Goal: Task Accomplishment & Management: Manage account settings

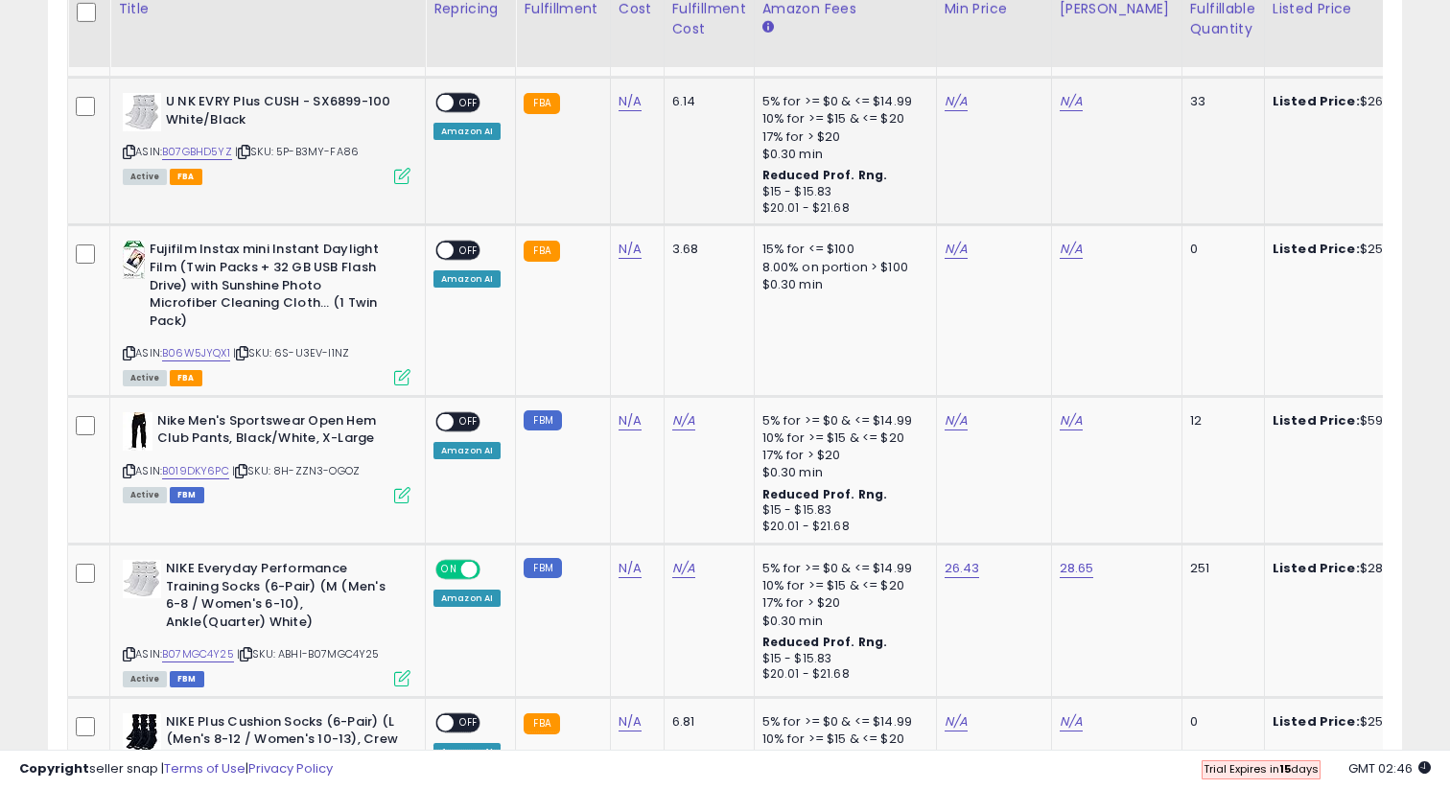
scroll to position [1077, 0]
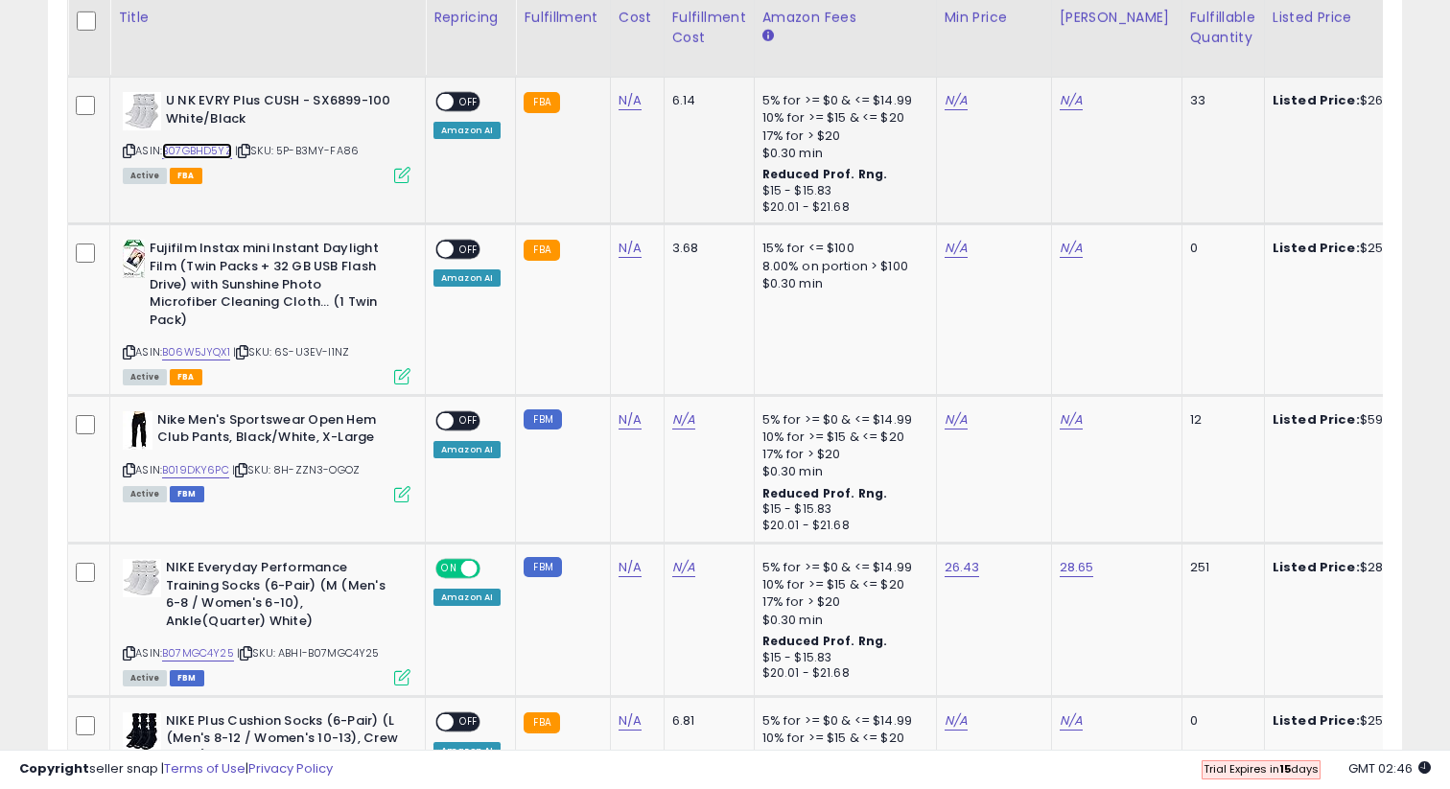
click at [202, 157] on link "B07GBHD5YZ" at bounding box center [197, 151] width 70 height 16
click at [953, 94] on link "N/A" at bounding box center [956, 100] width 23 height 19
type input "*****"
click at [1026, 60] on button "submit" at bounding box center [1010, 52] width 33 height 29
click at [1076, 107] on div "N/A" at bounding box center [1113, 100] width 107 height 17
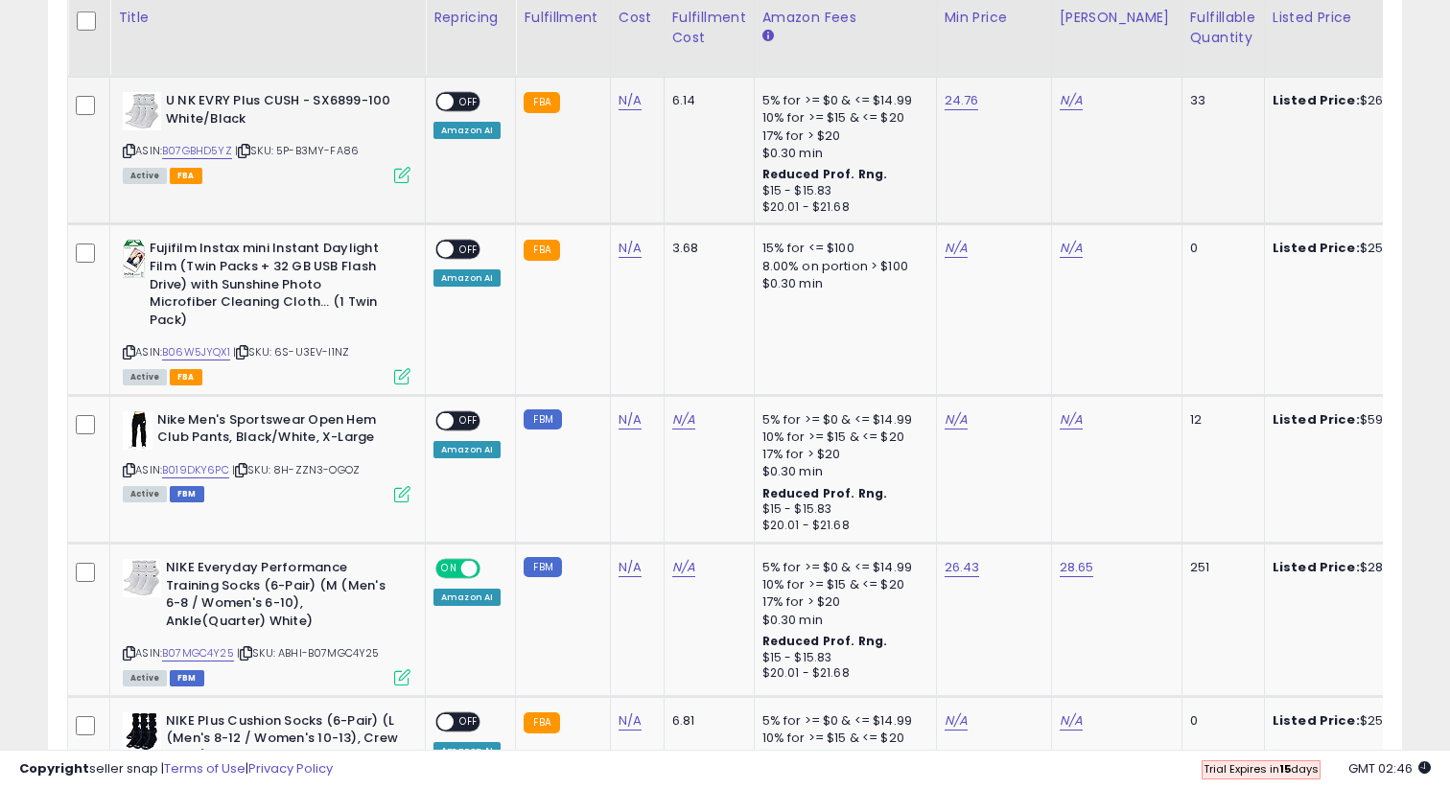
click at [1076, 107] on div "N/A" at bounding box center [1113, 100] width 107 height 17
click at [1071, 105] on link "N/A" at bounding box center [1071, 100] width 23 height 19
type input "*****"
click at [1131, 51] on icon "submit" at bounding box center [1125, 52] width 12 height 12
click at [459, 90] on td "ON OFF Amazon AI" at bounding box center [471, 151] width 90 height 148
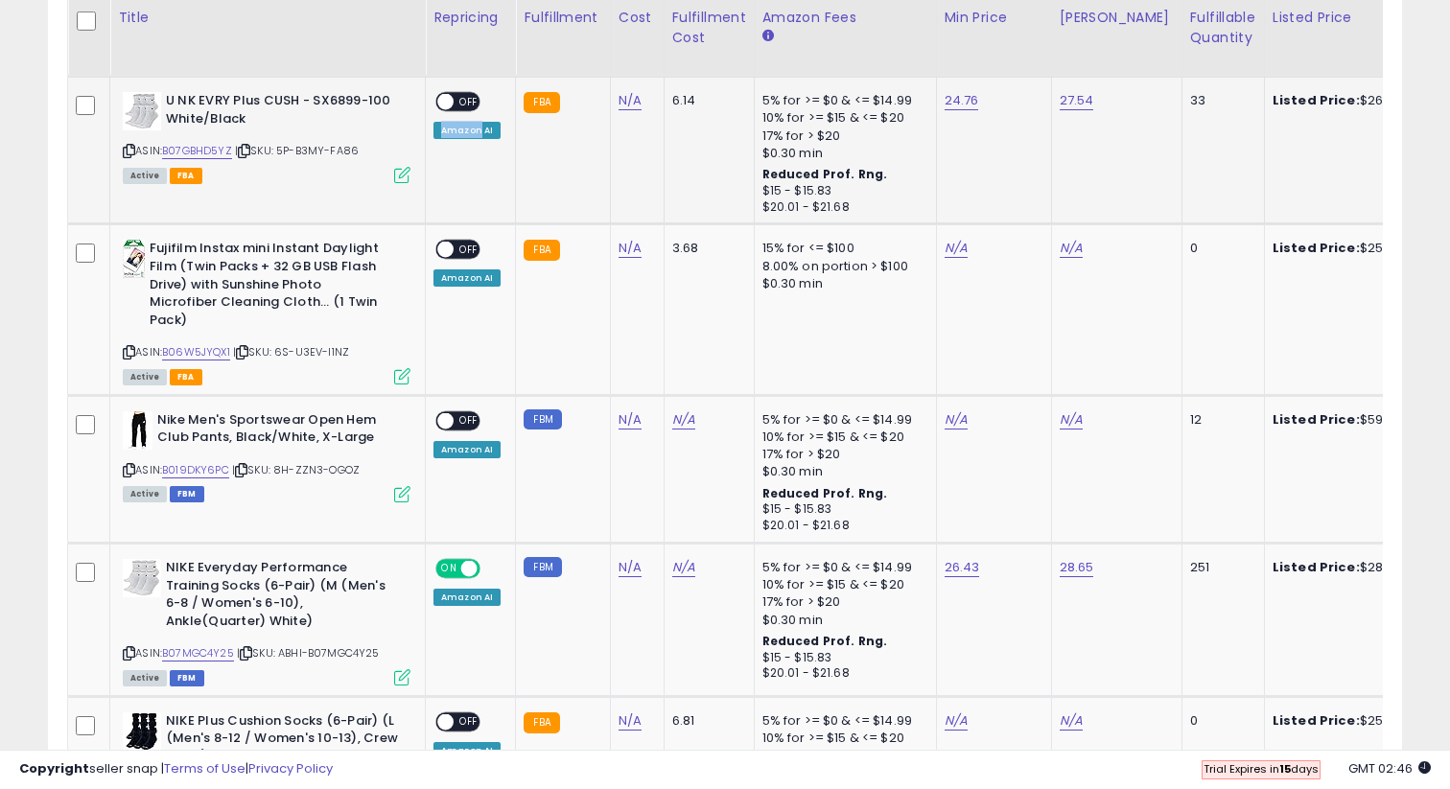
click at [459, 90] on td "ON OFF Amazon AI" at bounding box center [471, 151] width 90 height 148
click at [460, 97] on span "OFF" at bounding box center [469, 102] width 31 height 16
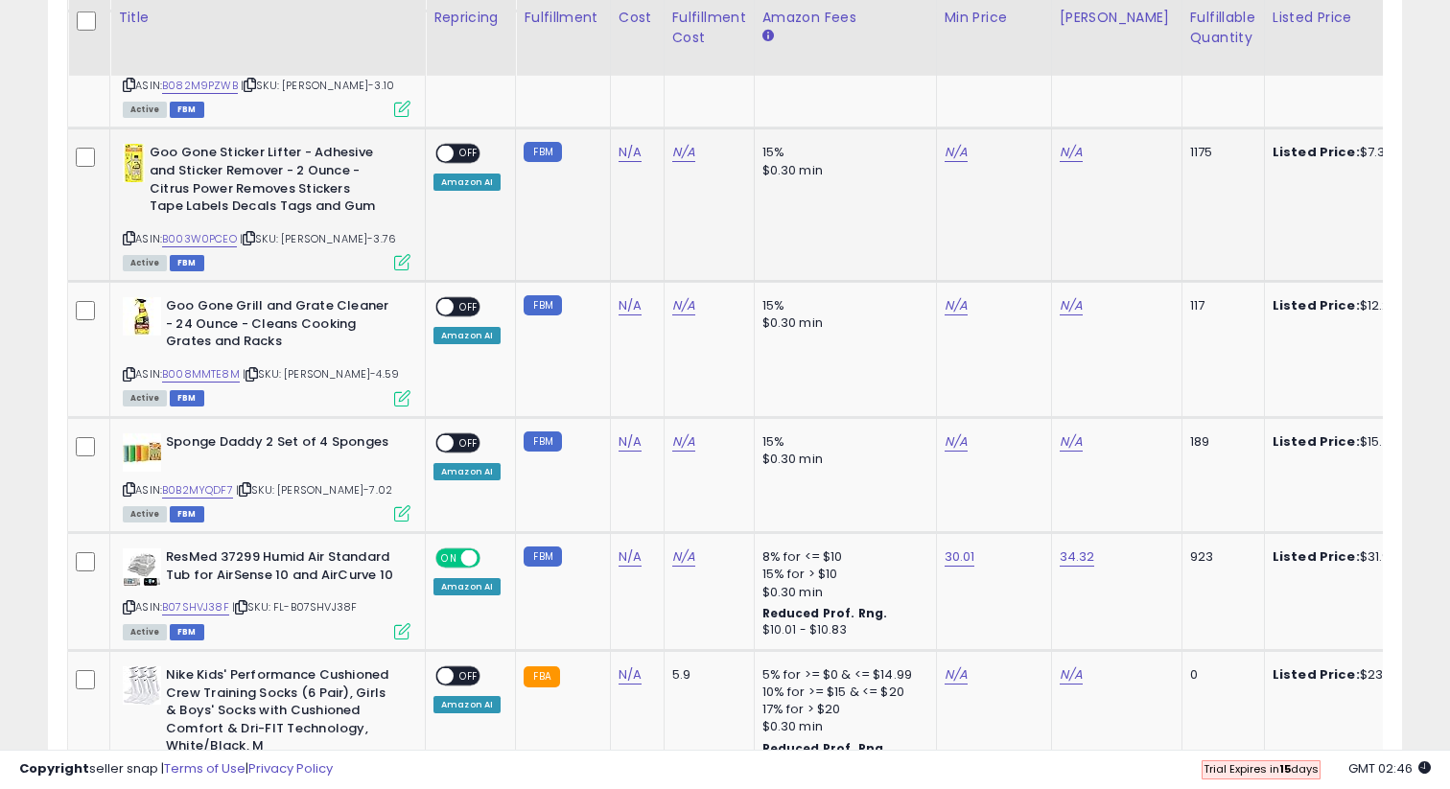
scroll to position [2752, 0]
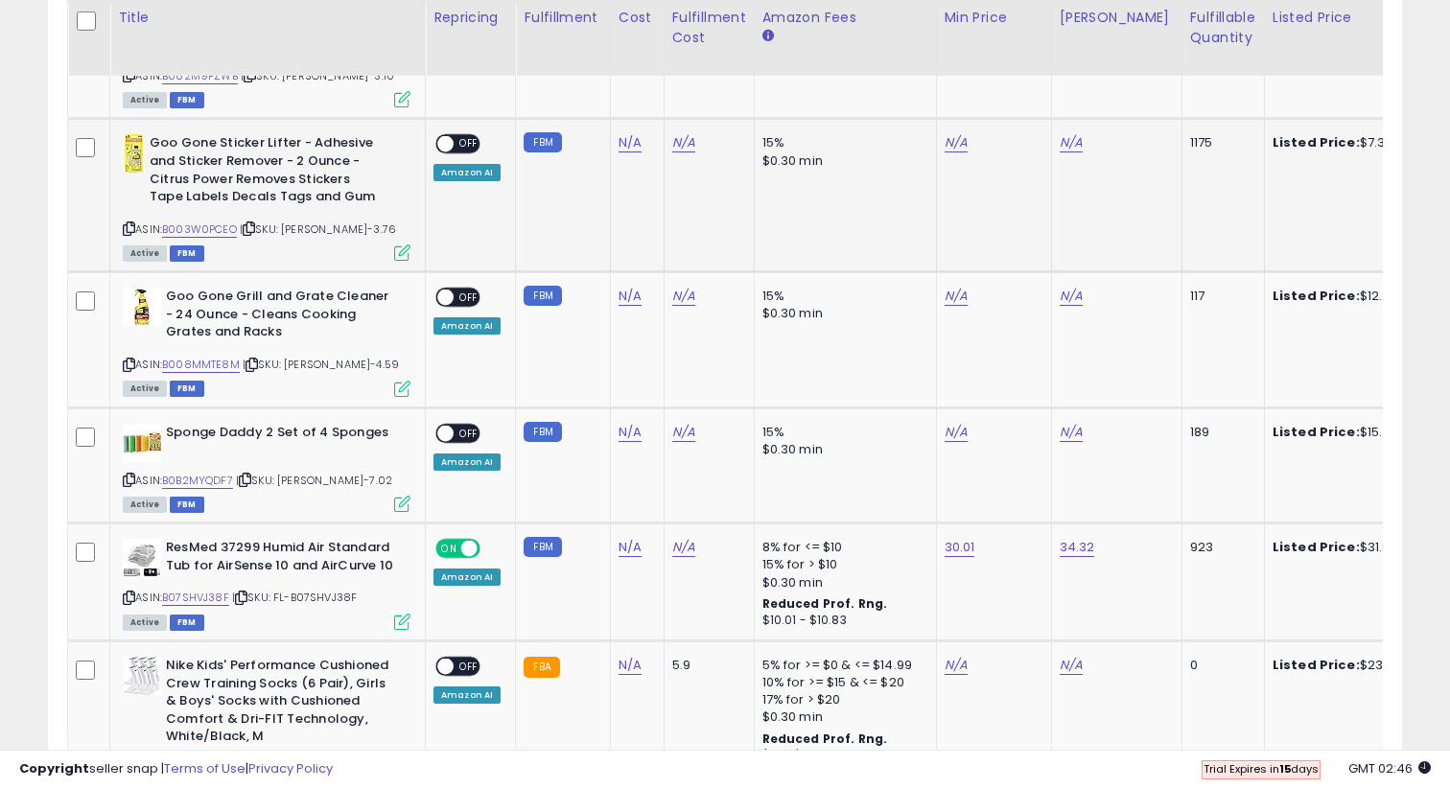
click at [203, 179] on div "ASIN: B003W0PCEO | SKU: Ethan-3.76 Active FBM" at bounding box center [267, 196] width 288 height 125
click at [208, 222] on link "B003W0PCEO" at bounding box center [199, 230] width 75 height 16
click at [958, 133] on link "N/A" at bounding box center [956, 142] width 23 height 19
type input "****"
click at [1006, 62] on div "****" at bounding box center [940, 63] width 249 height 34
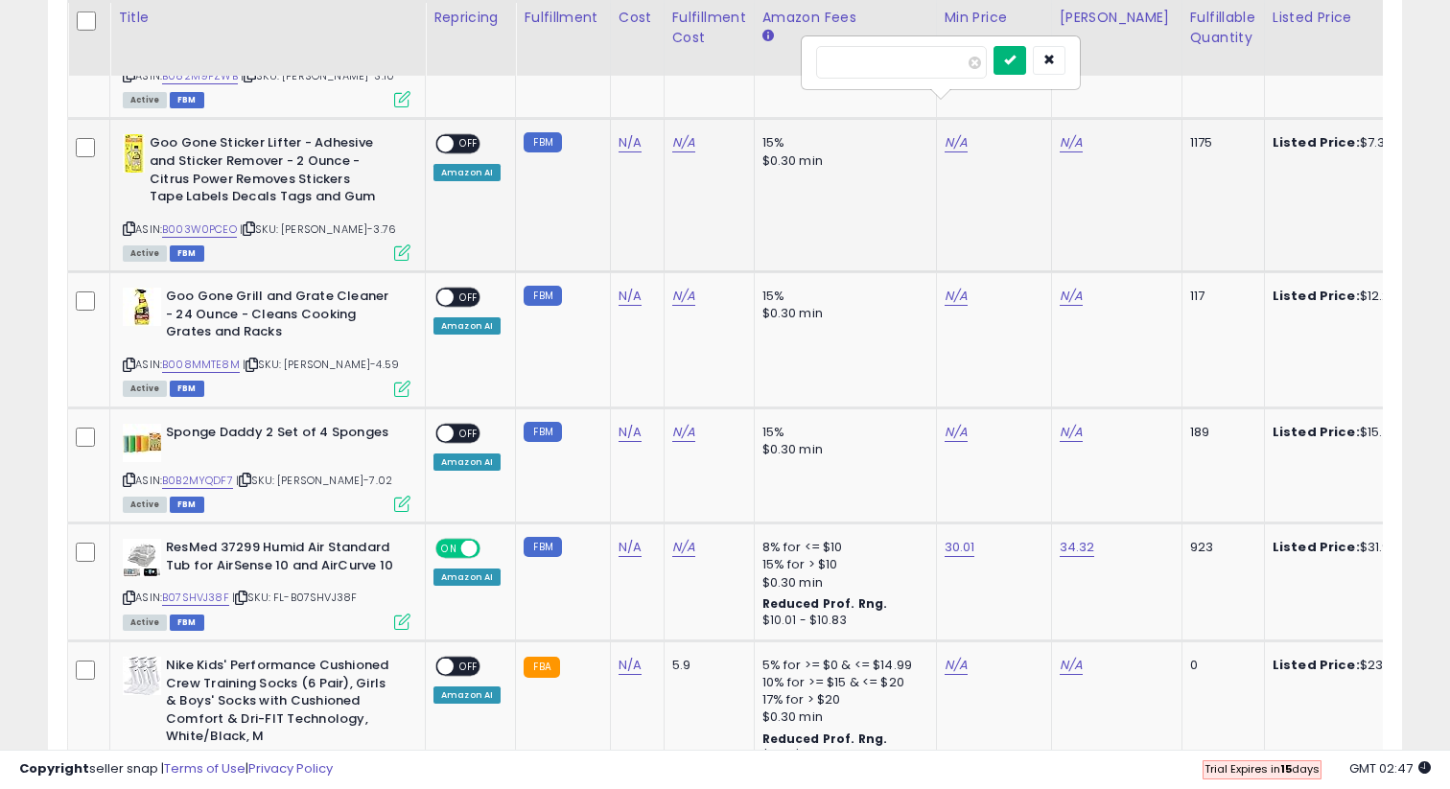
click at [1019, 63] on button "submit" at bounding box center [1010, 60] width 33 height 29
click at [1065, 133] on link "N/A" at bounding box center [1071, 142] width 23 height 19
type input "****"
click at [1131, 61] on icon "submit" at bounding box center [1125, 60] width 12 height 12
click at [457, 136] on span "OFF" at bounding box center [469, 144] width 31 height 16
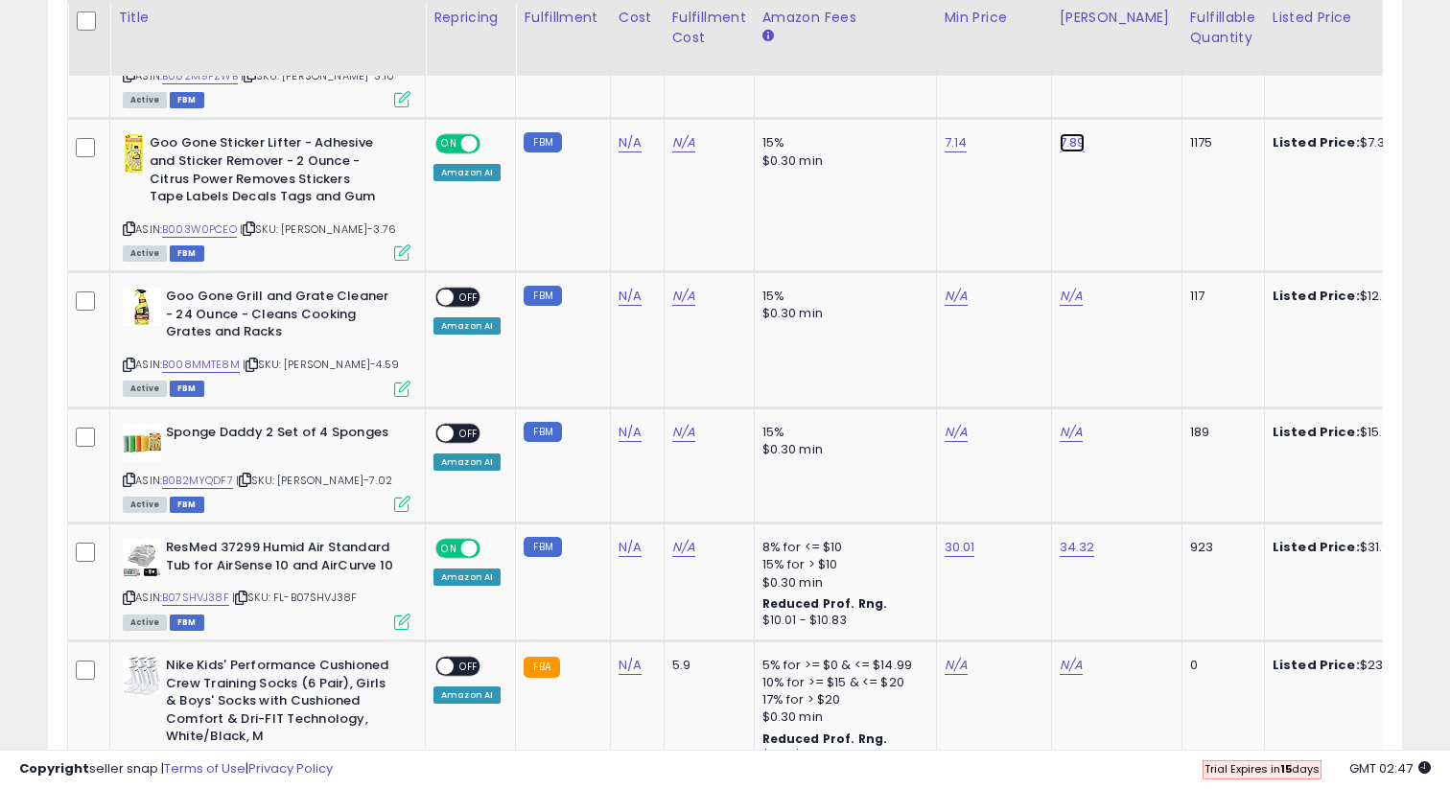
click at [1068, 133] on link "7.89" at bounding box center [1073, 142] width 26 height 19
click at [1026, 72] on input "****" at bounding box center [1017, 62] width 171 height 33
type input "****"
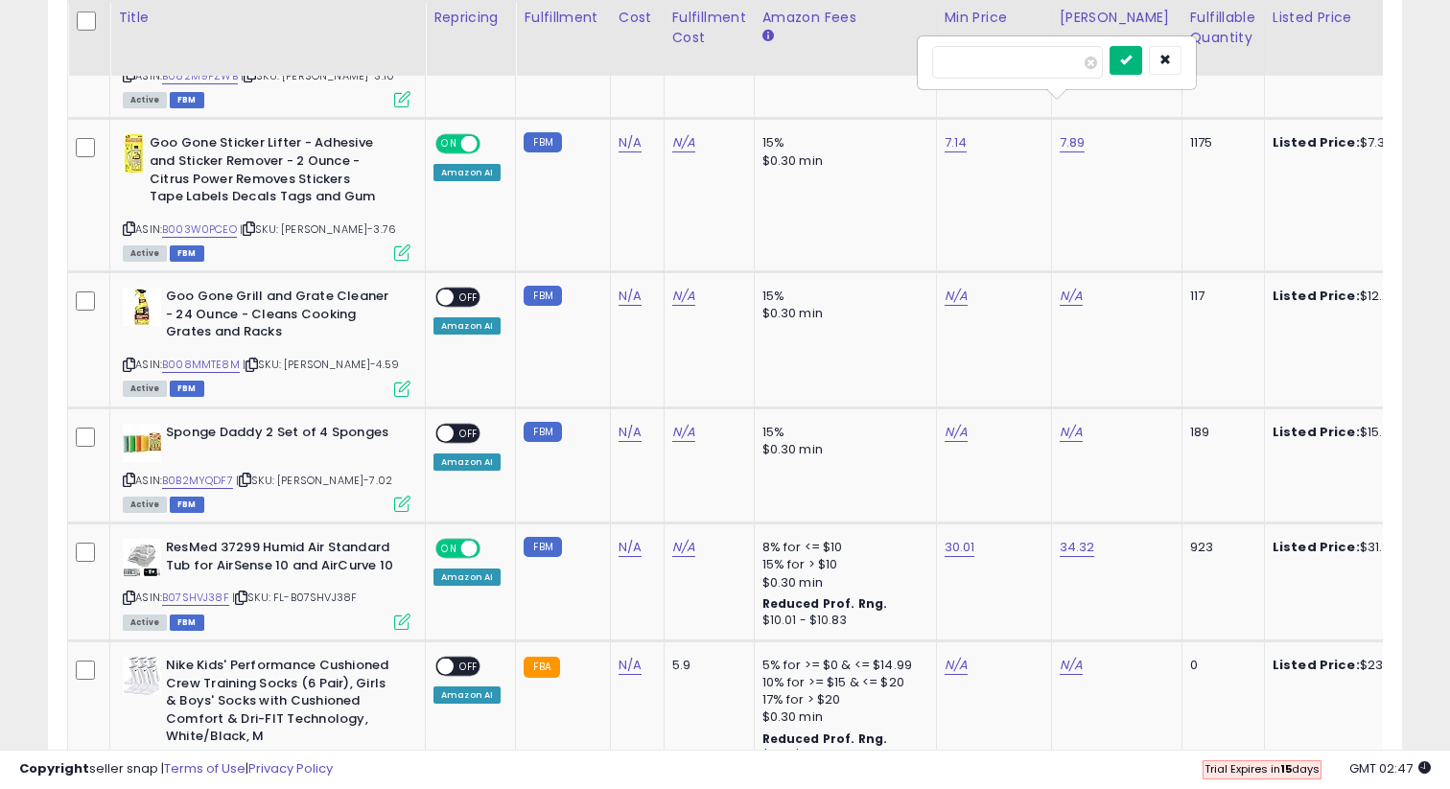
click at [1136, 52] on button "submit" at bounding box center [1126, 60] width 33 height 29
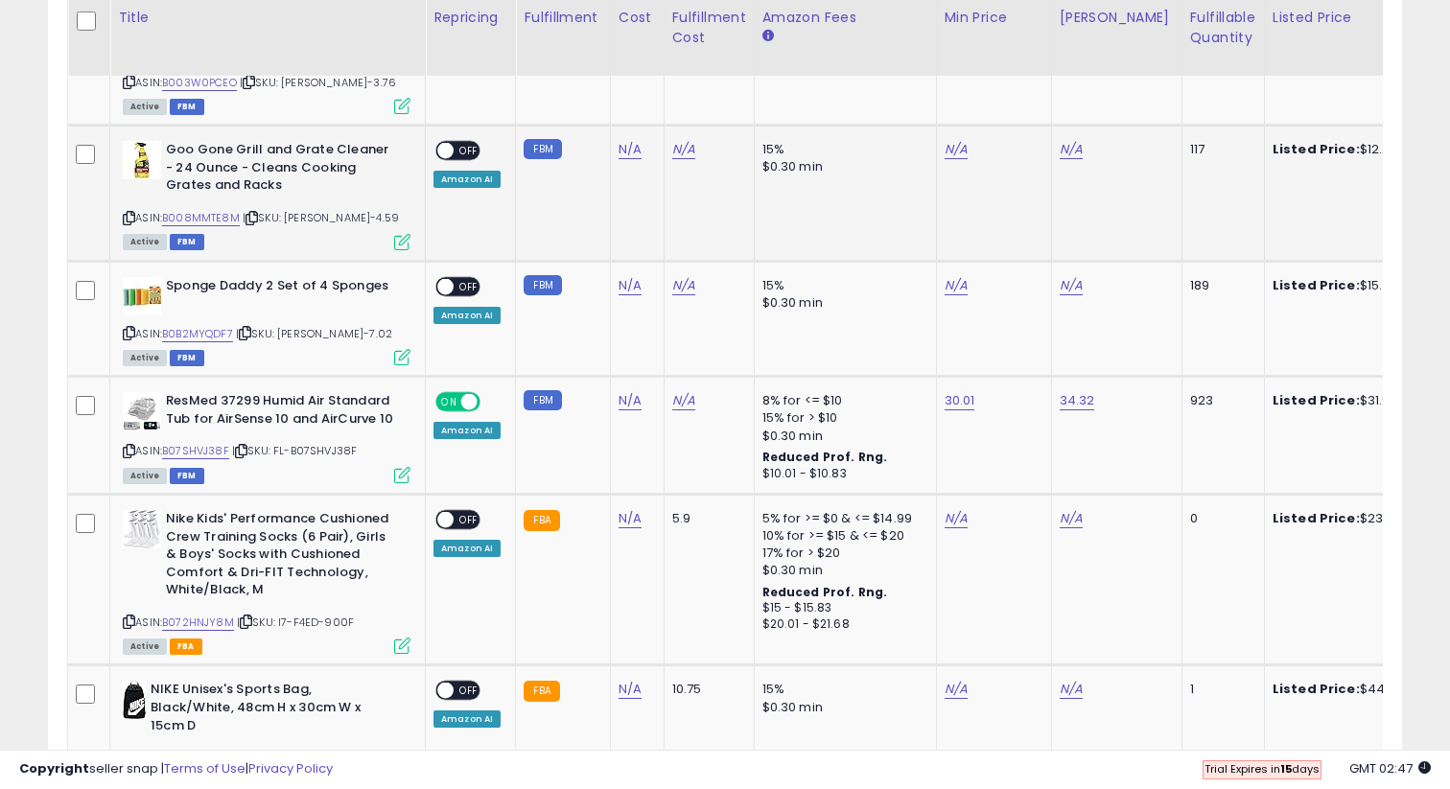
scroll to position [2900, 0]
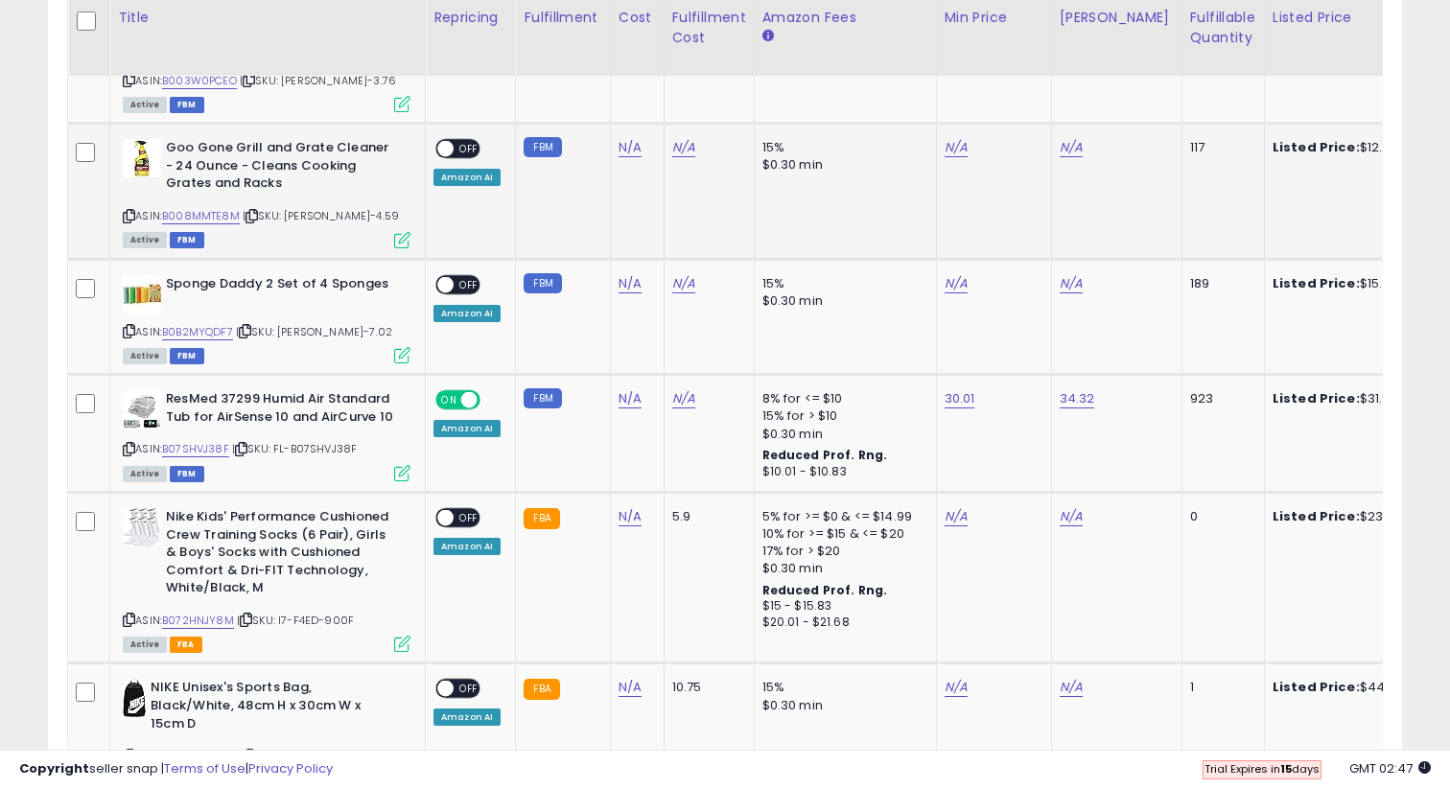
click at [220, 193] on div "ASIN: B008MMTE8M | SKU: Ethan-4.59 Active FBM" at bounding box center [267, 192] width 288 height 106
click at [220, 208] on link "B008MMTE8M" at bounding box center [201, 216] width 78 height 16
click at [950, 138] on link "N/A" at bounding box center [956, 147] width 23 height 19
type input "*****"
click at [1016, 67] on icon "submit" at bounding box center [1010, 64] width 12 height 12
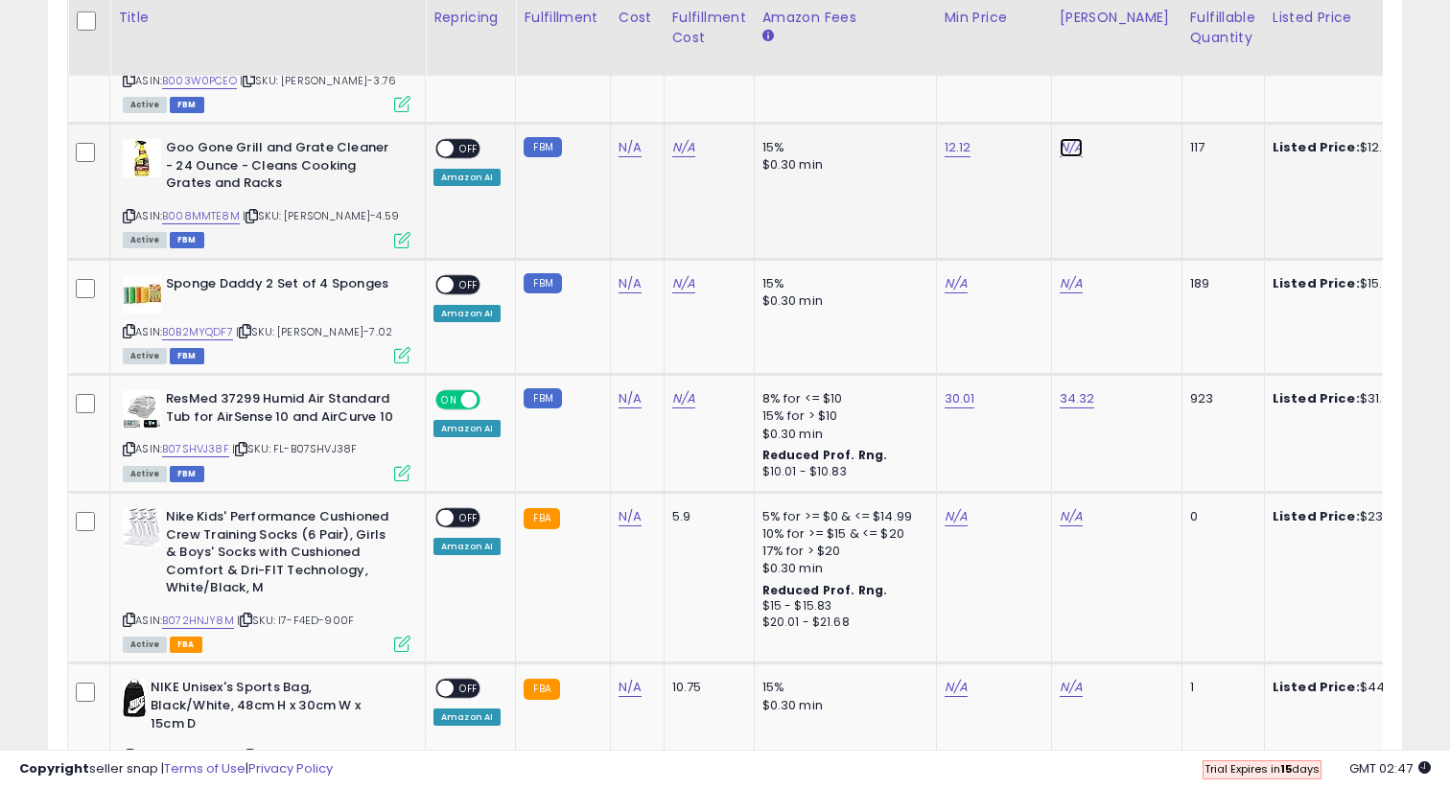
click at [1062, 138] on link "N/A" at bounding box center [1071, 147] width 23 height 19
type input "*****"
click at [1132, 71] on button "submit" at bounding box center [1125, 64] width 33 height 29
click at [472, 141] on span "OFF" at bounding box center [469, 149] width 31 height 16
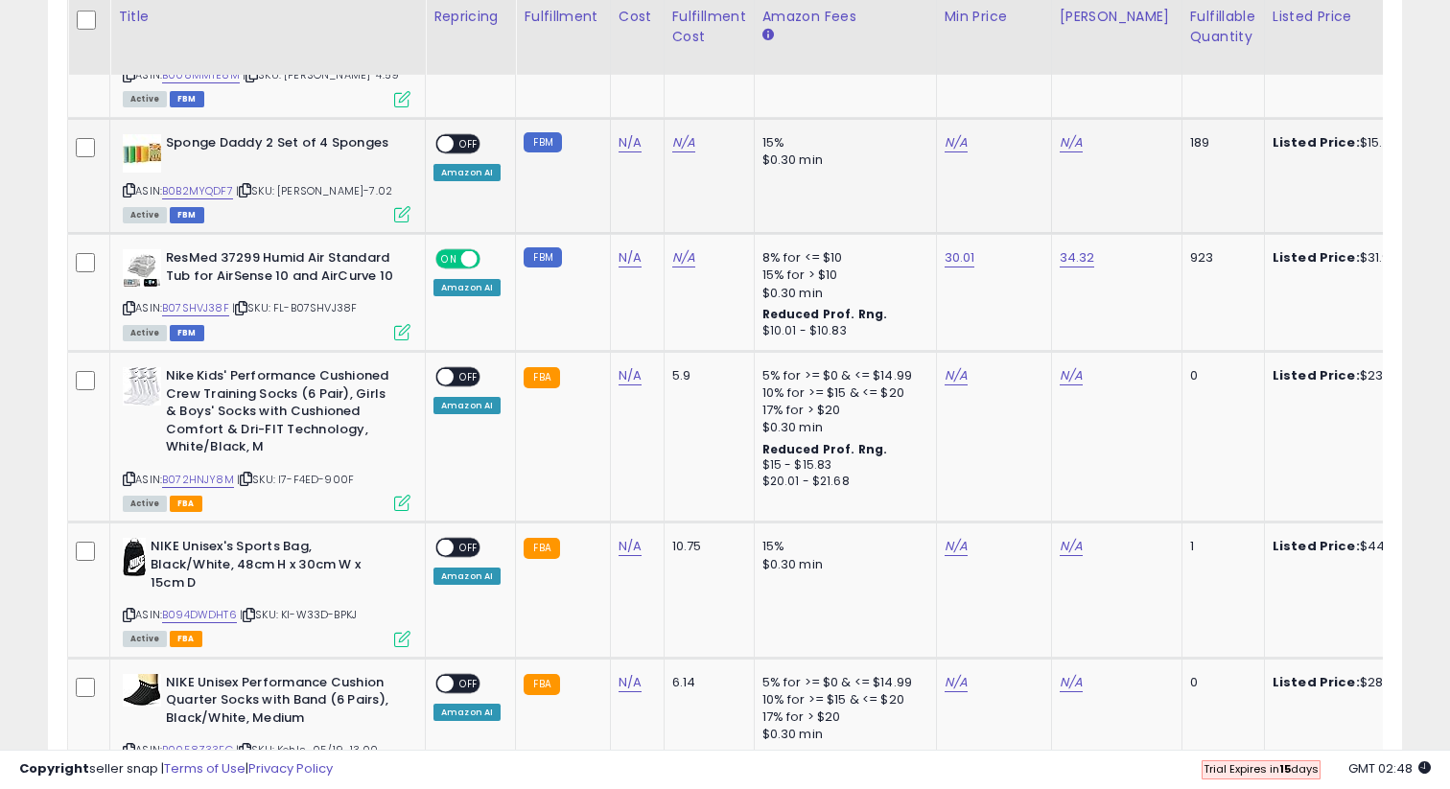
scroll to position [3048, 0]
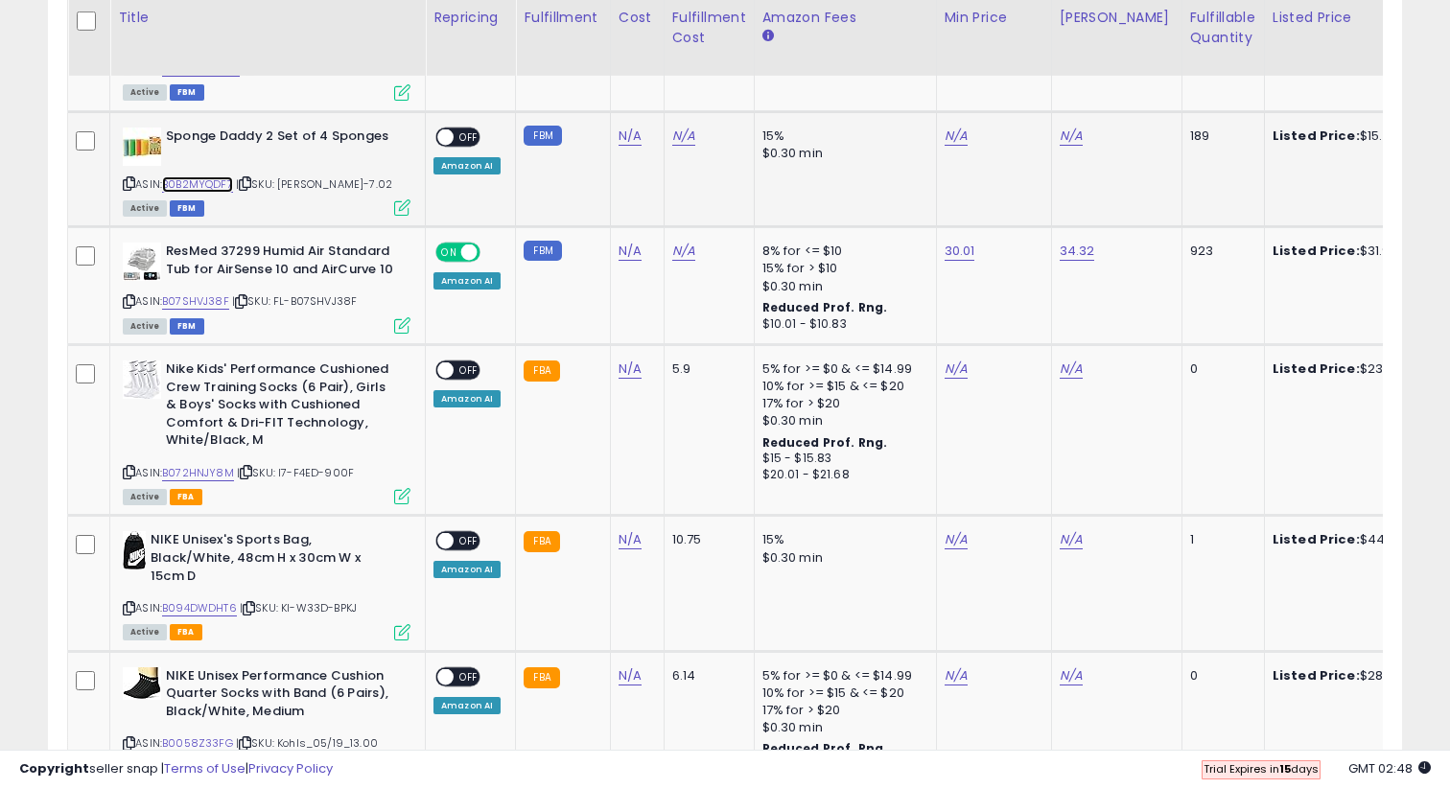
click at [220, 176] on link "B0B2MYQDF7" at bounding box center [197, 184] width 71 height 16
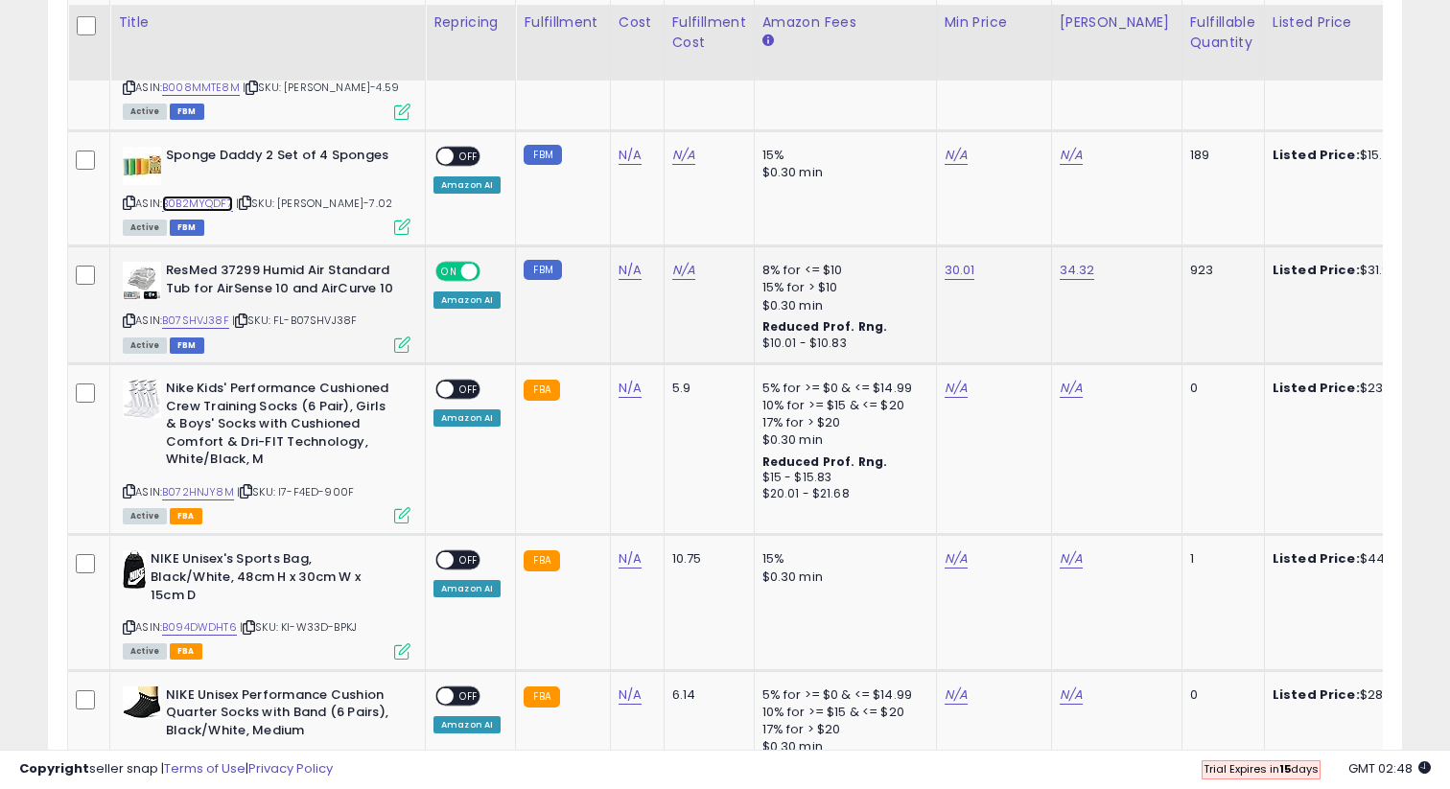
scroll to position [3024, 0]
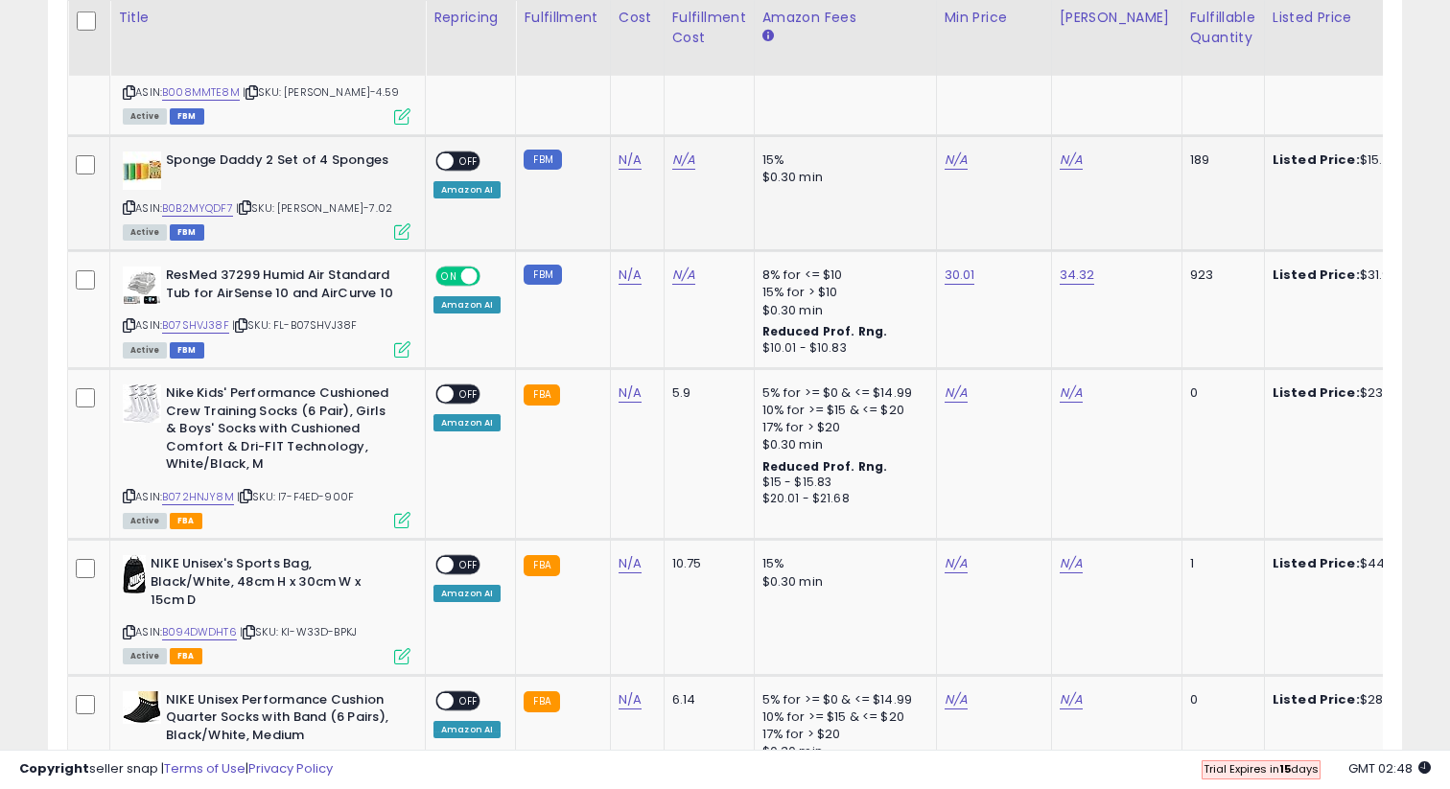
click at [199, 184] on div "ASIN: B0B2MYQDF7 | SKU: Ethan-7.02 Active FBM" at bounding box center [267, 195] width 288 height 87
click at [203, 200] on link "B0B2MYQDF7" at bounding box center [197, 208] width 71 height 16
click at [952, 151] on link "N/A" at bounding box center [956, 160] width 23 height 19
type input "*****"
click at [1016, 77] on button "submit" at bounding box center [1010, 76] width 33 height 29
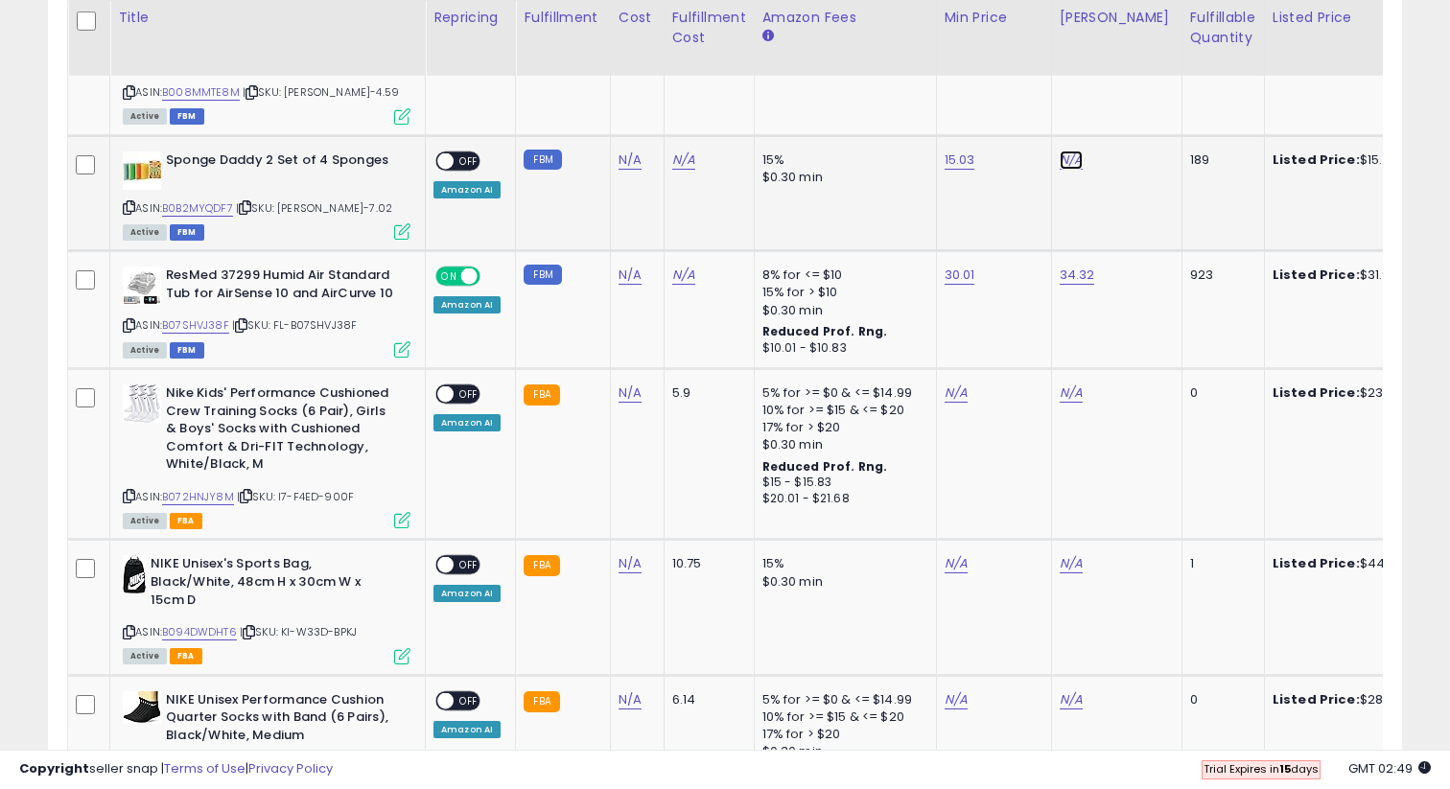
click at [1061, 151] on link "N/A" at bounding box center [1071, 160] width 23 height 19
type input "*****"
click at [1131, 73] on icon "submit" at bounding box center [1125, 76] width 12 height 12
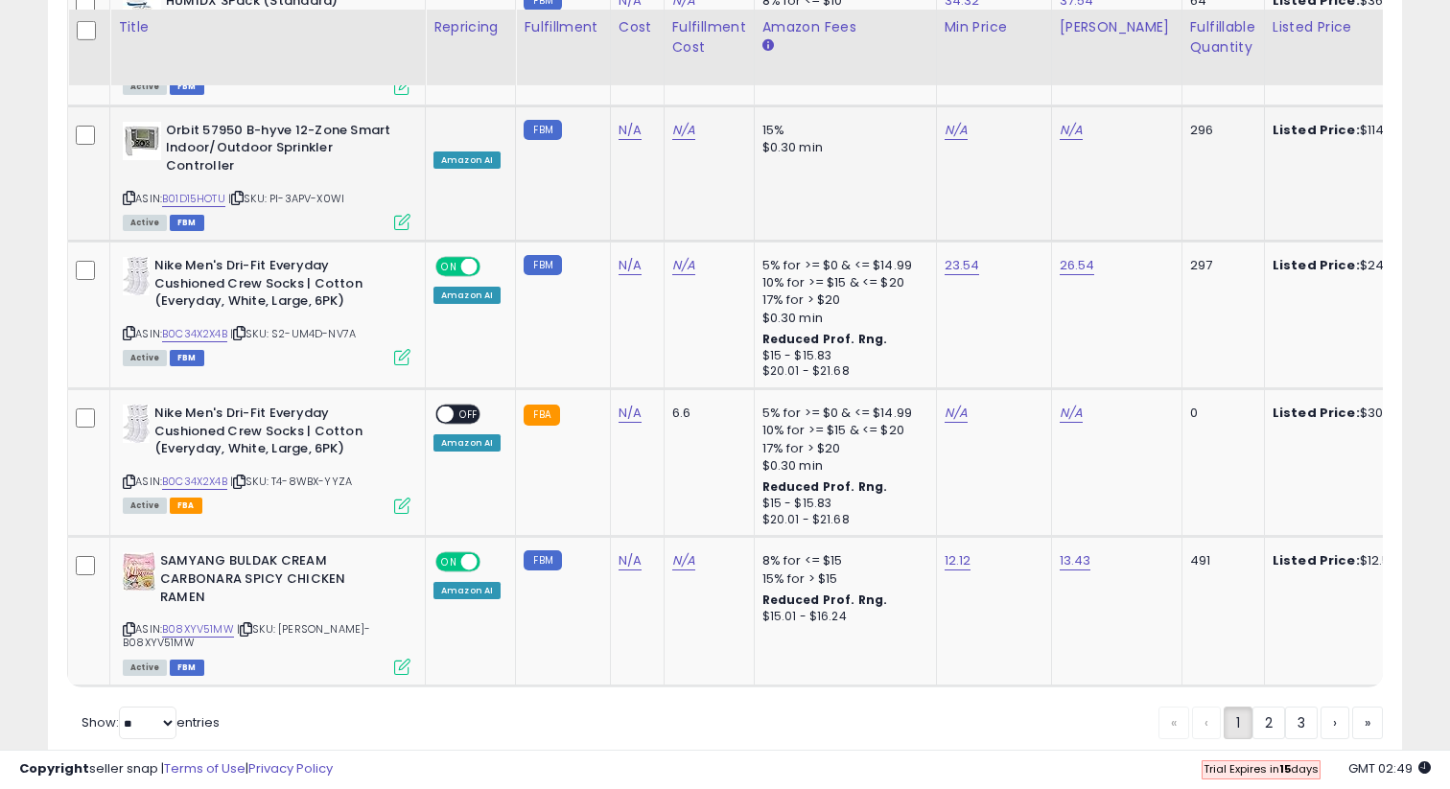
scroll to position [3881, 0]
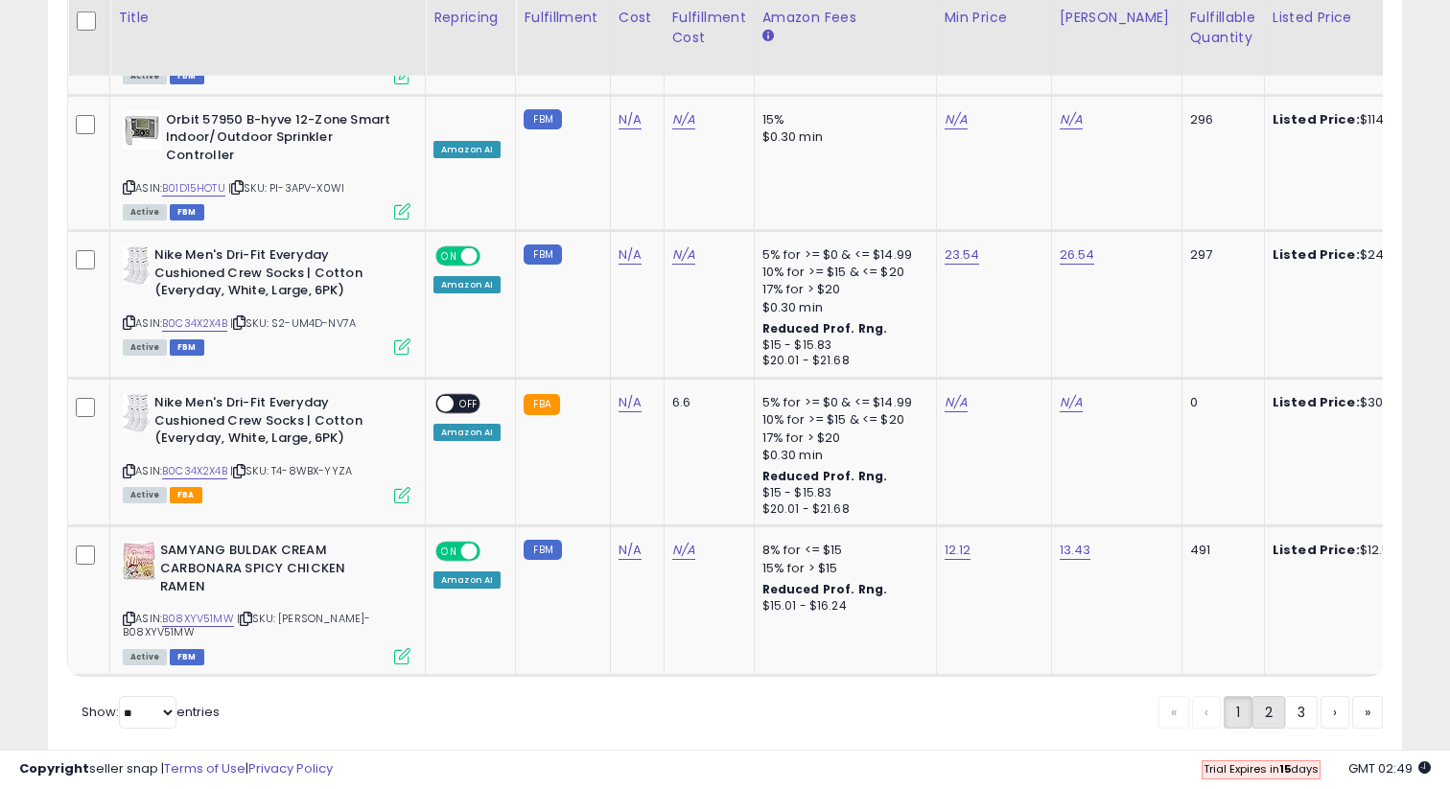
click at [1266, 696] on link "2" at bounding box center [1269, 712] width 33 height 33
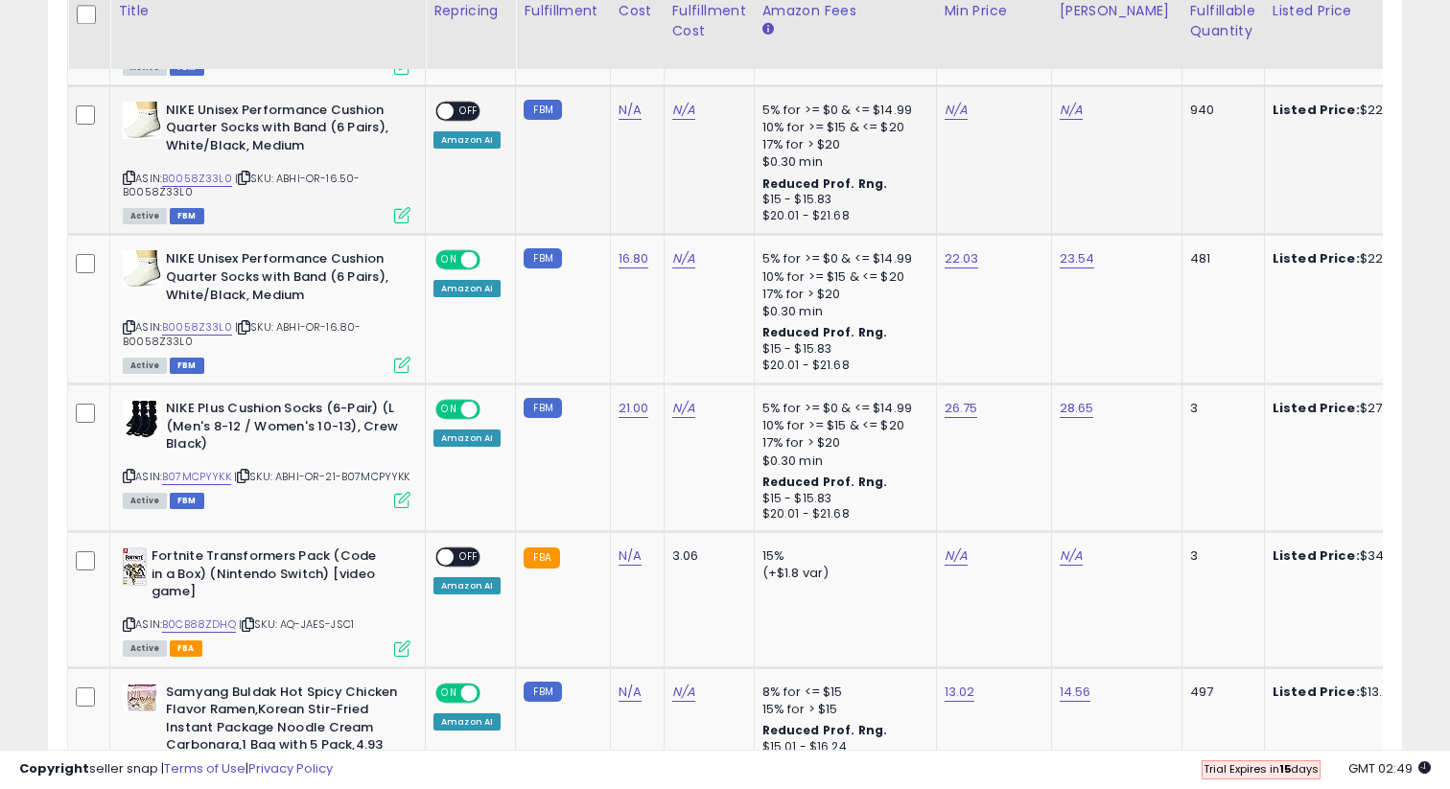
scroll to position [1389, 0]
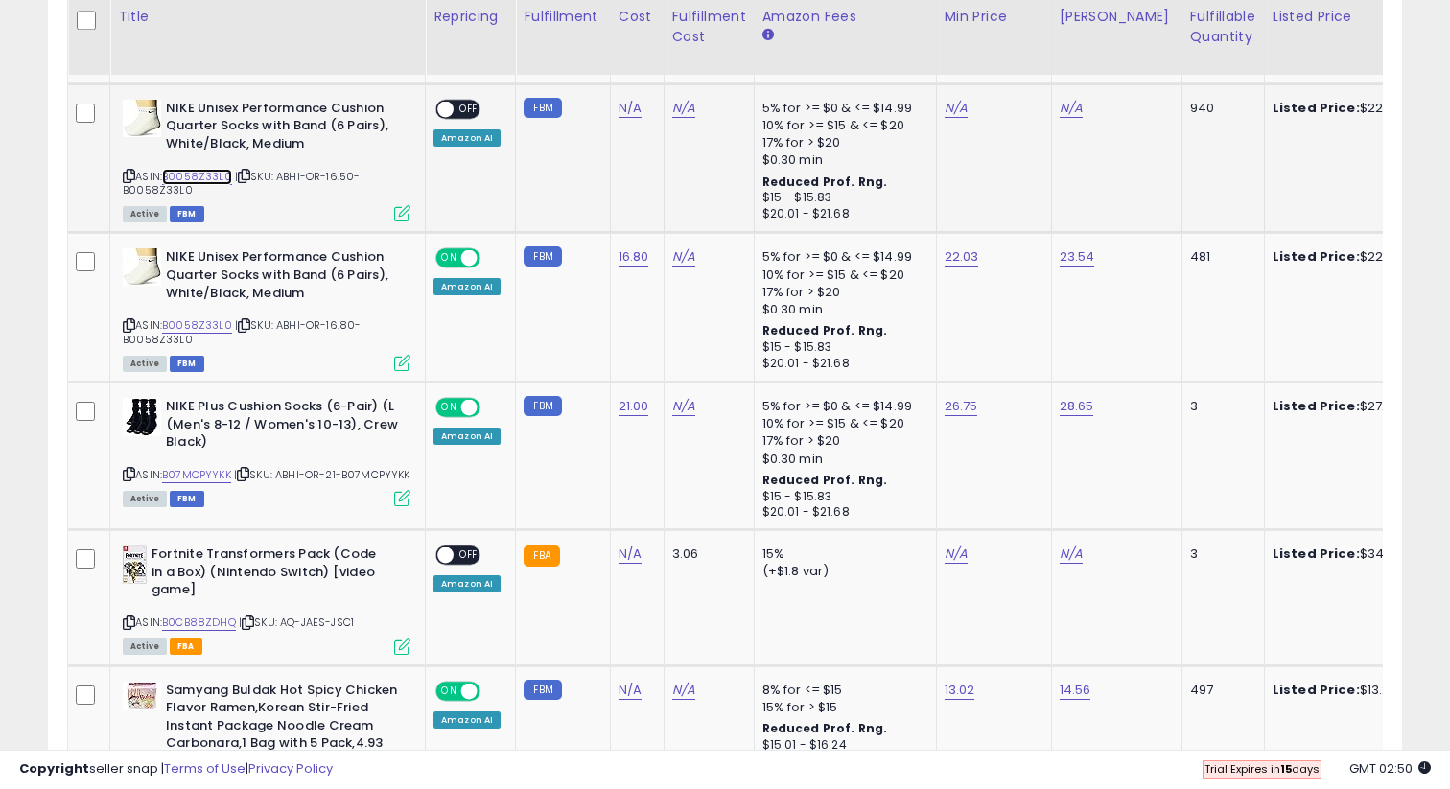
click at [209, 174] on link "B0058Z33L0" at bounding box center [197, 177] width 70 height 16
click at [936, 116] on td "N/A" at bounding box center [993, 158] width 115 height 150
click at [953, 112] on link "N/A" at bounding box center [956, 108] width 23 height 19
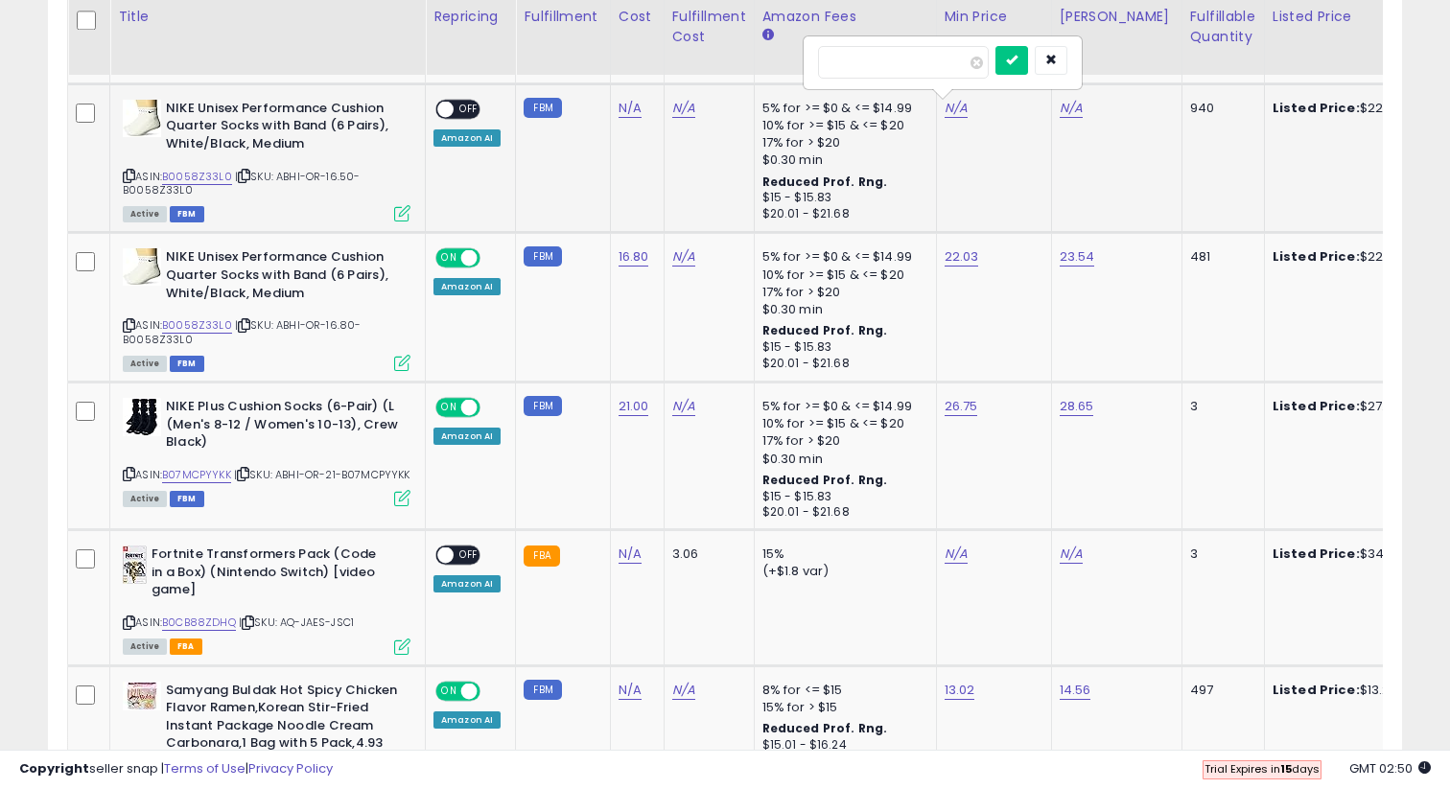
type input "*"
type input "*****"
click at [1007, 61] on div "*****" at bounding box center [942, 63] width 249 height 34
click at [1018, 60] on icon "submit" at bounding box center [1012, 60] width 12 height 12
click at [1062, 107] on link "N/A" at bounding box center [1071, 108] width 23 height 19
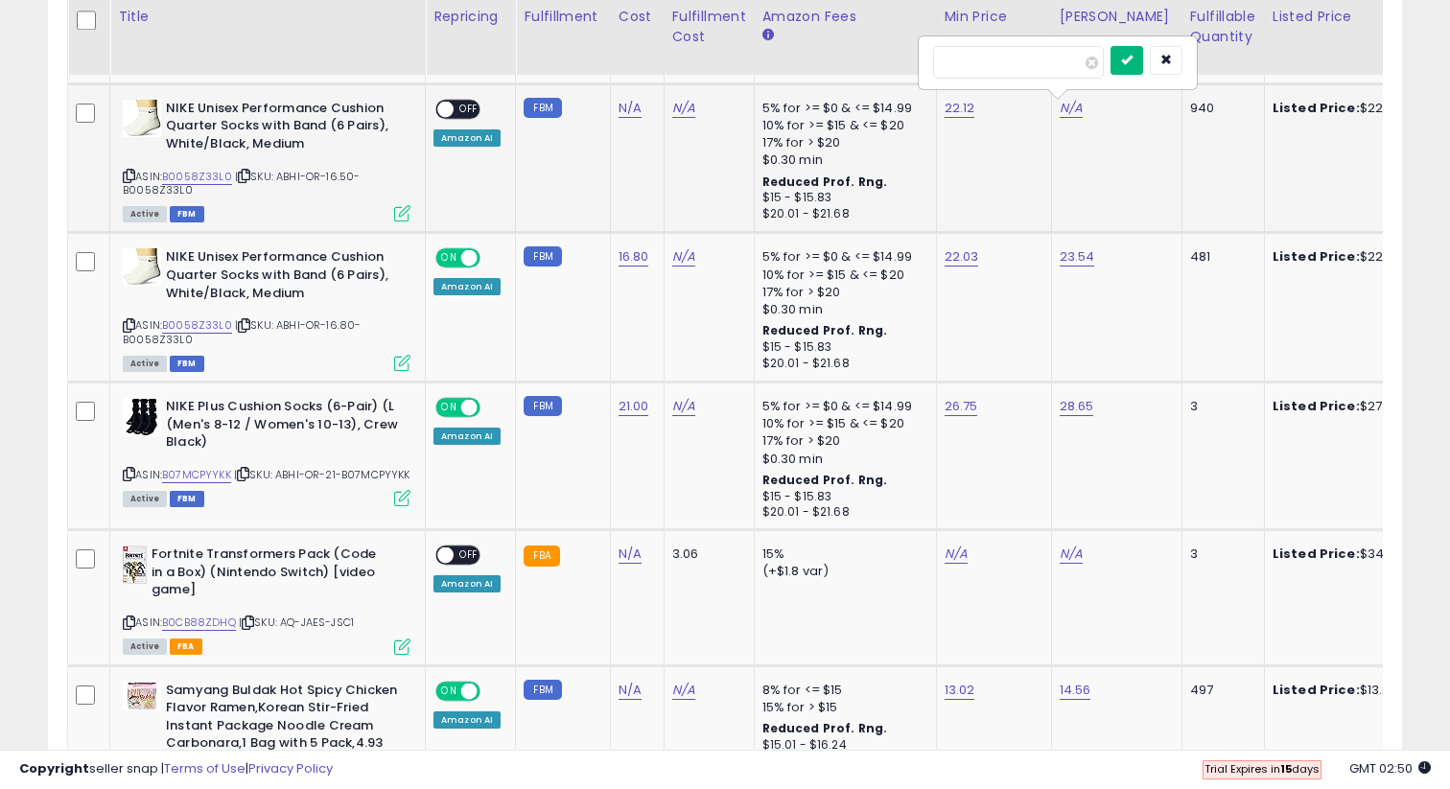
type input "*****"
click at [1133, 65] on icon "submit" at bounding box center [1127, 60] width 12 height 12
click at [443, 101] on span at bounding box center [445, 109] width 16 height 16
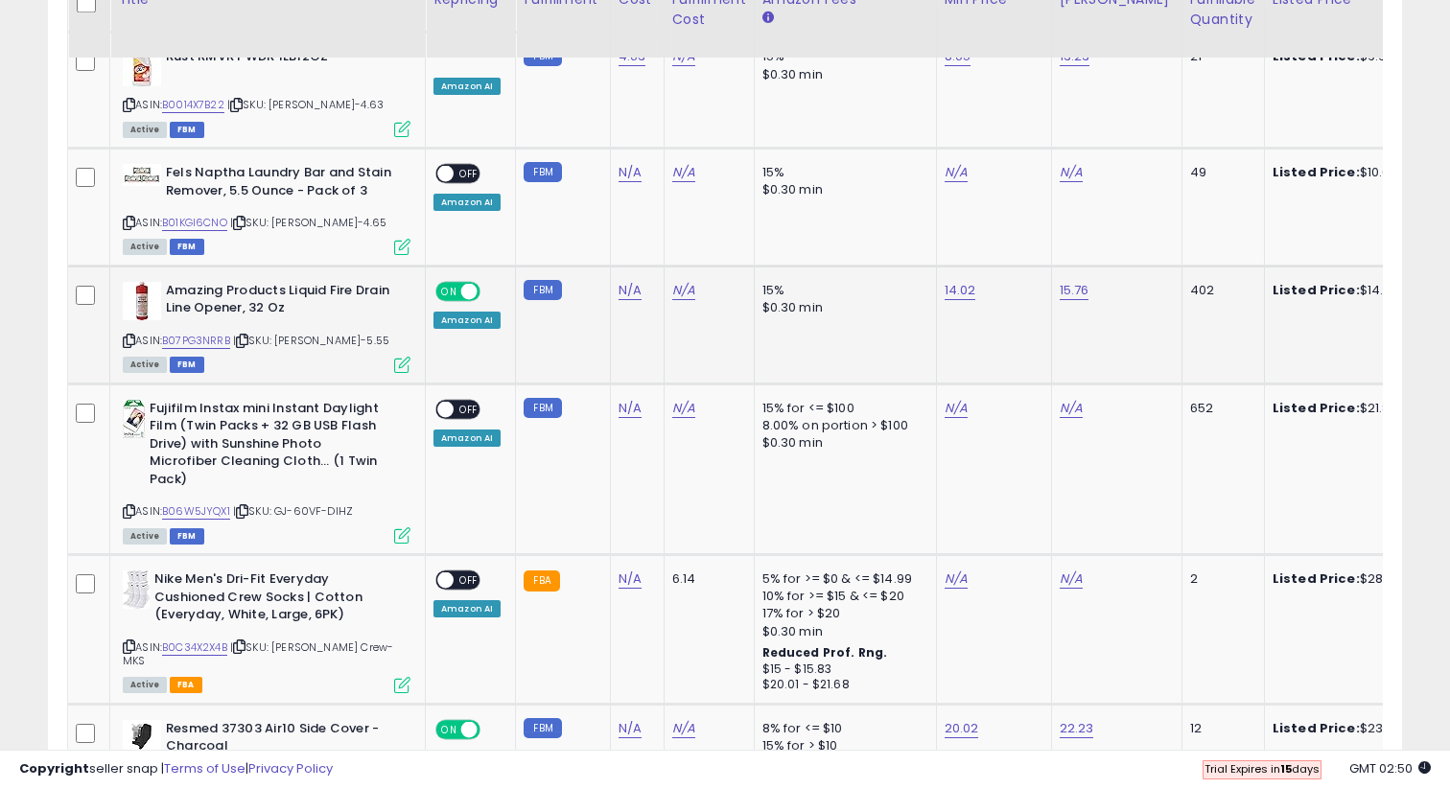
scroll to position [3401, 0]
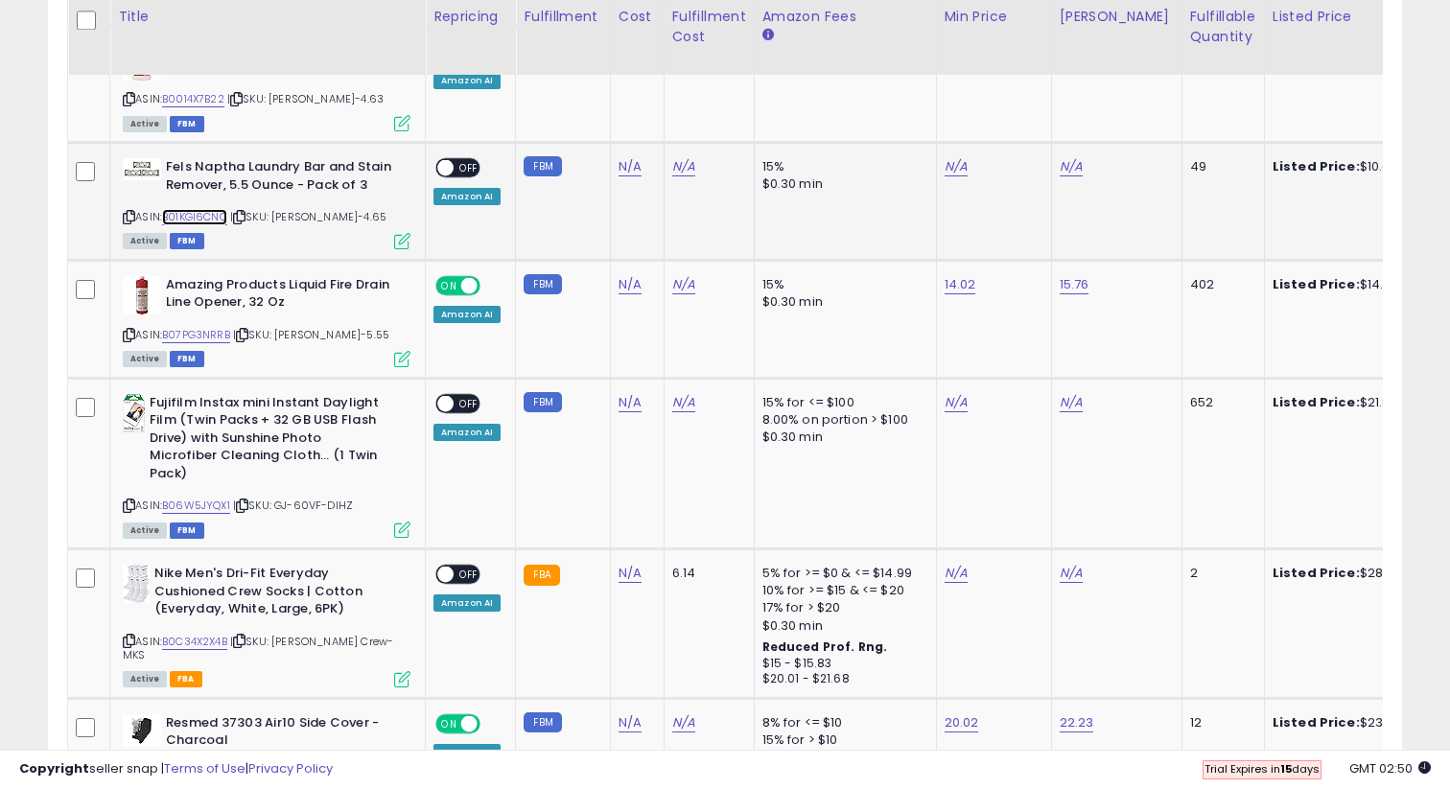
click at [206, 209] on link "B01KGI6CNO" at bounding box center [194, 217] width 65 height 16
click at [951, 157] on link "N/A" at bounding box center [956, 166] width 23 height 19
type input "*****"
click at [1026, 79] on button "submit" at bounding box center [1012, 67] width 33 height 29
click at [1068, 157] on link "N/A" at bounding box center [1071, 166] width 23 height 19
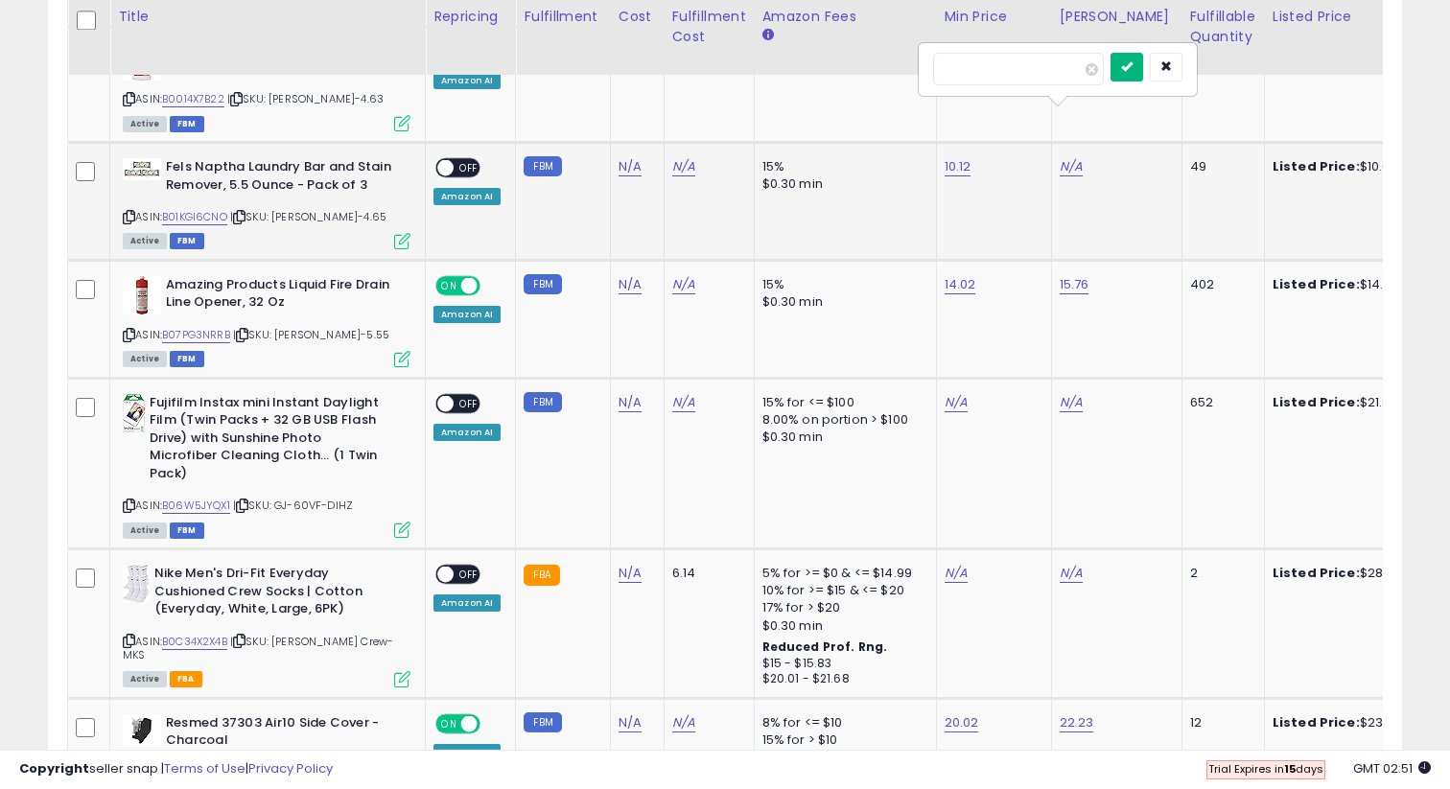
type input "*****"
click at [1143, 59] on button "submit" at bounding box center [1127, 67] width 33 height 29
click at [470, 160] on span "OFF" at bounding box center [469, 168] width 31 height 16
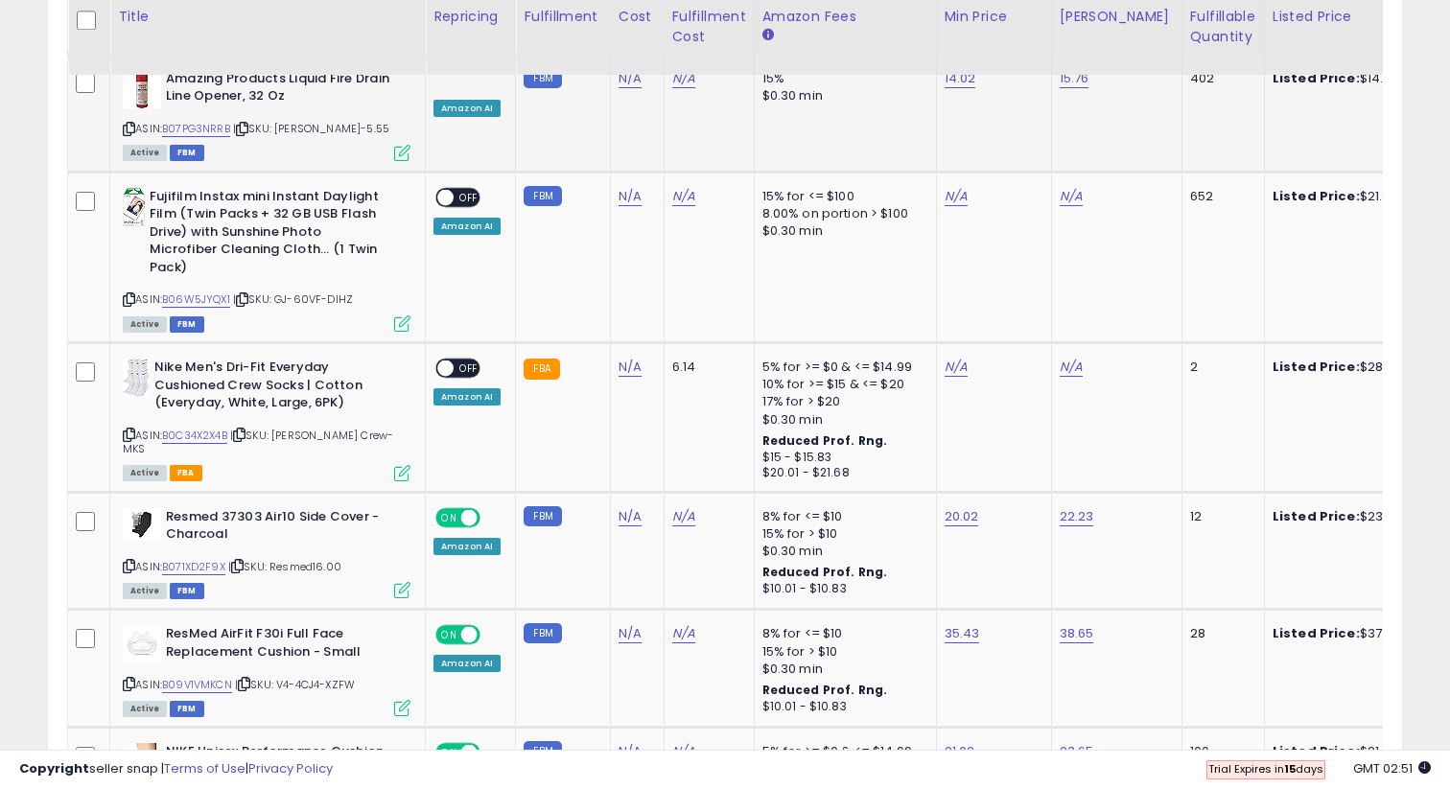
scroll to position [3643, 0]
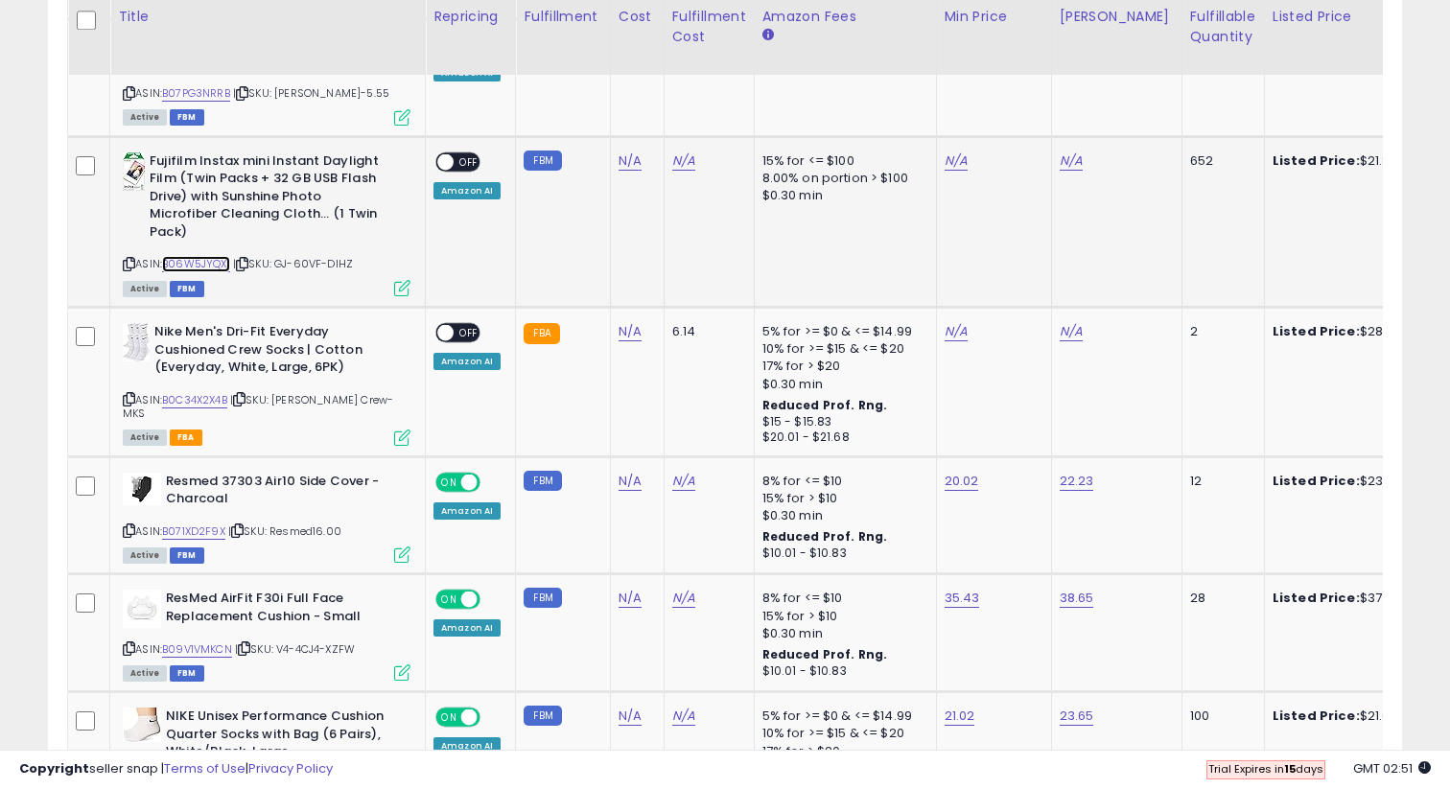
click at [217, 256] on link "B06W5JYQX1" at bounding box center [196, 264] width 68 height 16
click at [951, 152] on link "N/A" at bounding box center [956, 161] width 23 height 19
type input "*****"
click at [1028, 62] on button "submit" at bounding box center [1012, 61] width 33 height 29
click at [1067, 152] on link "N/A" at bounding box center [1071, 161] width 23 height 19
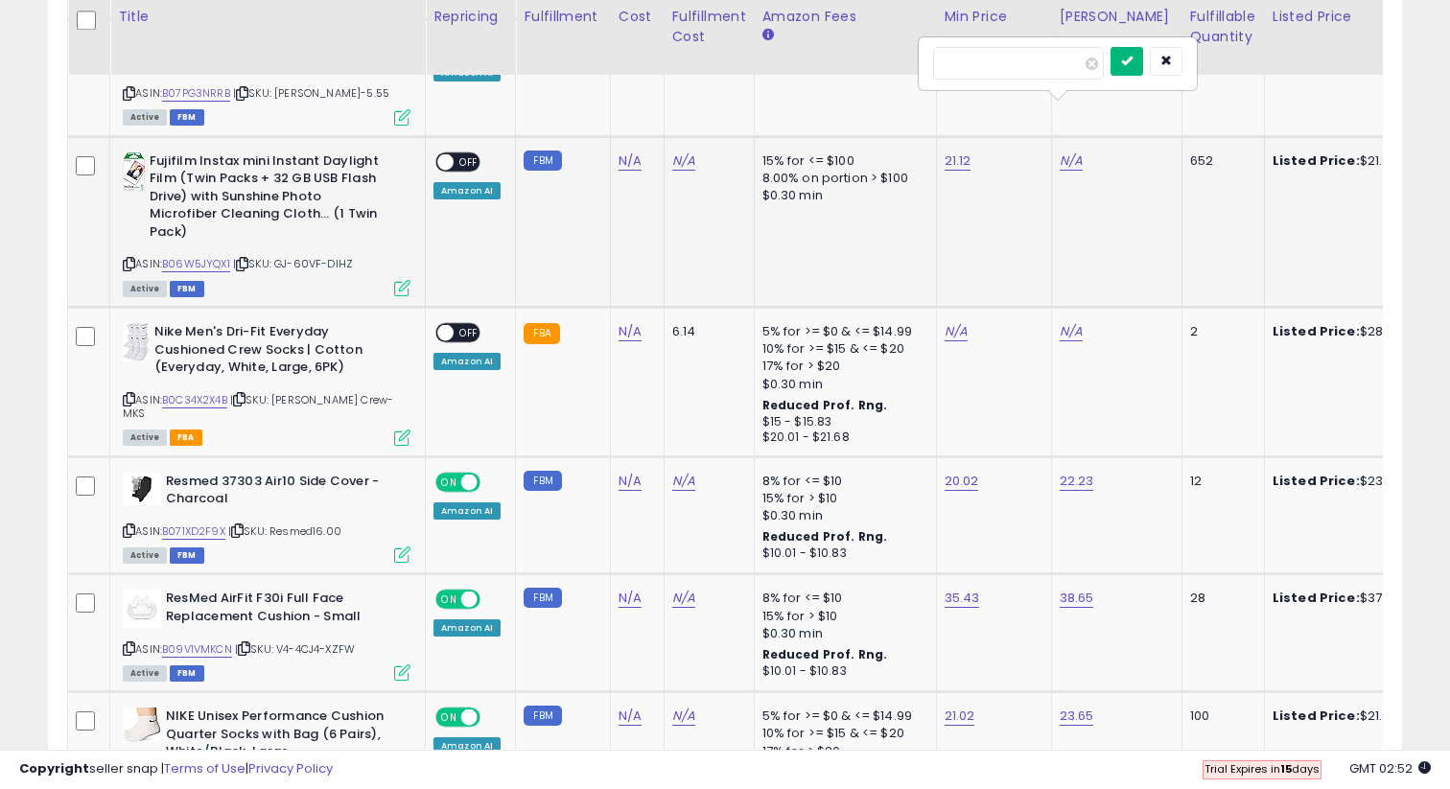
type input "*****"
click at [1143, 67] on button "submit" at bounding box center [1127, 61] width 33 height 29
click at [457, 153] on span "OFF" at bounding box center [469, 161] width 31 height 16
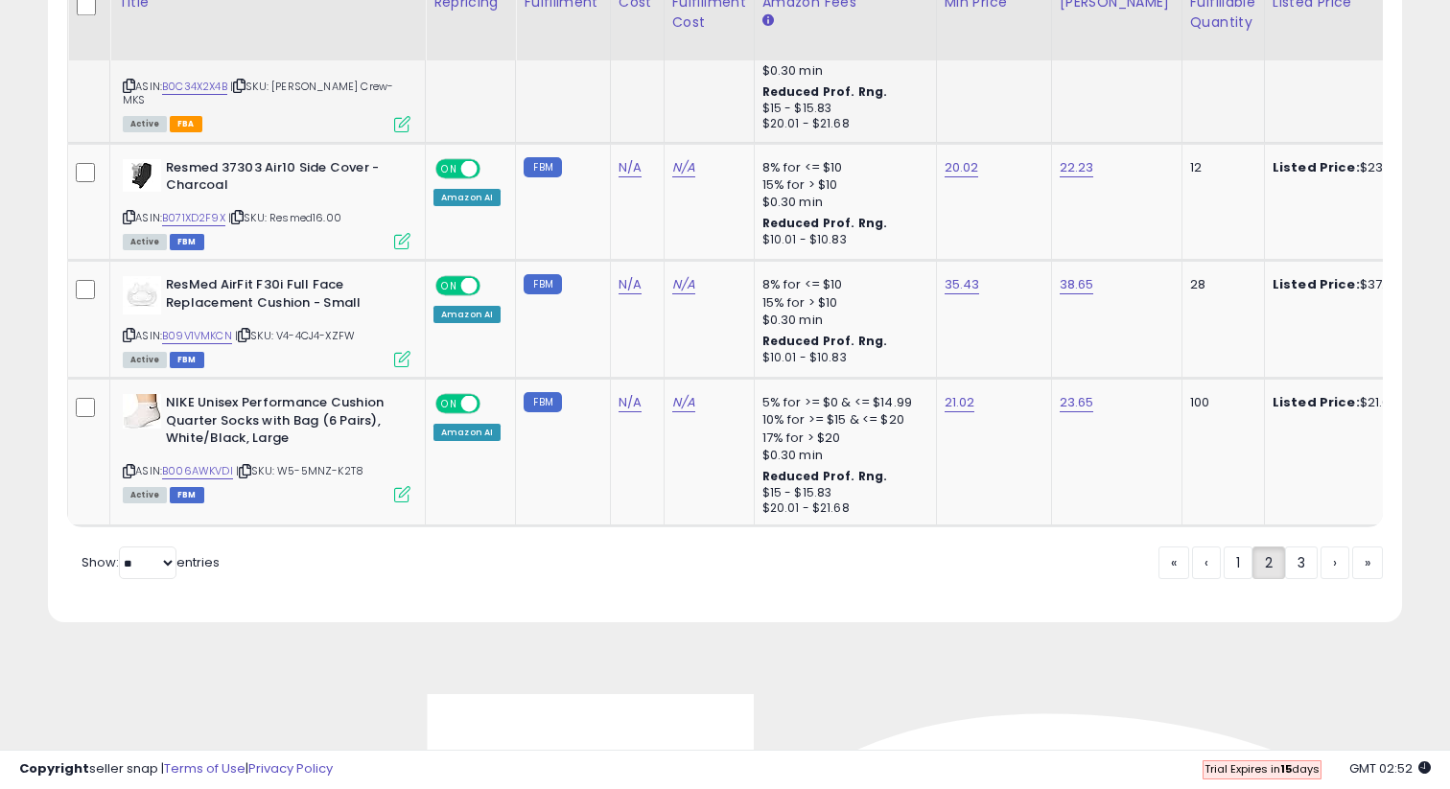
scroll to position [4007, 0]
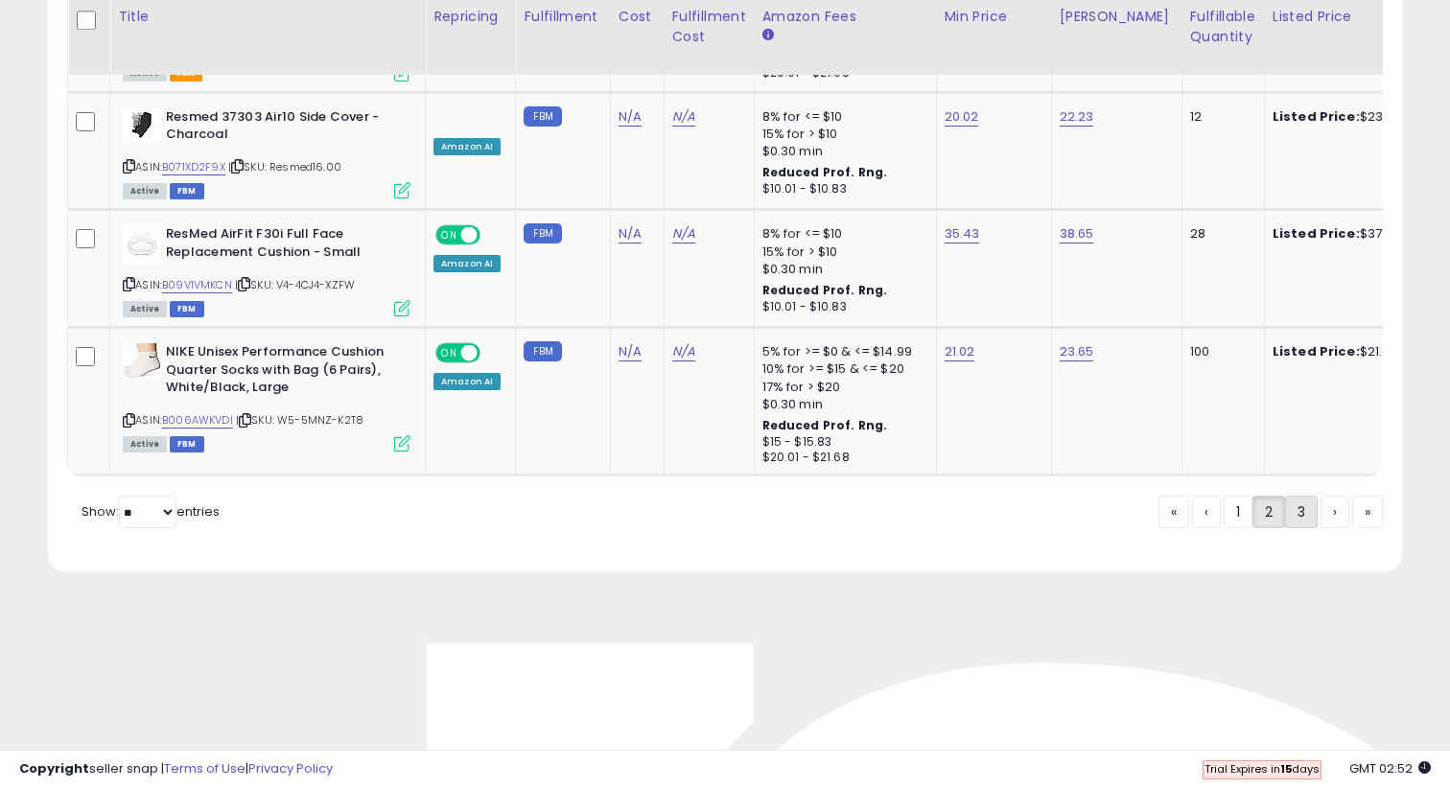
click at [1295, 496] on link "3" at bounding box center [1301, 512] width 33 height 33
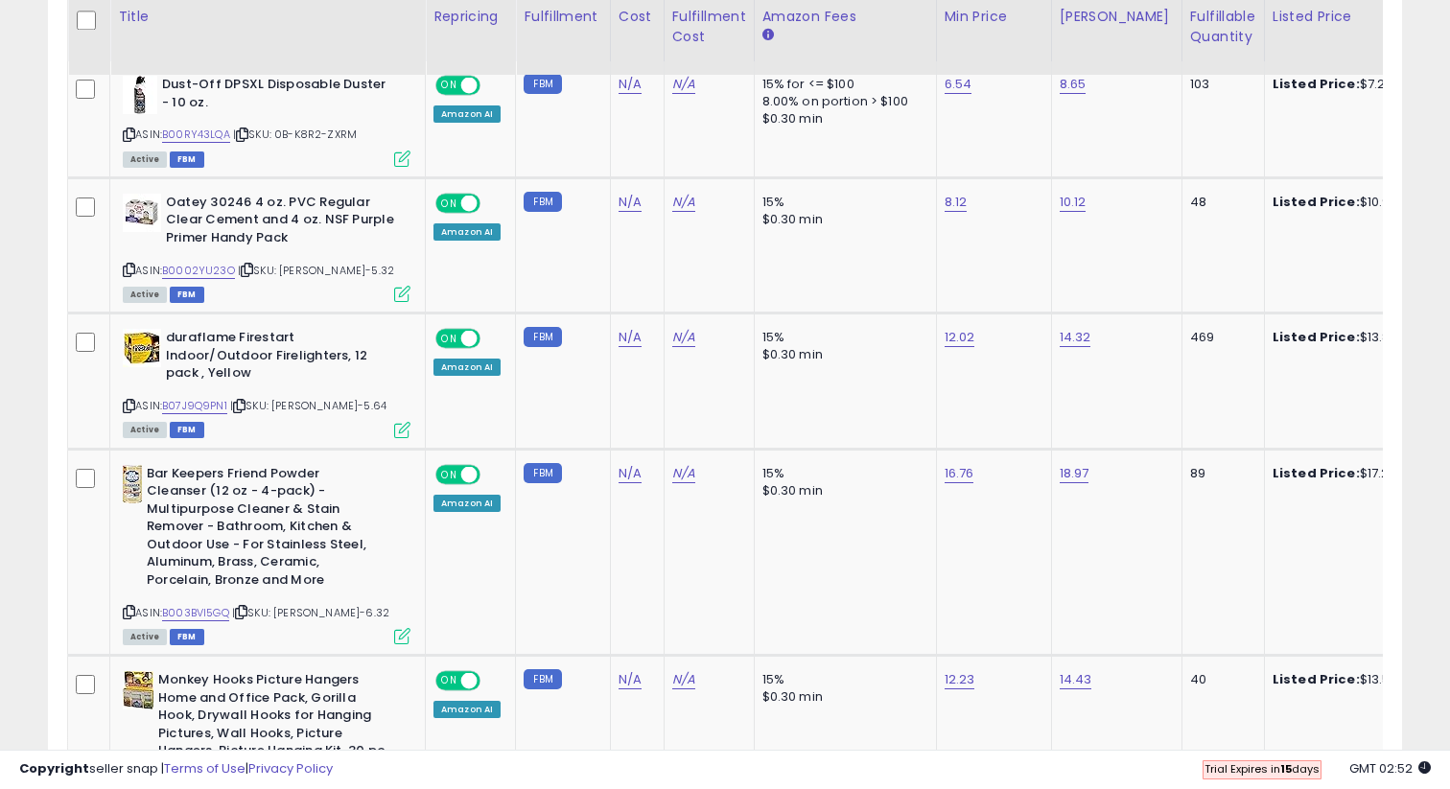
scroll to position [947, 0]
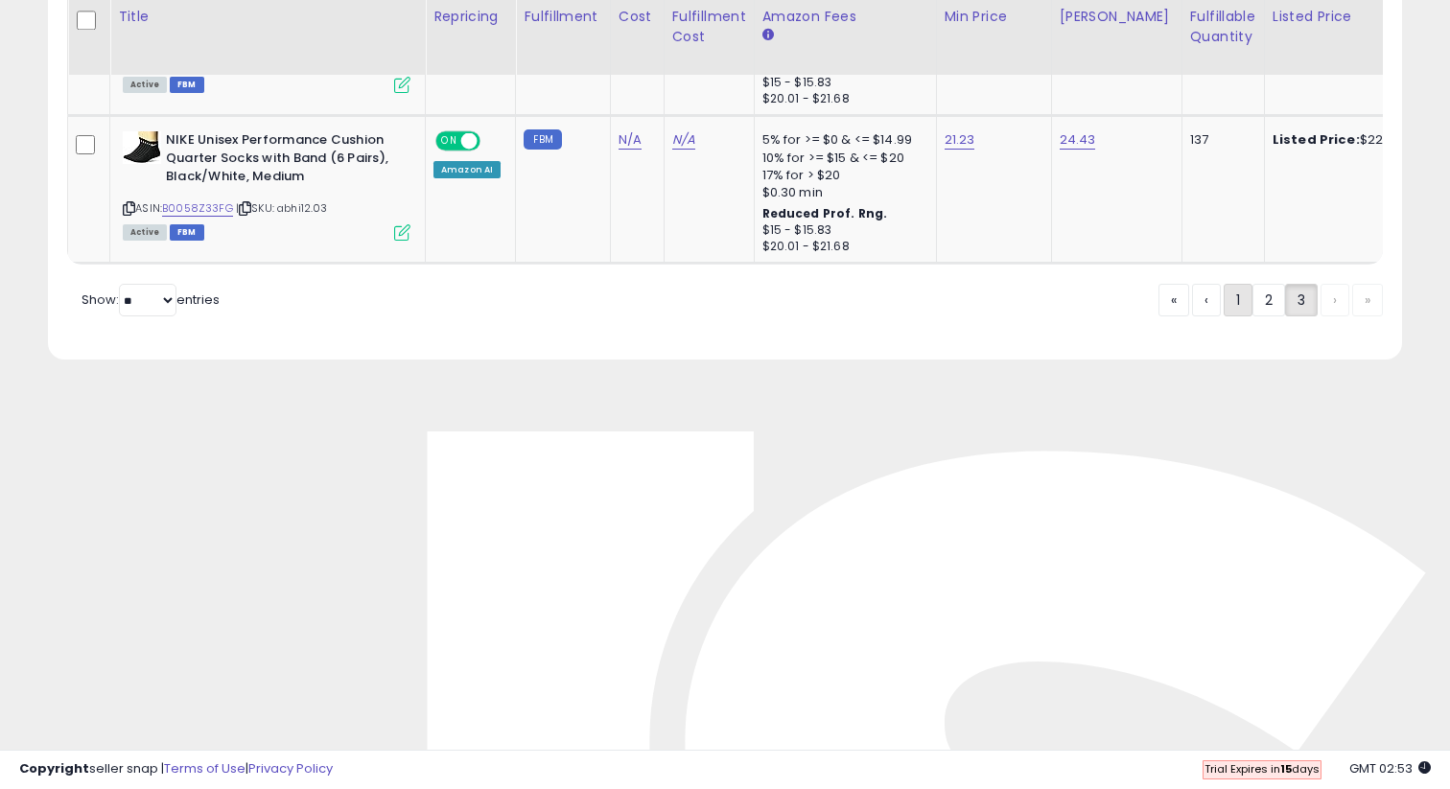
click at [1227, 284] on link "1" at bounding box center [1238, 300] width 29 height 33
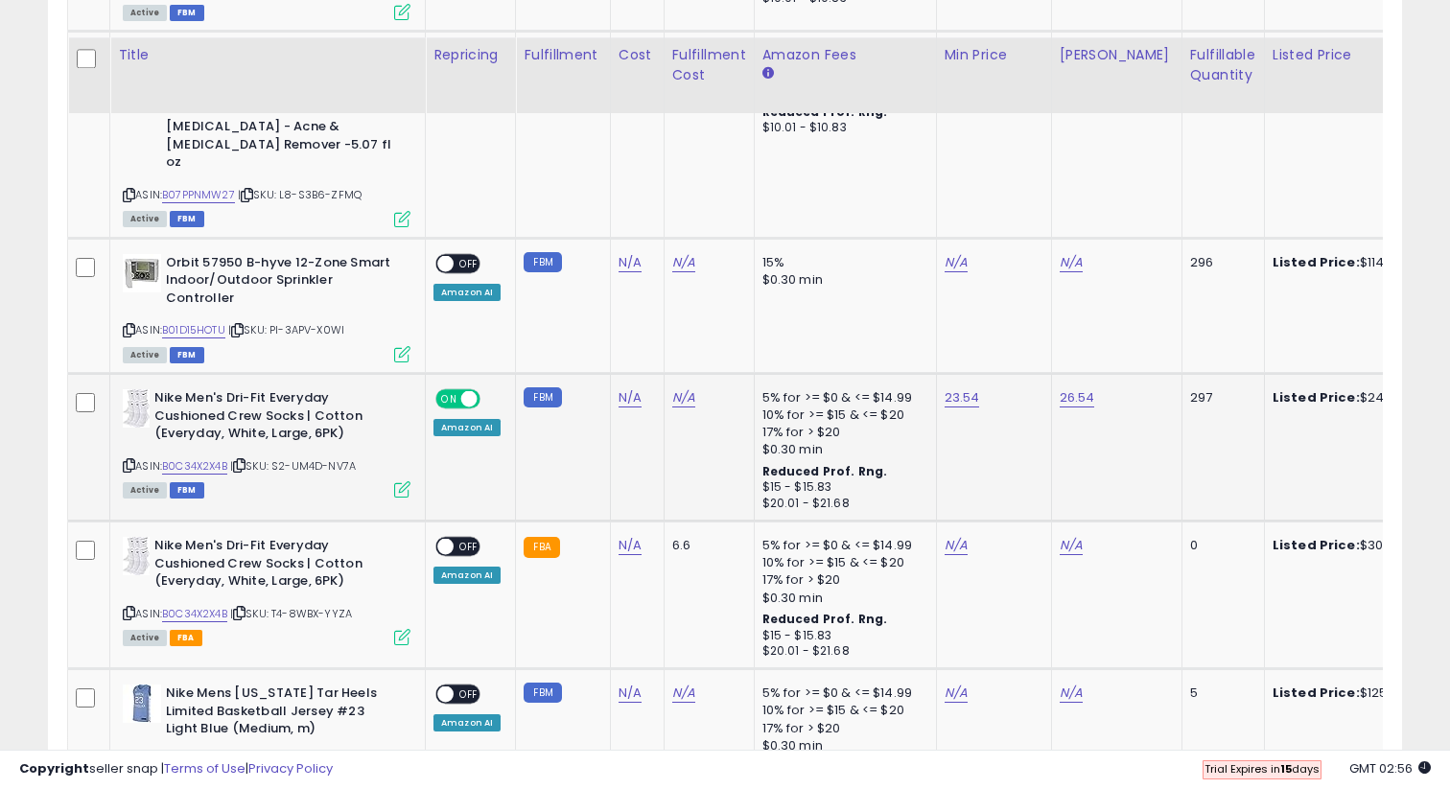
scroll to position [3630, 0]
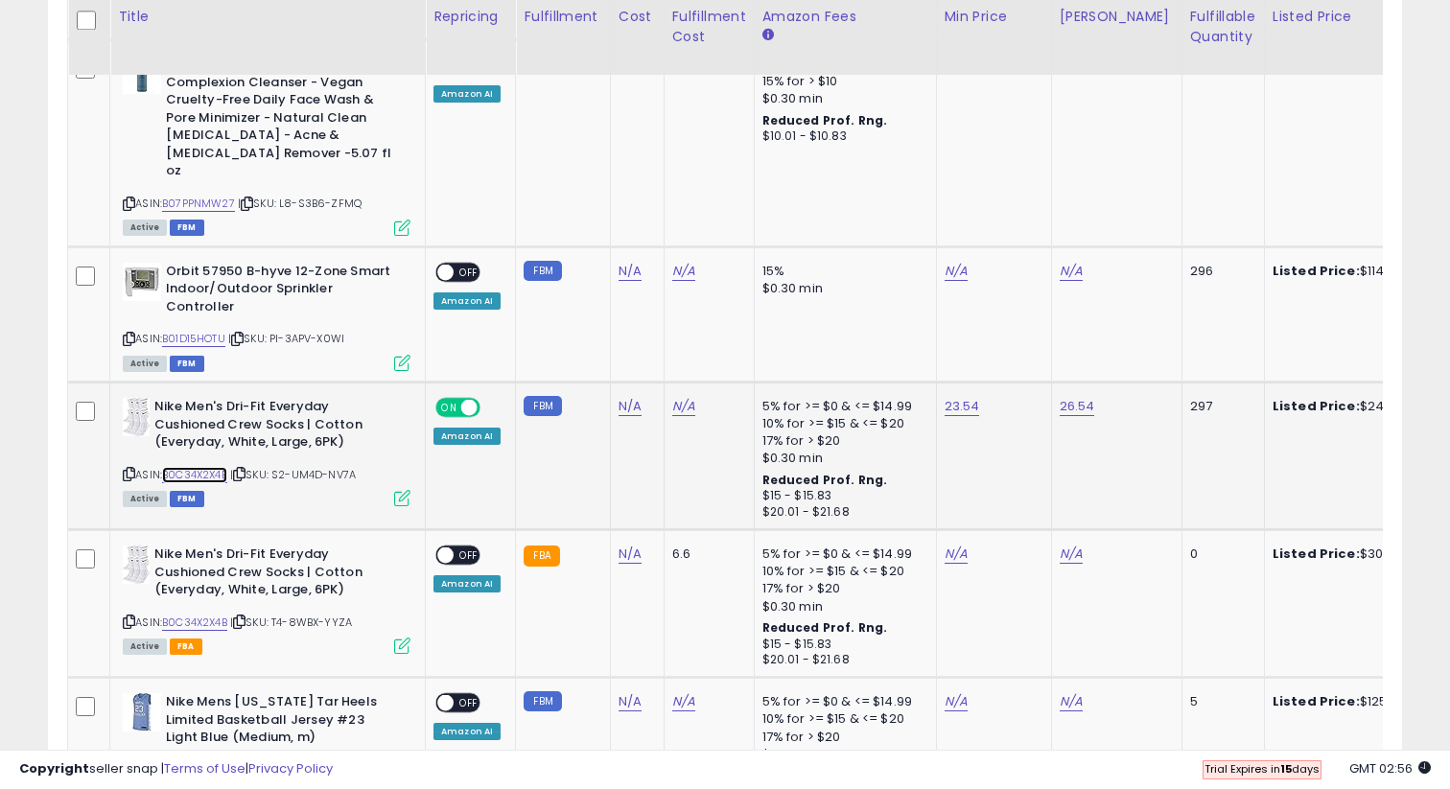
click at [212, 467] on link "B0C34X2X4B" at bounding box center [194, 475] width 65 height 16
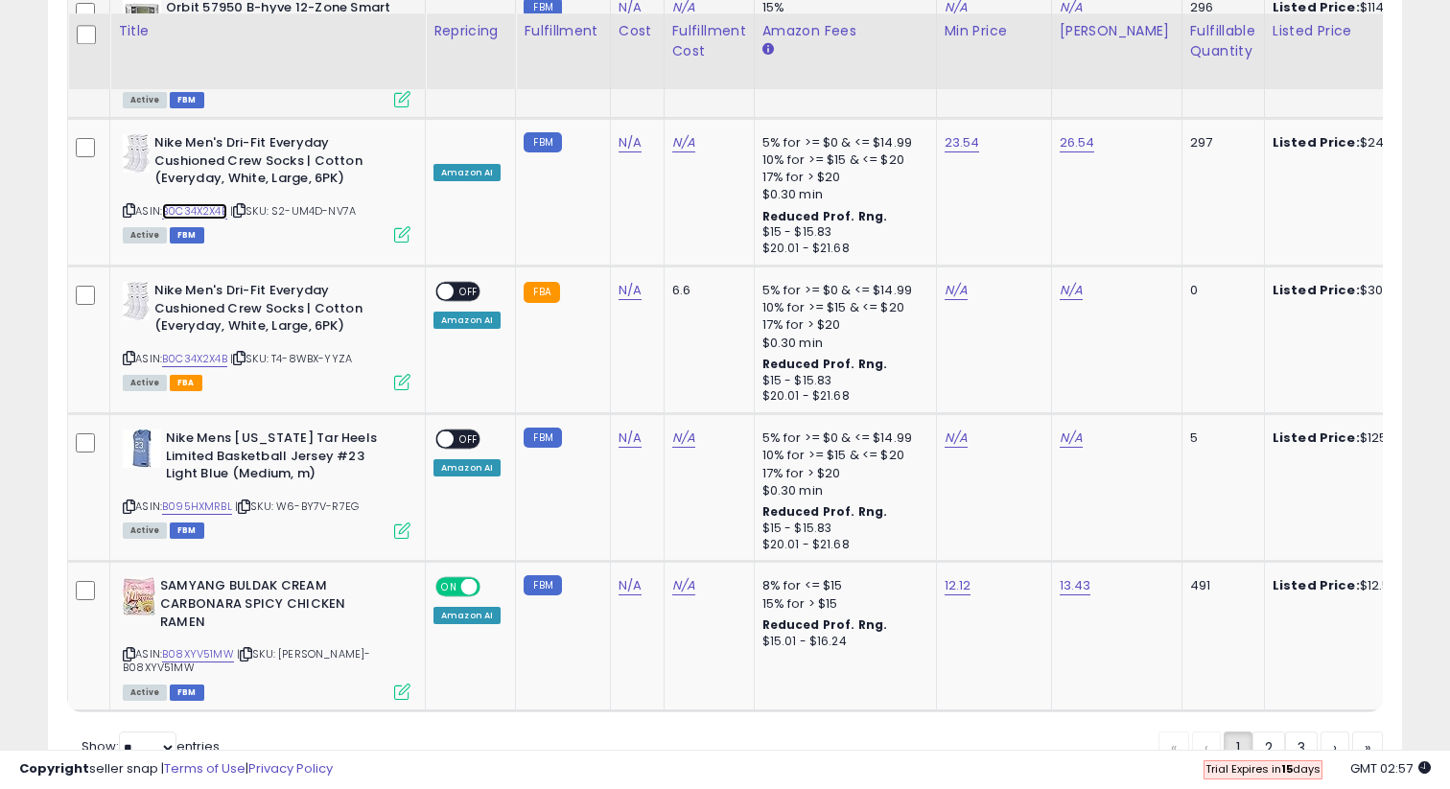
scroll to position [3908, 0]
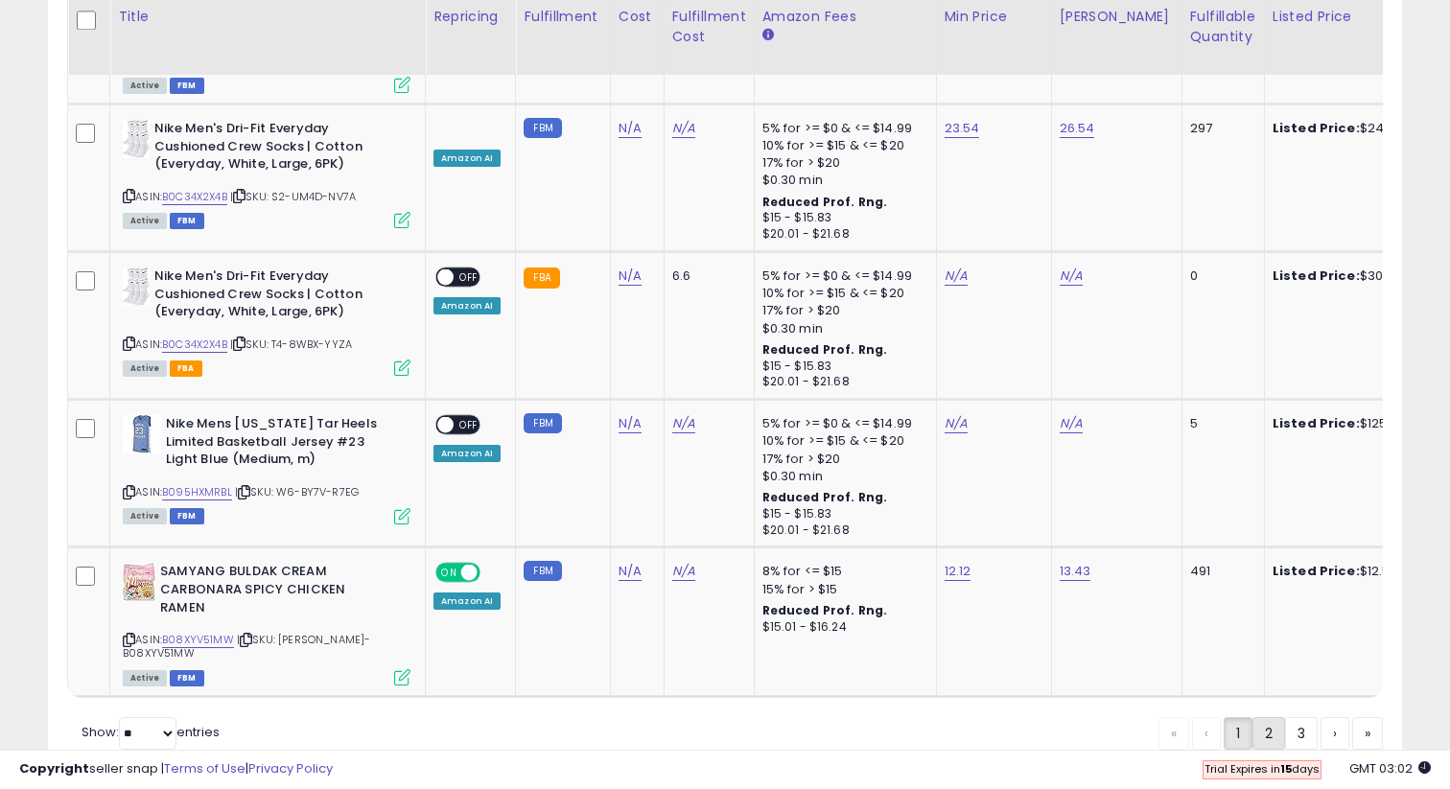
click at [1261, 717] on link "2" at bounding box center [1269, 733] width 33 height 33
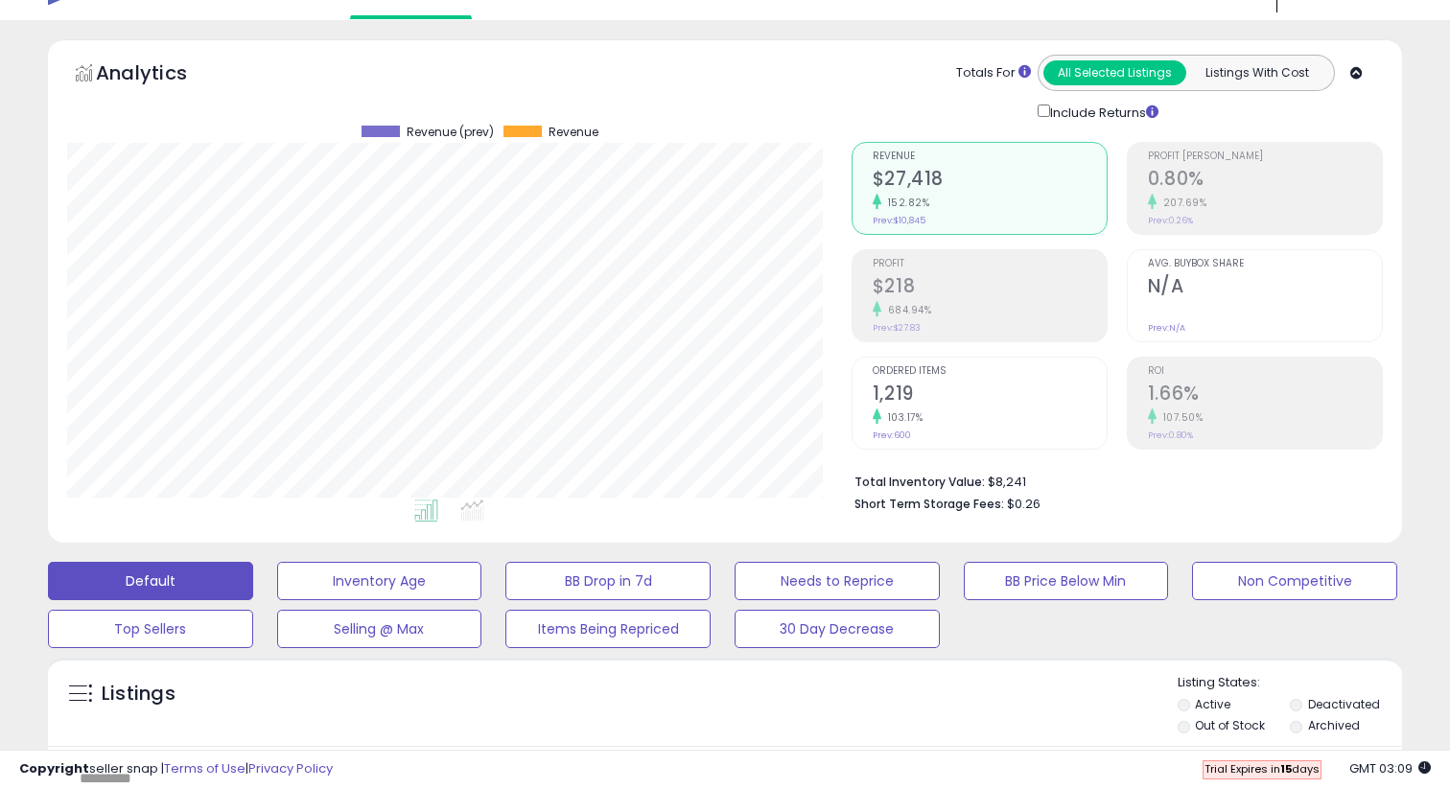
scroll to position [0, 0]
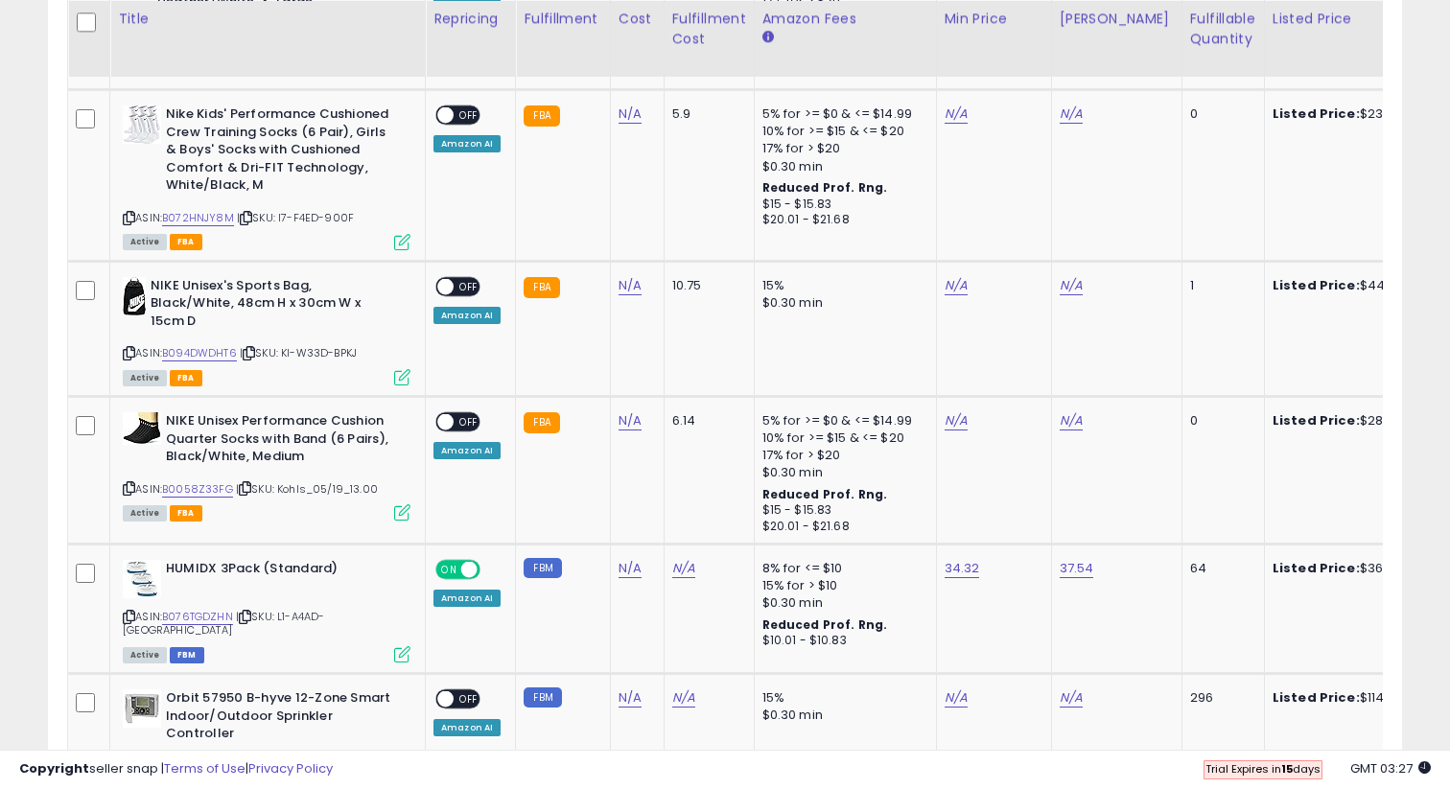
scroll to position [2998, 0]
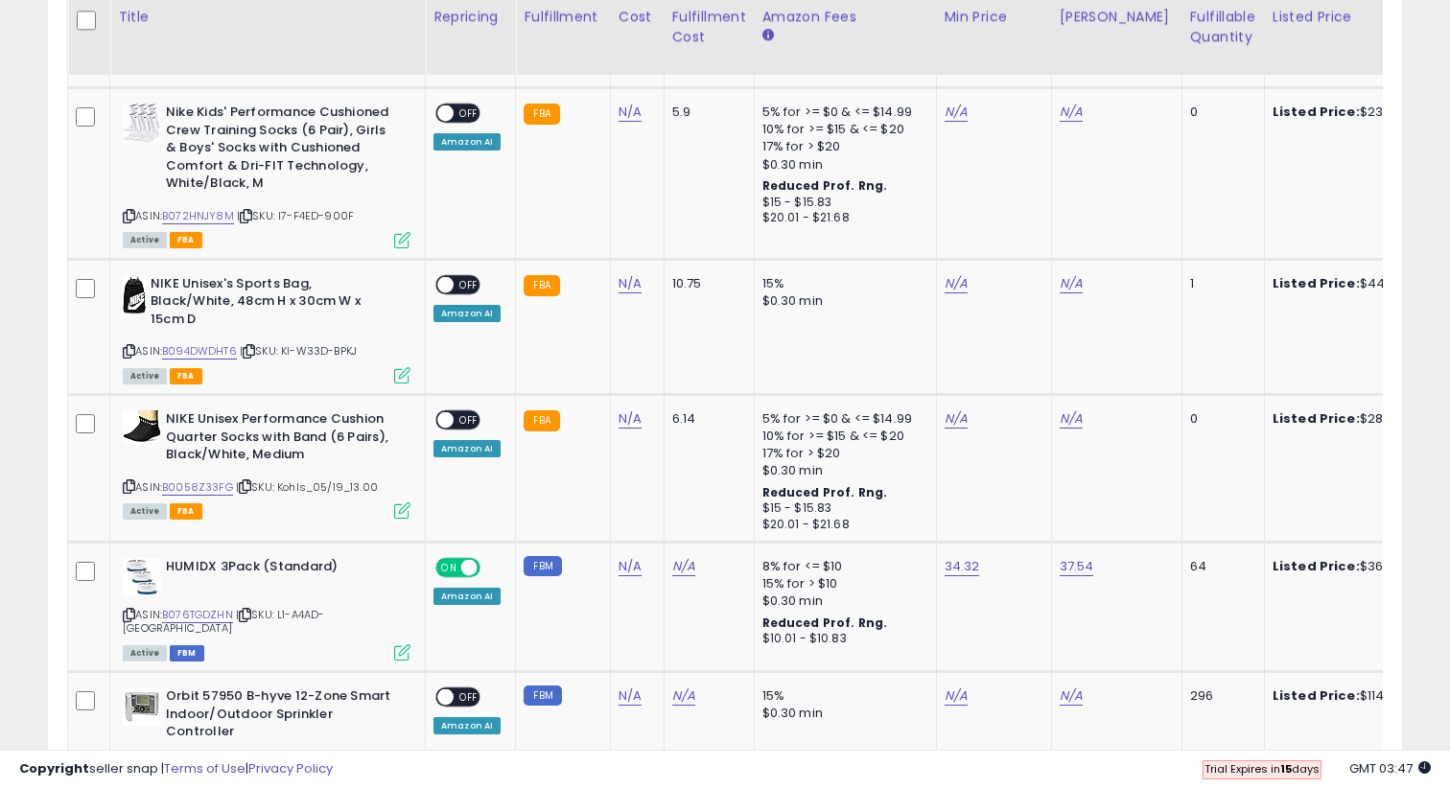
click at [357, 504] on div "Active FBA" at bounding box center [267, 510] width 288 height 13
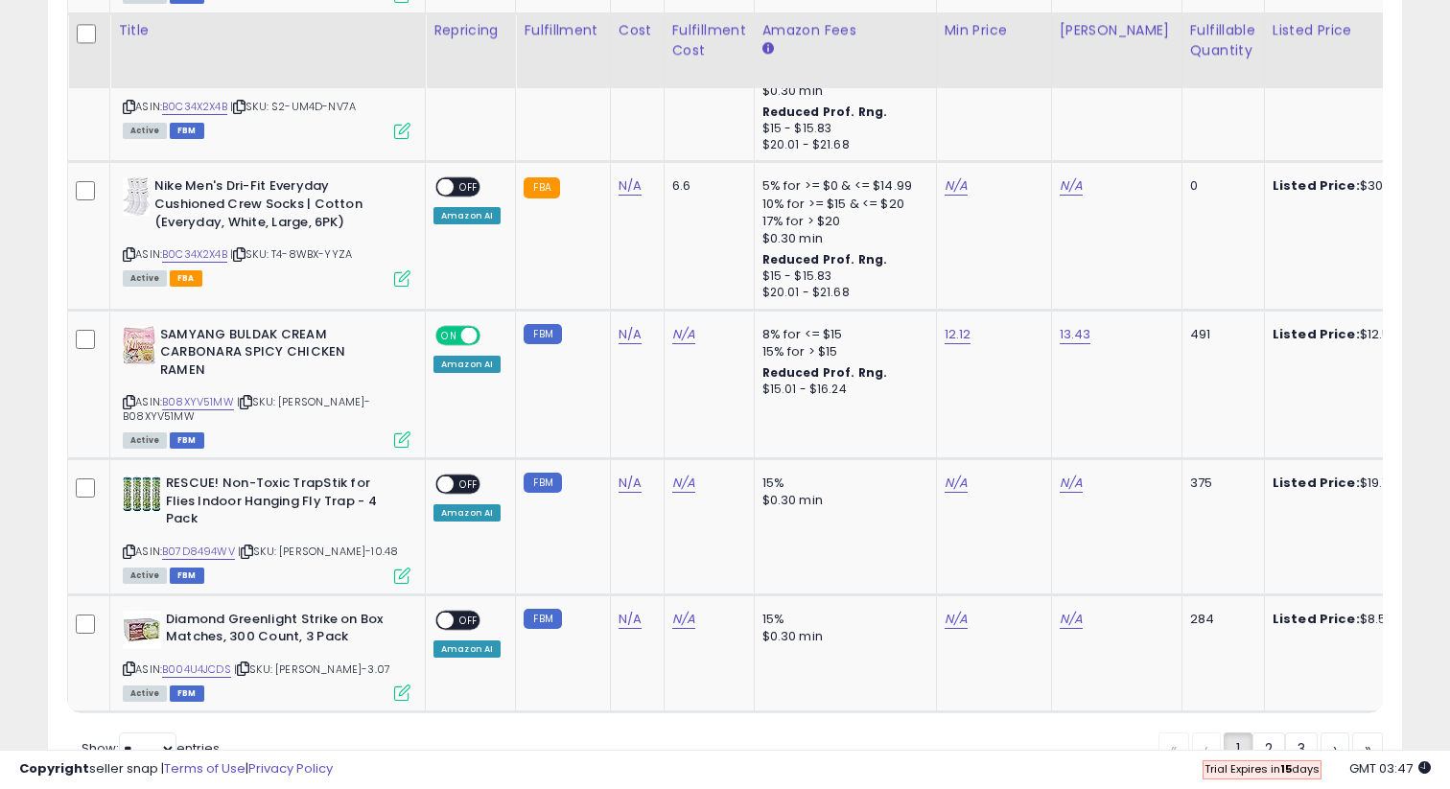
scroll to position [3826, 0]
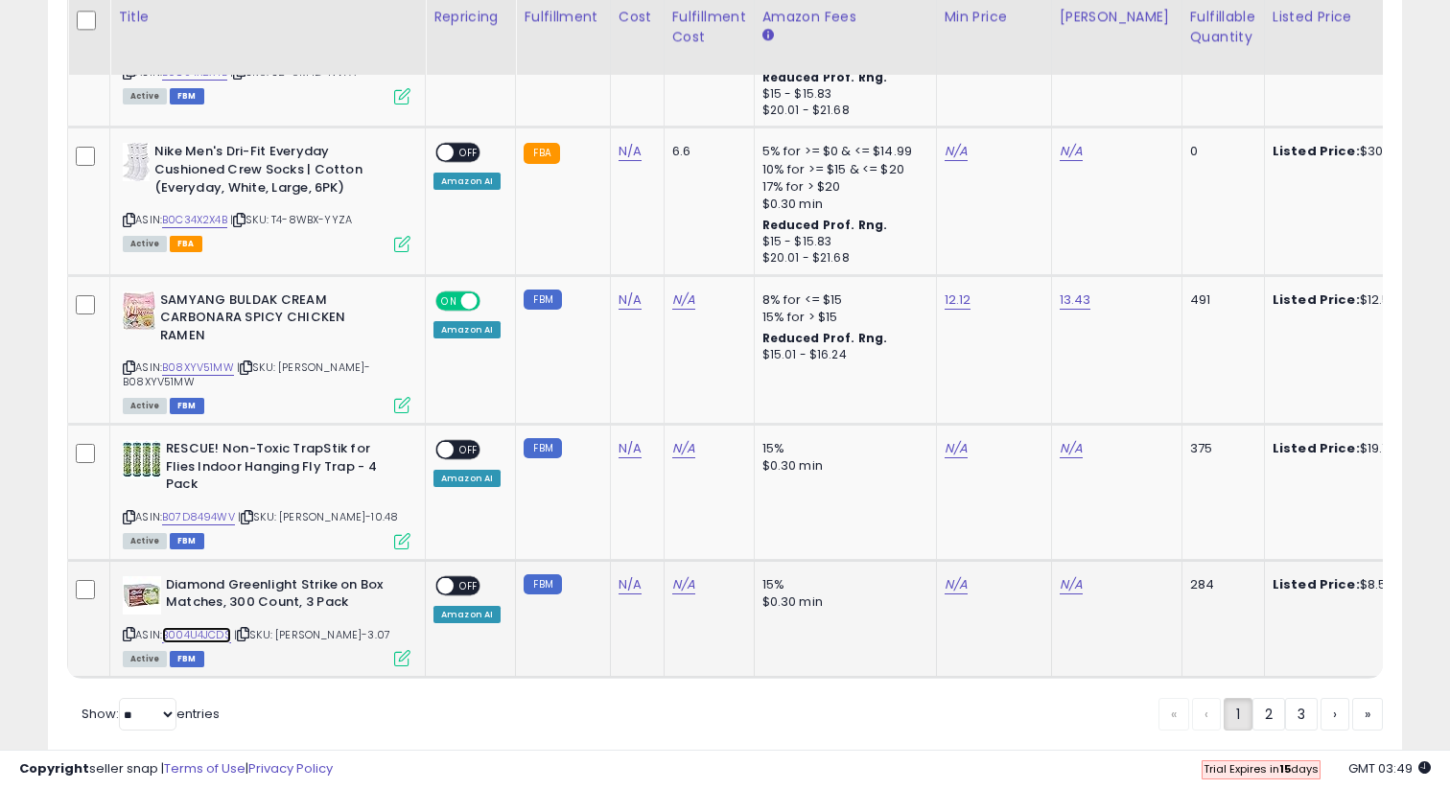
click at [215, 627] on link "B004U4JCDS" at bounding box center [196, 635] width 69 height 16
click at [983, 576] on div "N/A" at bounding box center [991, 584] width 92 height 17
click at [947, 575] on link "N/A" at bounding box center [956, 584] width 23 height 19
type input "****"
click at [1016, 425] on icon "submit" at bounding box center [1010, 420] width 12 height 12
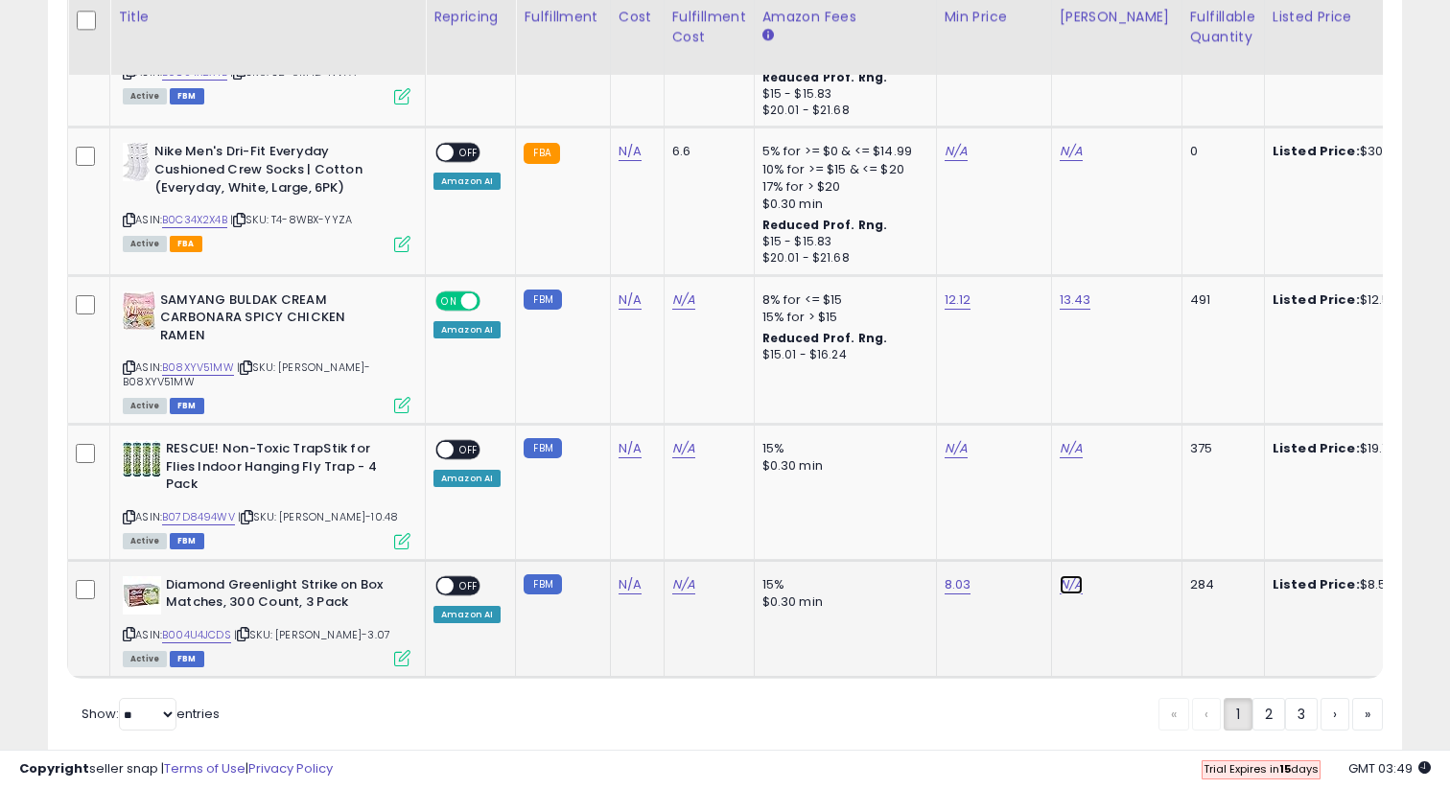
click at [1072, 575] on link "N/A" at bounding box center [1071, 584] width 23 height 19
type input "****"
click at [1141, 419] on button "submit" at bounding box center [1125, 421] width 33 height 29
click at [457, 577] on span "OFF" at bounding box center [469, 585] width 31 height 16
click at [219, 509] on link "B07D8494WV" at bounding box center [198, 517] width 73 height 16
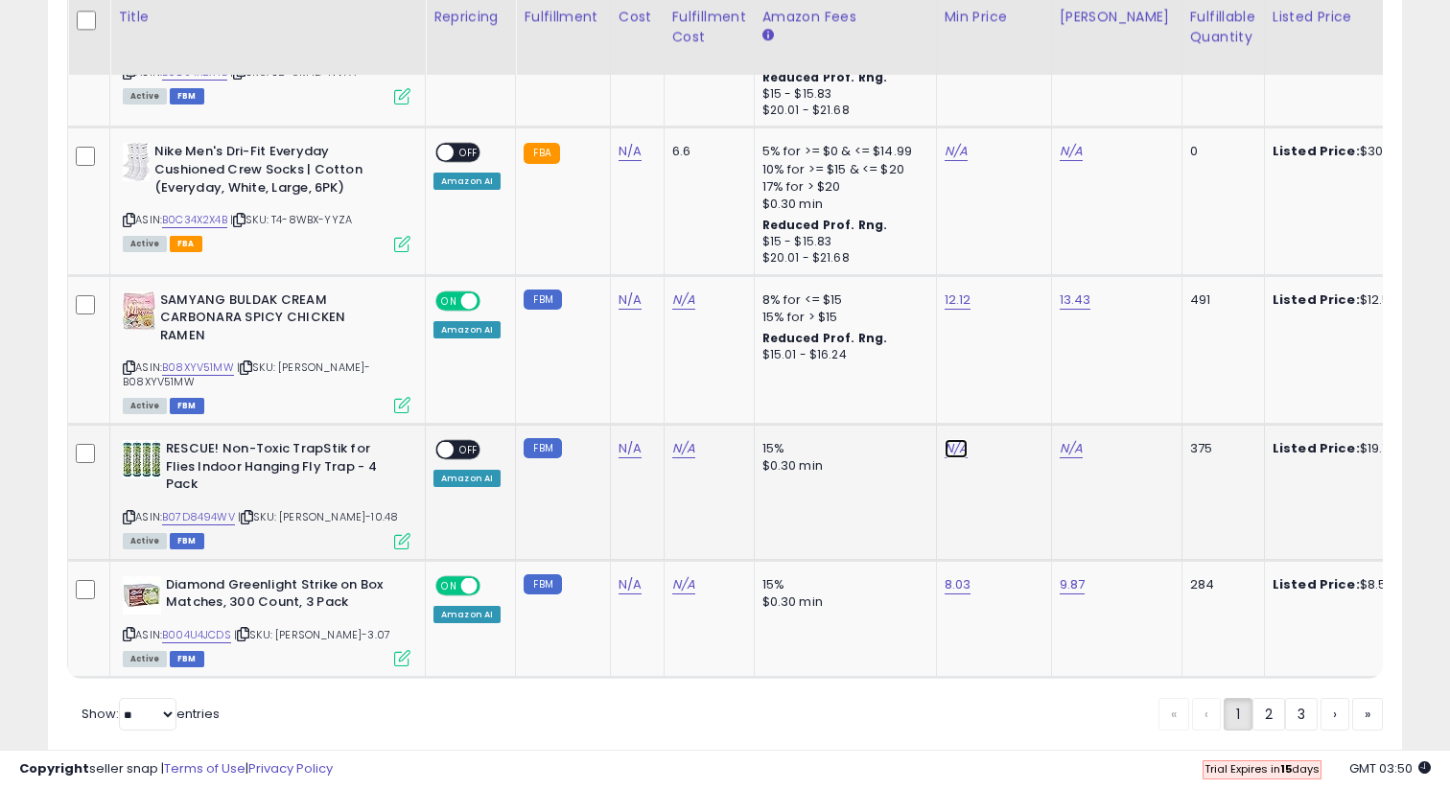
click at [945, 439] on link "N/A" at bounding box center [956, 448] width 23 height 19
type input "*****"
click at [1009, 308] on button "submit" at bounding box center [1010, 303] width 33 height 29
click at [1060, 439] on link "N/A" at bounding box center [1071, 448] width 23 height 19
type input "*****"
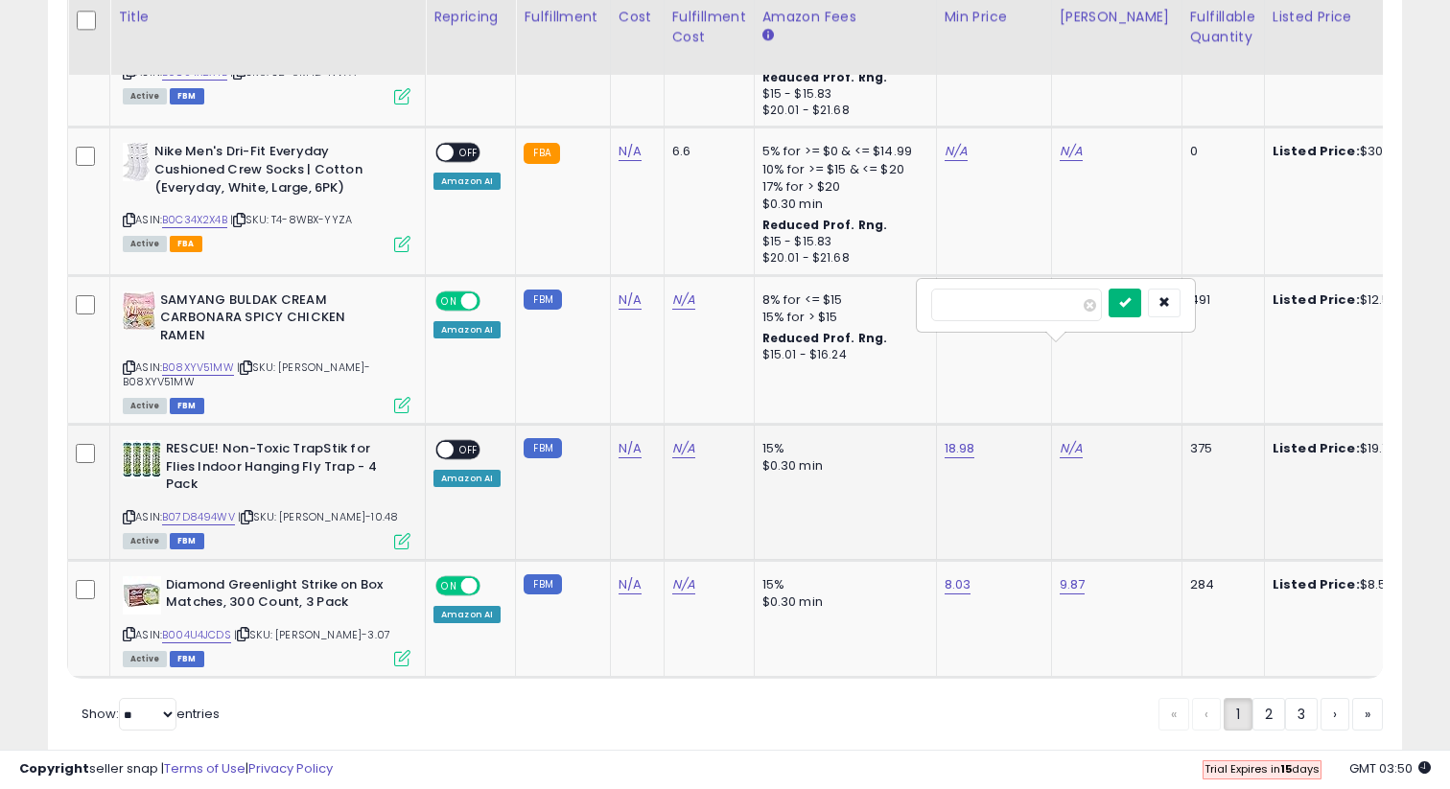
click at [1131, 304] on icon "submit" at bounding box center [1125, 302] width 12 height 12
click at [466, 442] on span "OFF" at bounding box center [469, 450] width 31 height 16
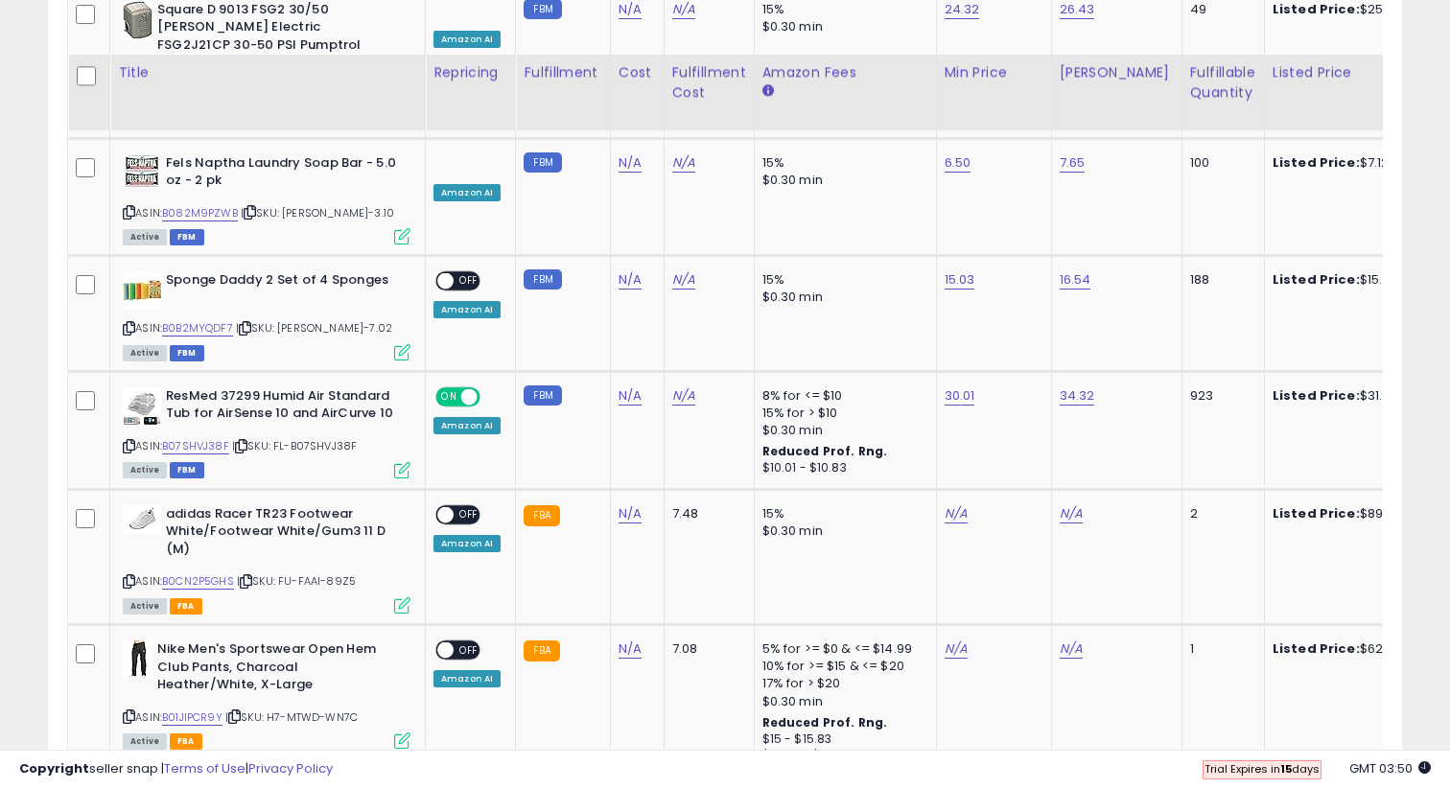
scroll to position [2301, 0]
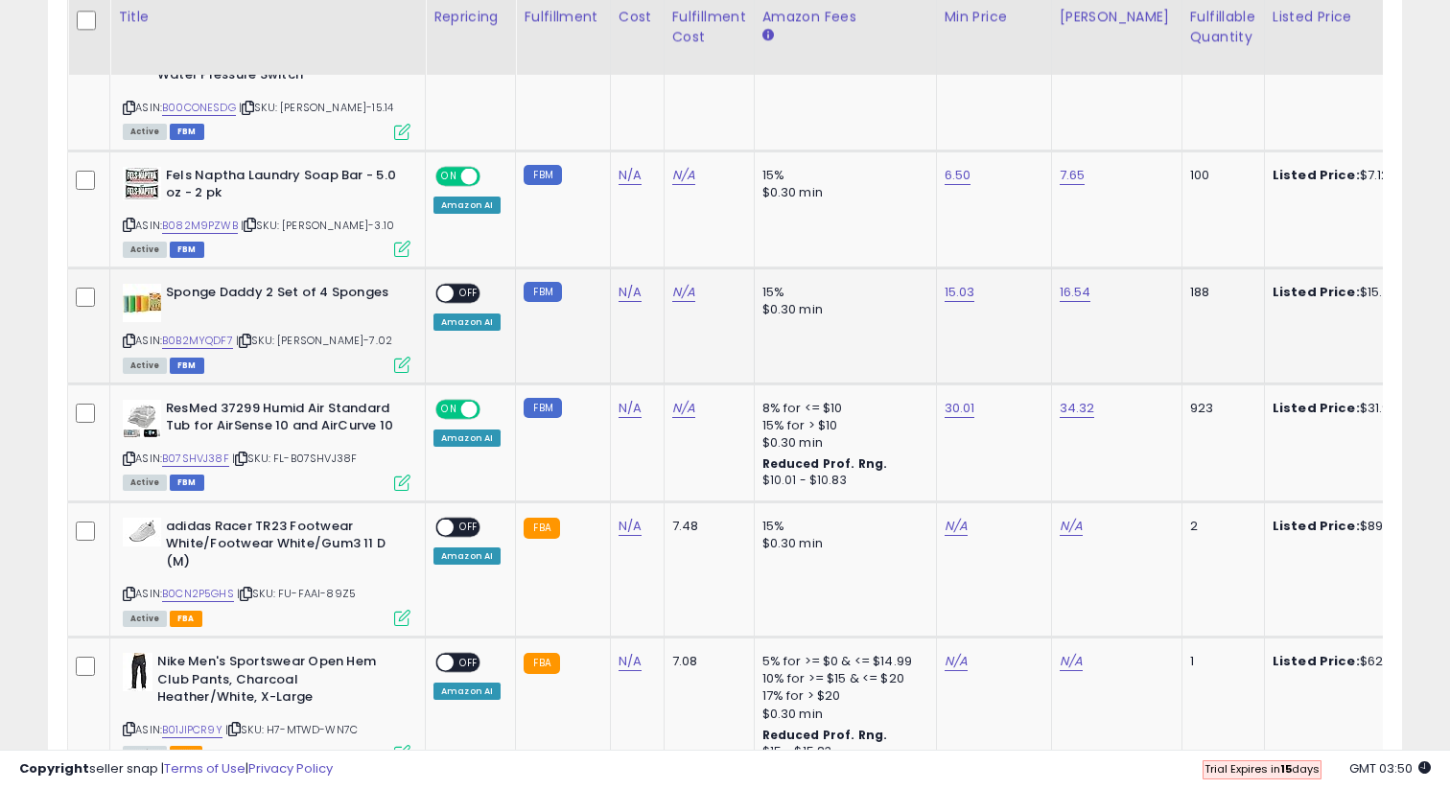
click at [461, 286] on span "OFF" at bounding box center [469, 294] width 31 height 16
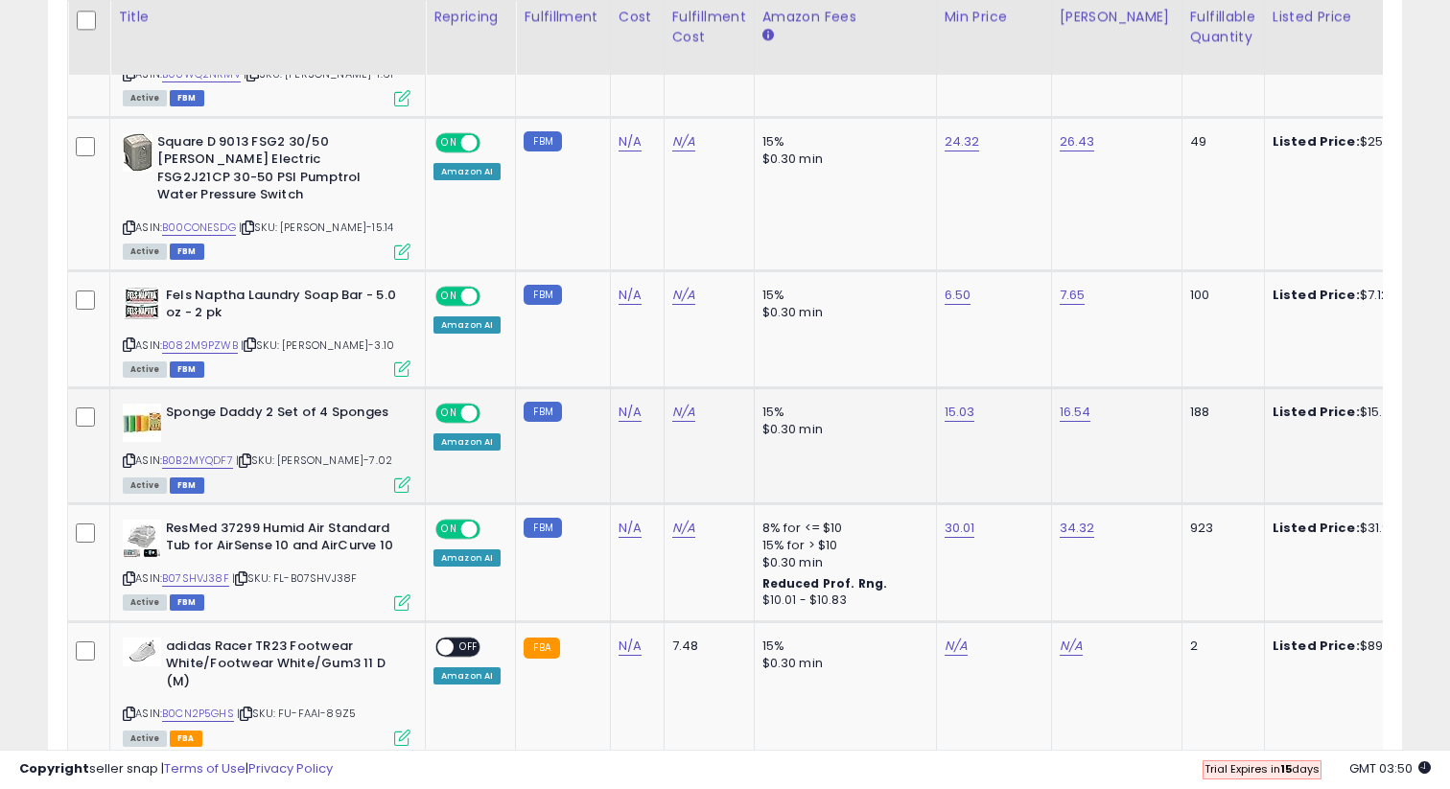
scroll to position [2151, 0]
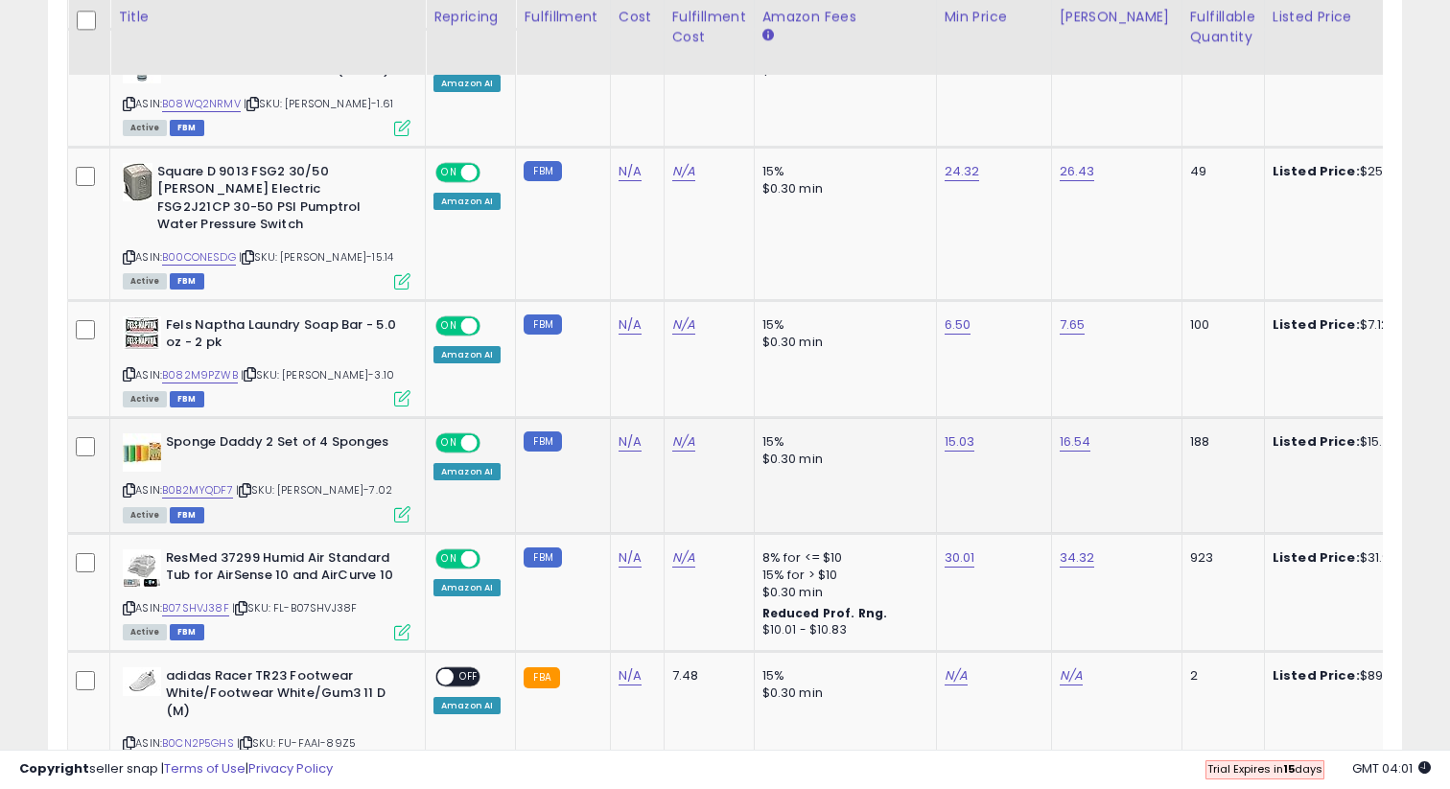
click at [500, 304] on td "ON OFF Amazon AI" at bounding box center [471, 359] width 90 height 118
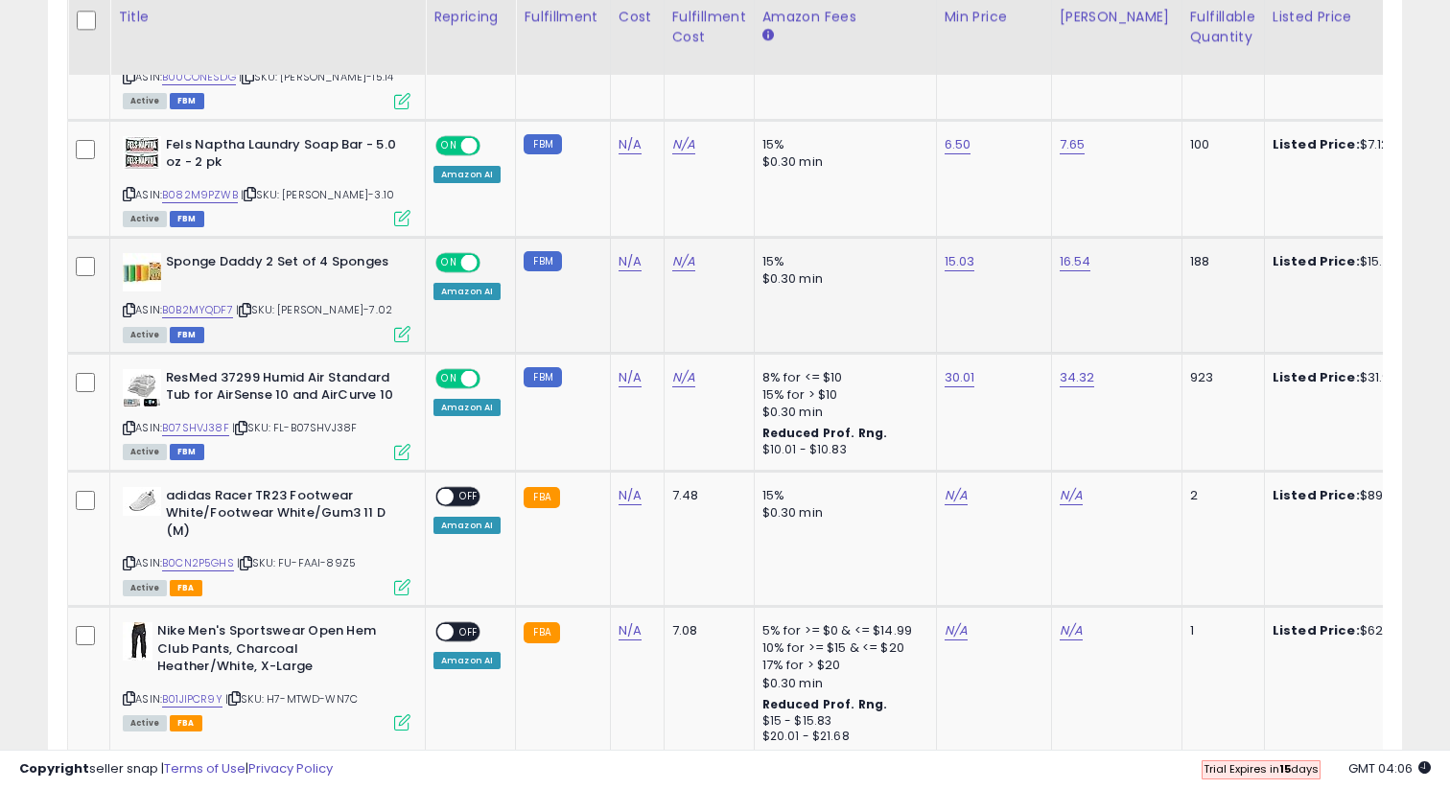
scroll to position [2349, 0]
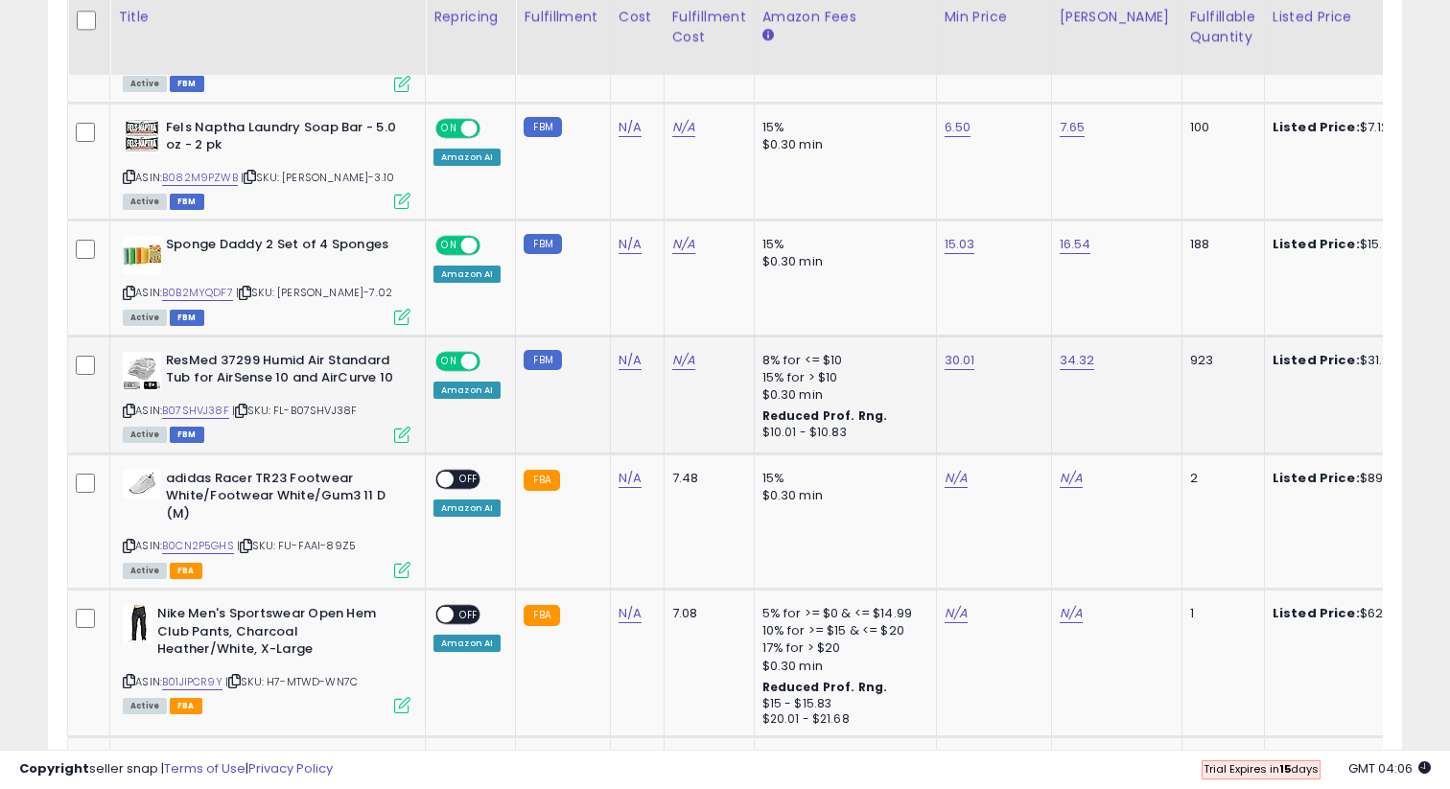
click at [229, 367] on div "ASIN: B07SHVJ38F | SKU: FL-B07SHVJ38F Active FBM" at bounding box center [267, 396] width 288 height 89
click at [225, 403] on link "B07SHVJ38F" at bounding box center [195, 411] width 67 height 16
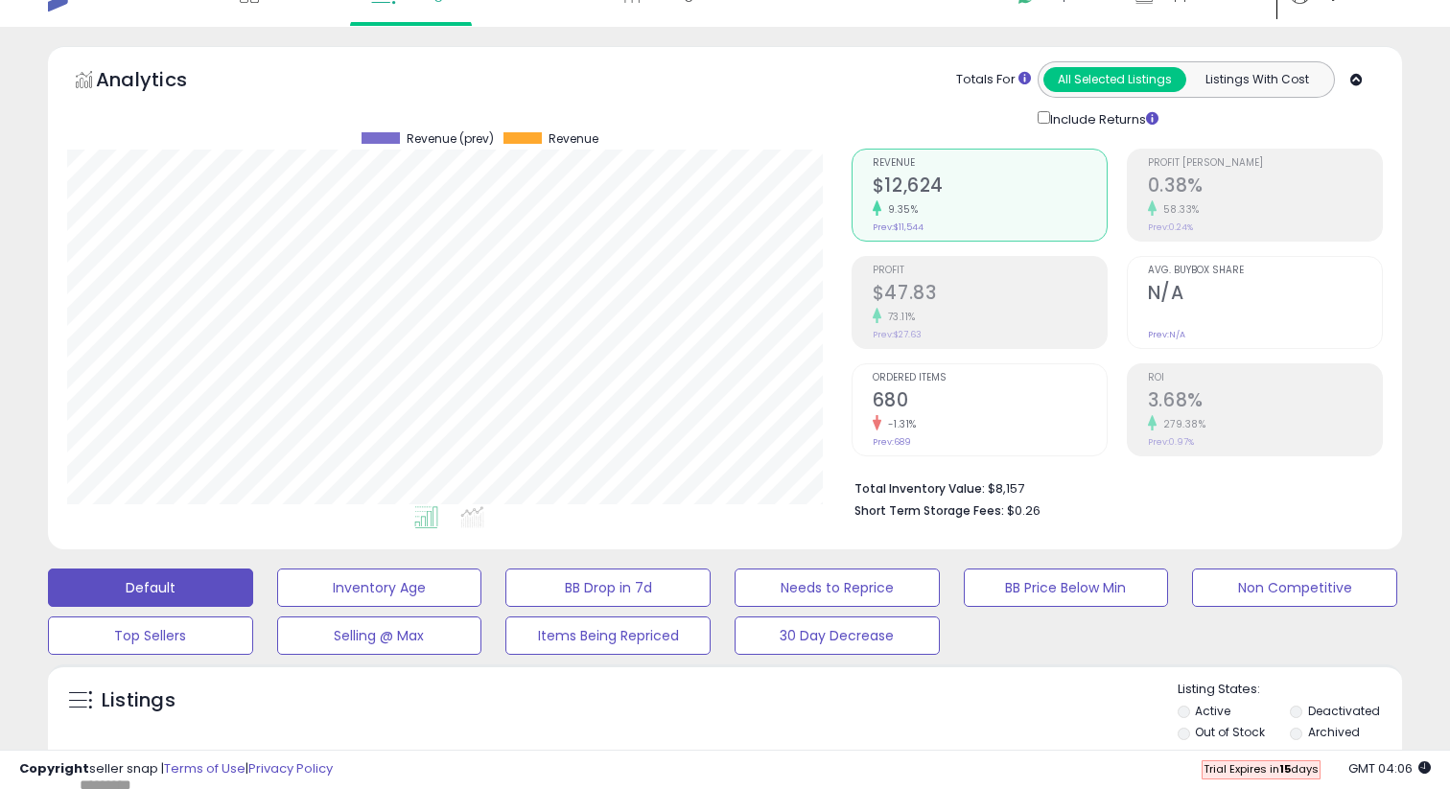
scroll to position [0, 0]
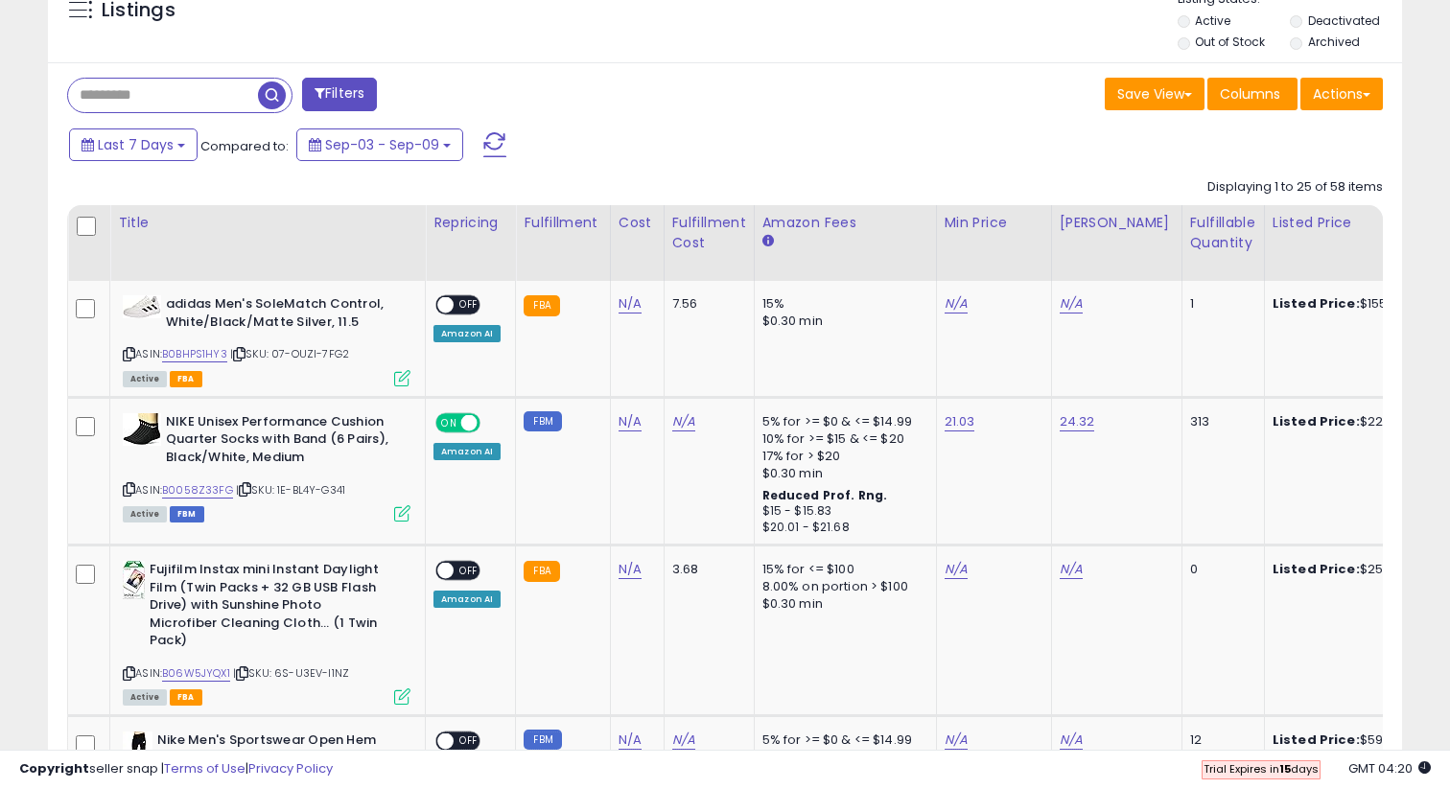
scroll to position [720, 0]
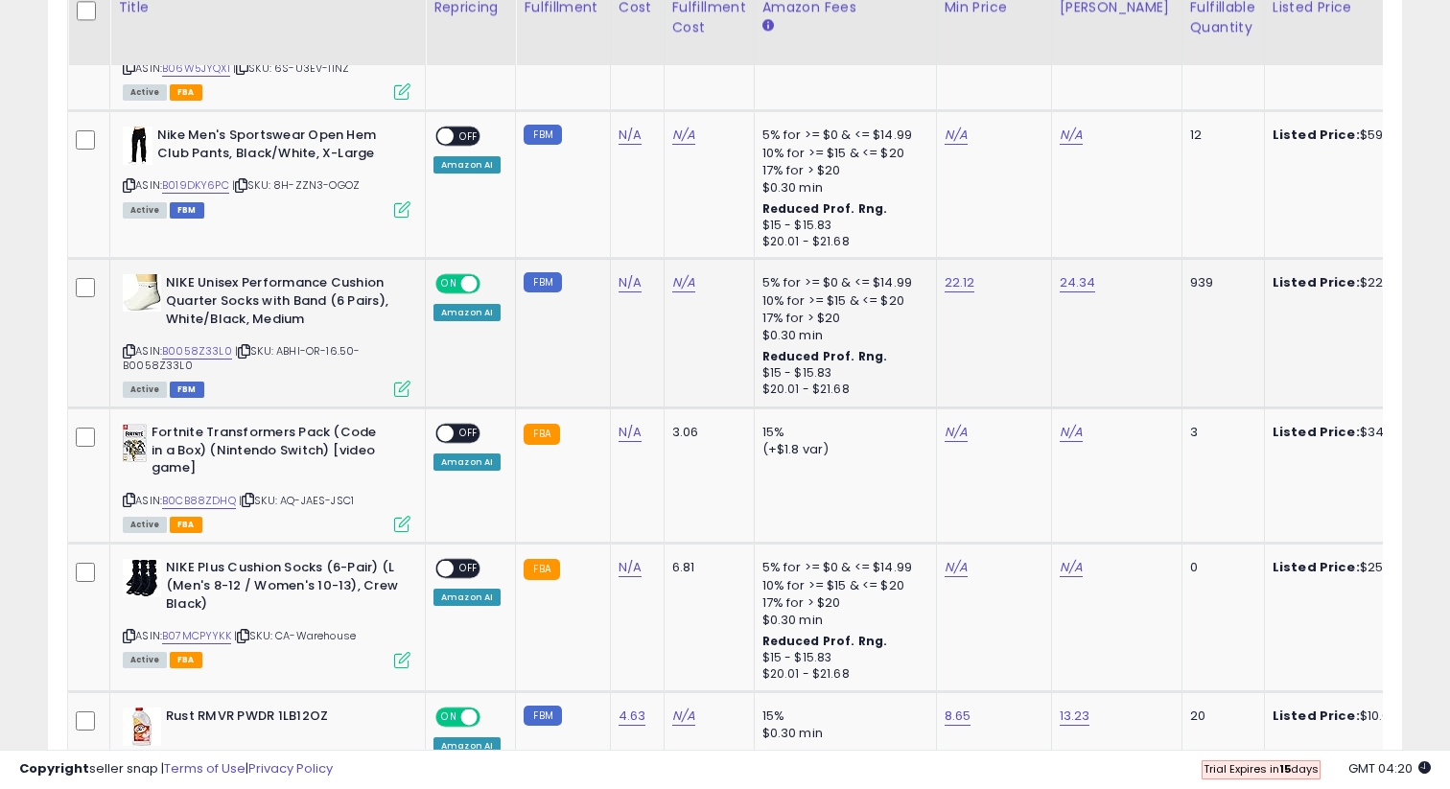
scroll to position [1190, 0]
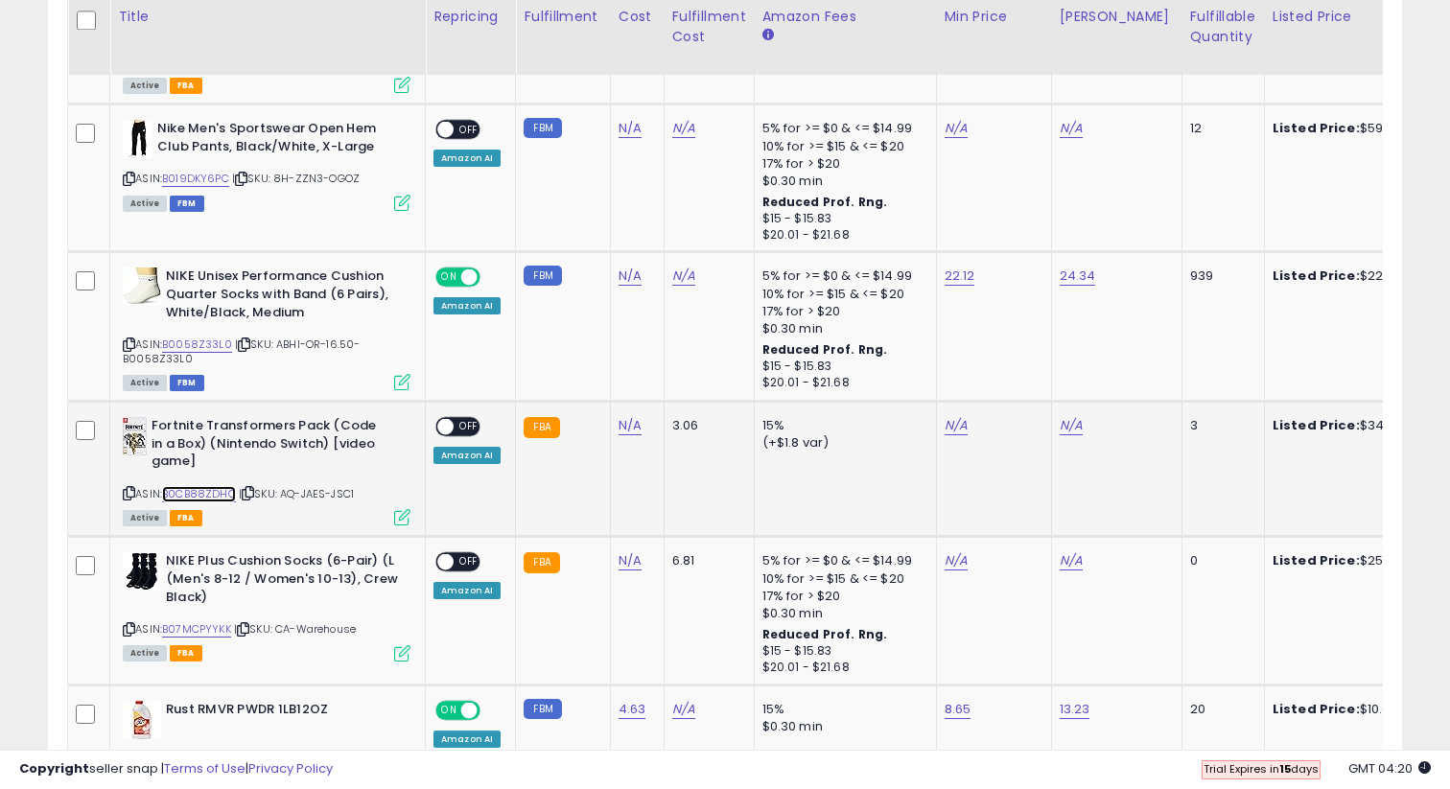
click at [223, 495] on link "B0CB88ZDHQ" at bounding box center [199, 494] width 74 height 16
click at [957, 429] on link "N/A" at bounding box center [956, 425] width 23 height 19
type input "**"
click at [1019, 386] on button "submit" at bounding box center [1010, 377] width 33 height 29
click at [1061, 425] on link "N/A" at bounding box center [1071, 425] width 23 height 19
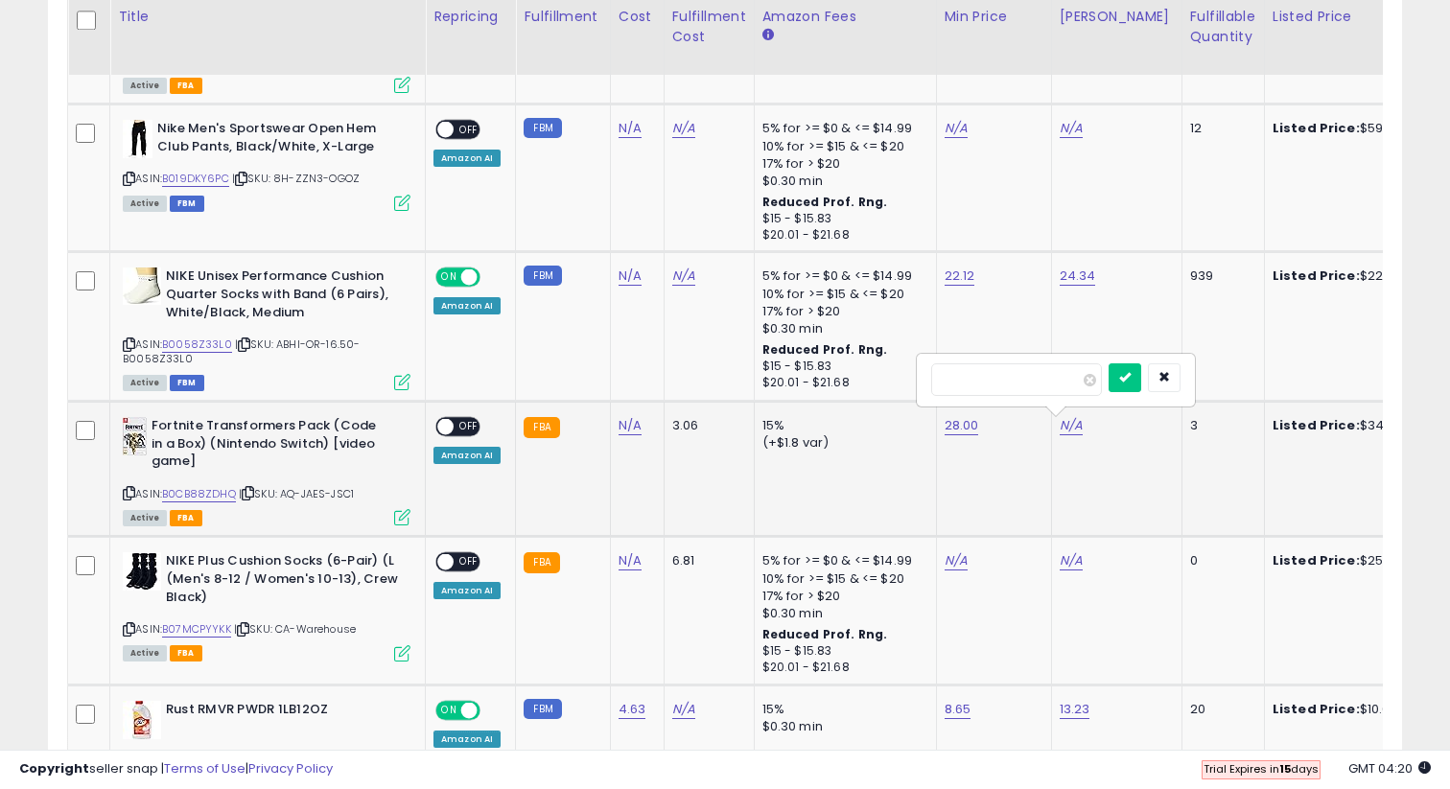
type input "*****"
click at [1160, 381] on div at bounding box center [1145, 380] width 72 height 34
click at [1141, 381] on button "submit" at bounding box center [1125, 377] width 33 height 29
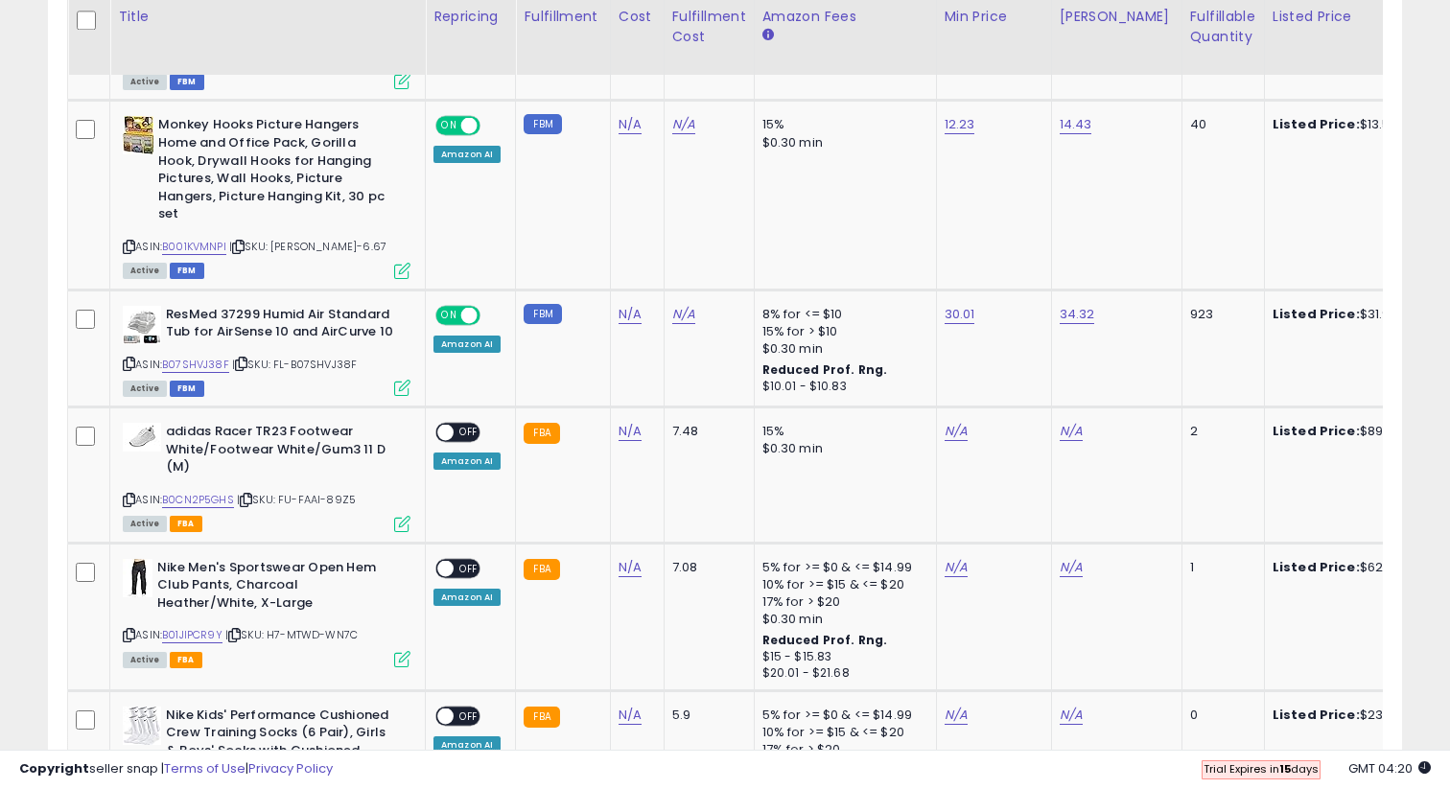
scroll to position [2395, 0]
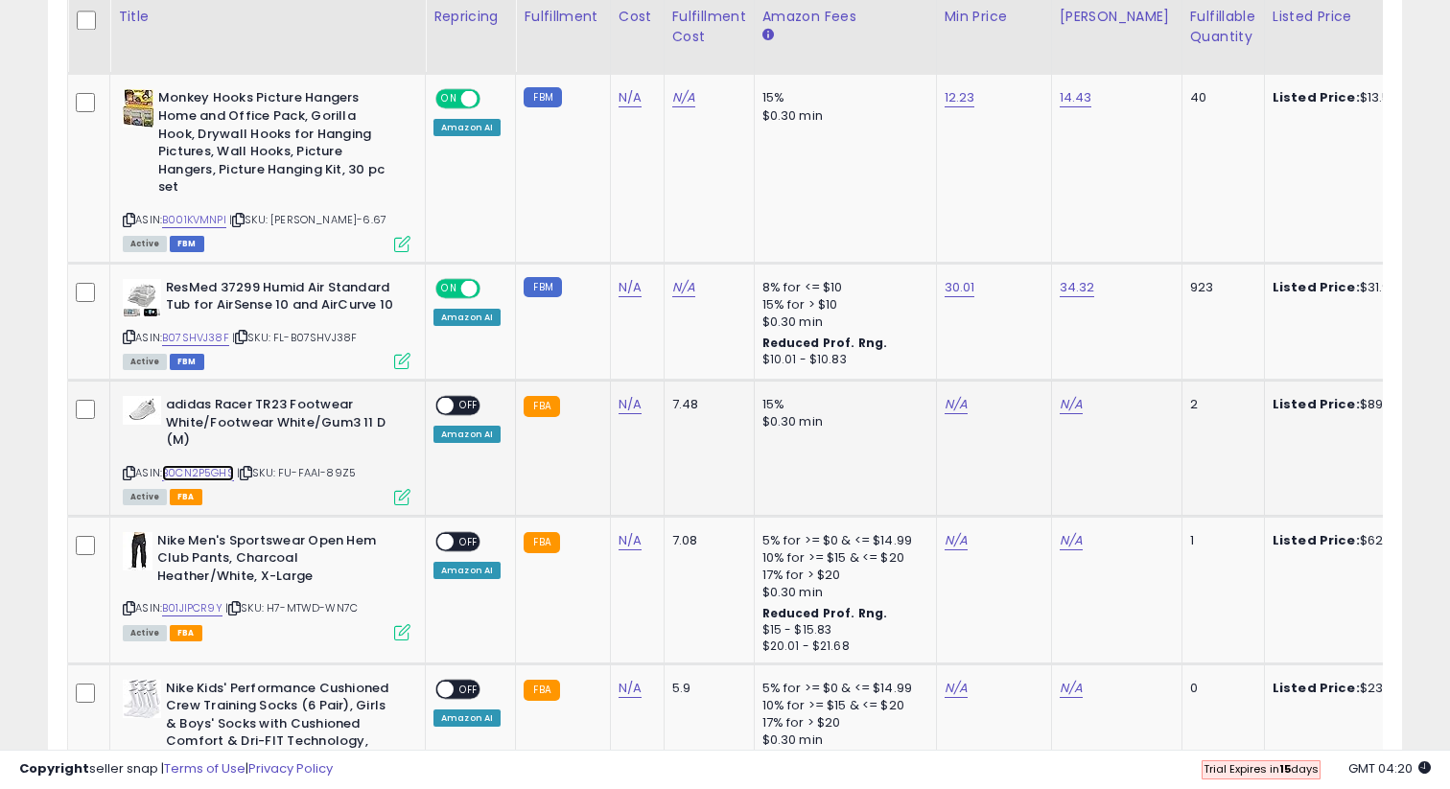
click at [199, 465] on link "B0CN2P5GHS" at bounding box center [198, 473] width 72 height 16
click at [971, 396] on div "N/A" at bounding box center [991, 404] width 92 height 17
click at [950, 395] on link "N/A" at bounding box center [956, 404] width 23 height 19
type input "*****"
click at [1026, 312] on button "submit" at bounding box center [1010, 321] width 33 height 29
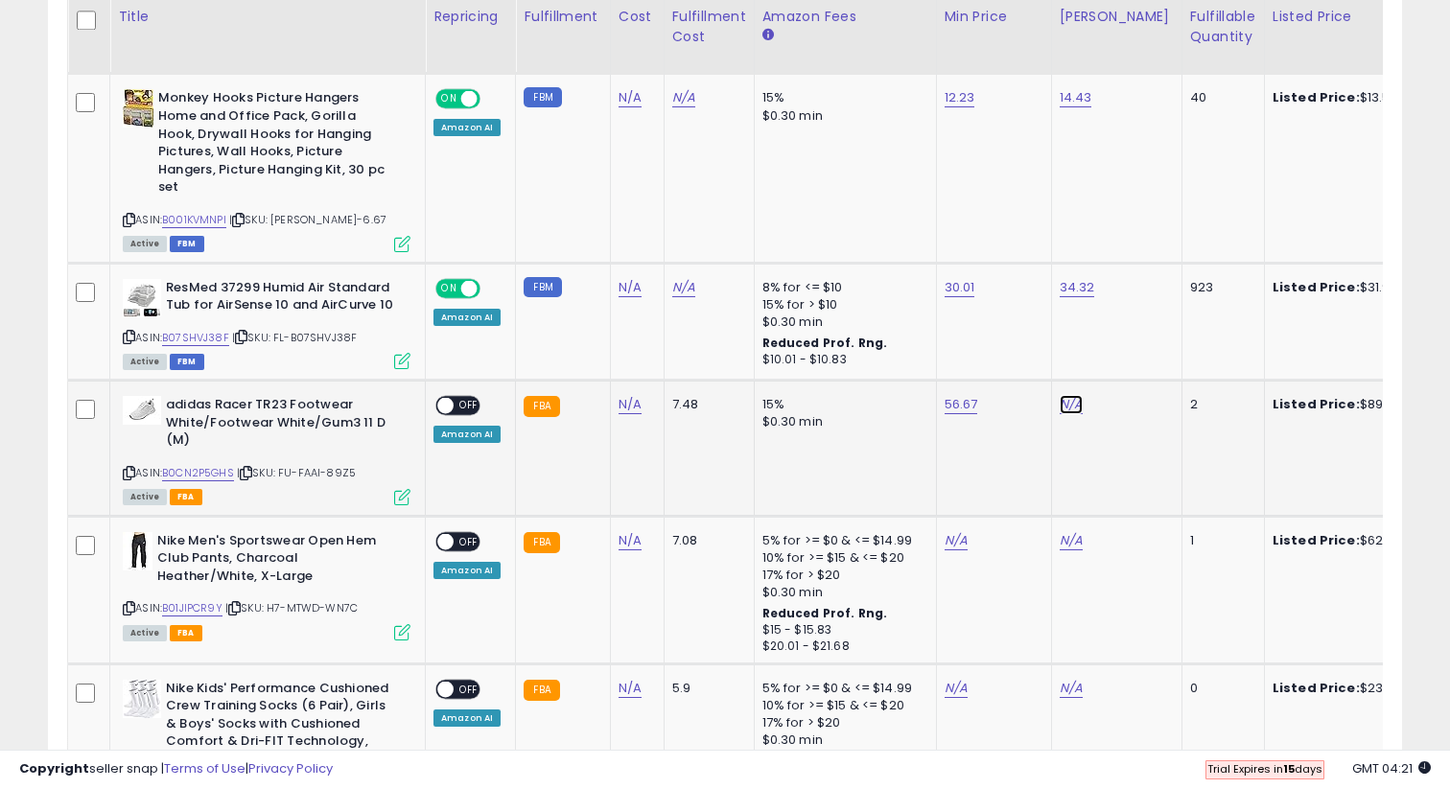
click at [1063, 395] on link "N/A" at bounding box center [1071, 404] width 23 height 19
type input "*"
type input "*****"
click at [1131, 319] on icon "submit" at bounding box center [1125, 321] width 12 height 12
click at [764, 435] on td "15% $0.30 min" at bounding box center [845, 448] width 182 height 135
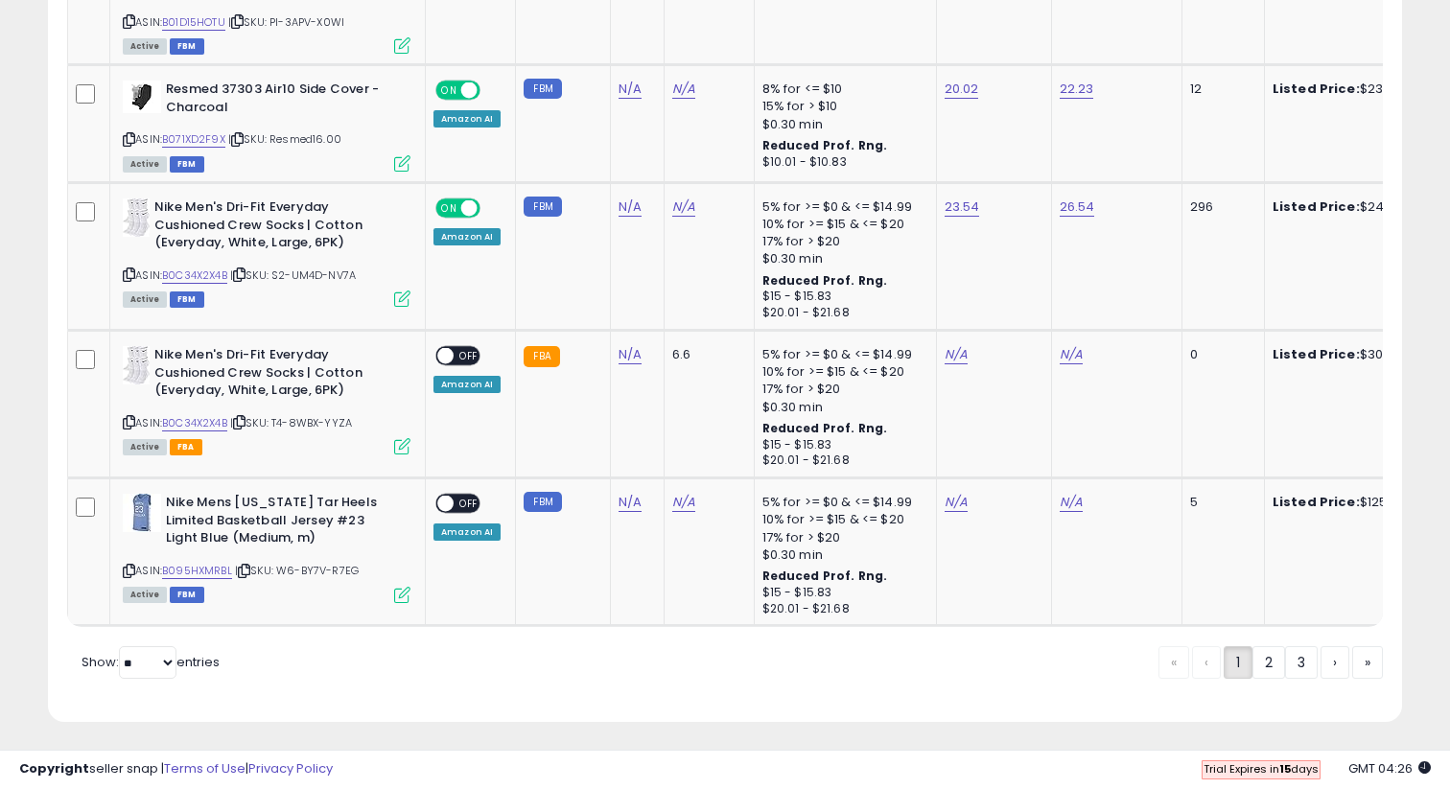
scroll to position [4120, 0]
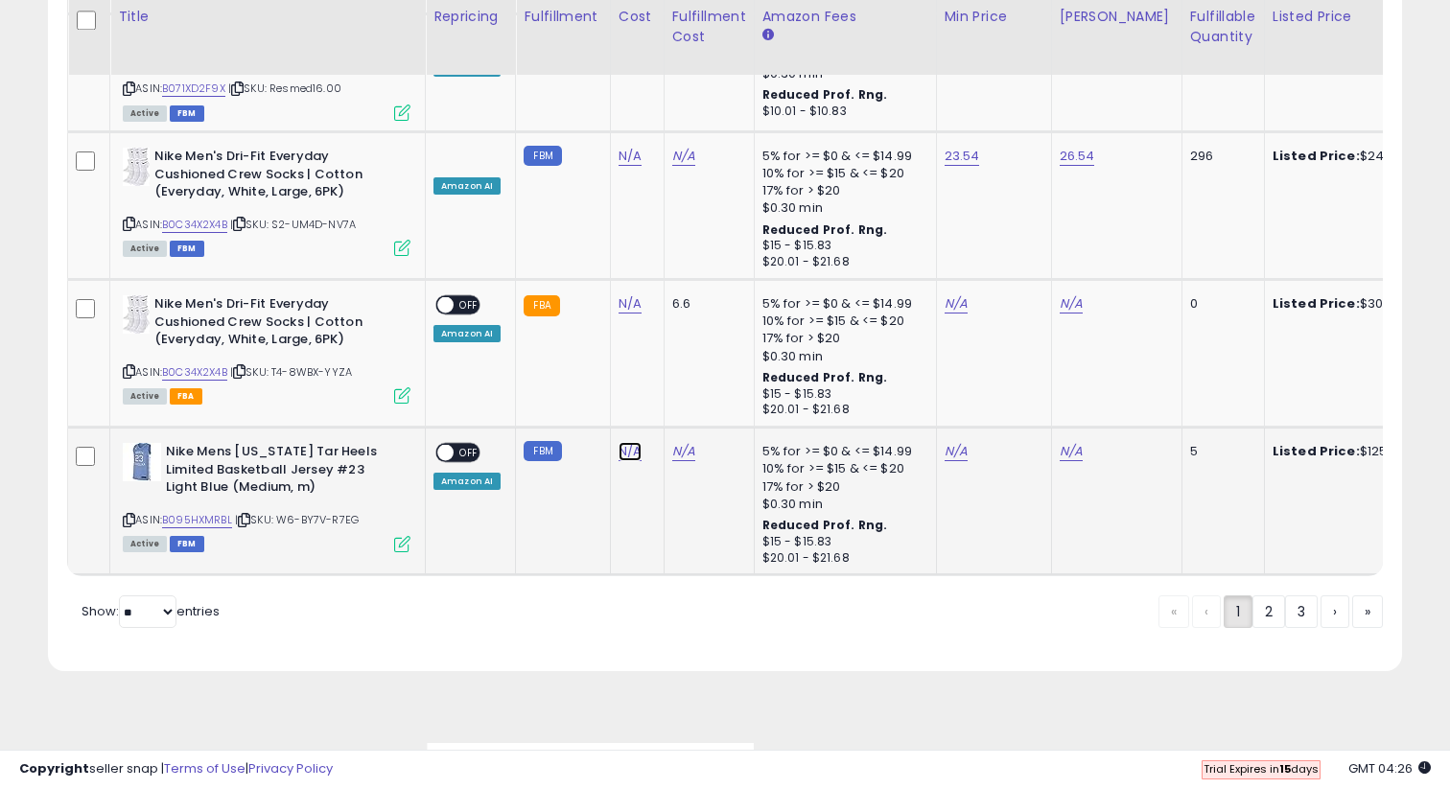
click at [630, 442] on link "N/A" at bounding box center [630, 451] width 23 height 19
click at [949, 442] on link "N/A" at bounding box center [956, 451] width 23 height 19
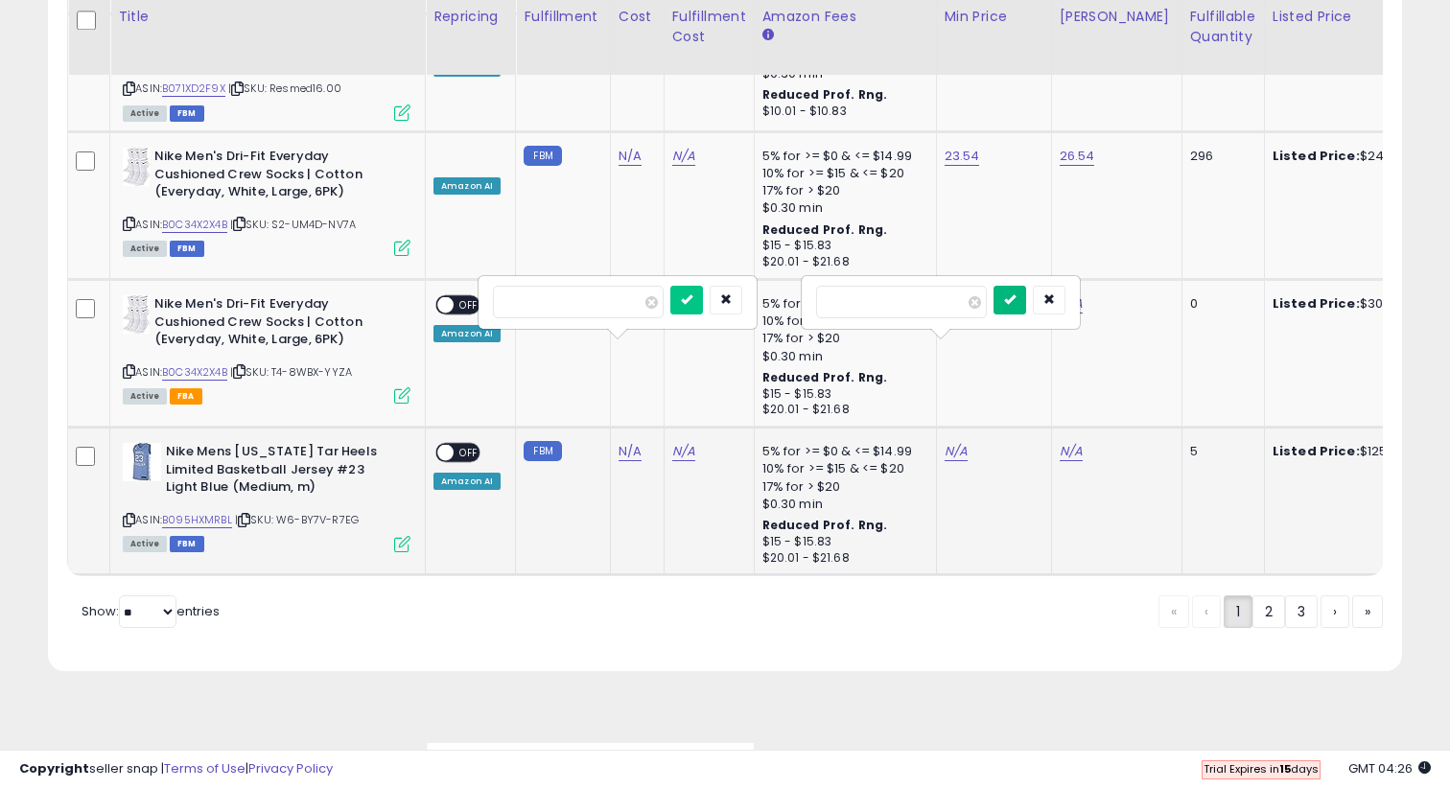
type input "***"
click at [1016, 305] on icon "submit" at bounding box center [1010, 299] width 12 height 12
click at [1073, 442] on link "N/A" at bounding box center [1071, 451] width 23 height 19
type input "******"
click at [1131, 305] on icon "submit" at bounding box center [1125, 299] width 12 height 12
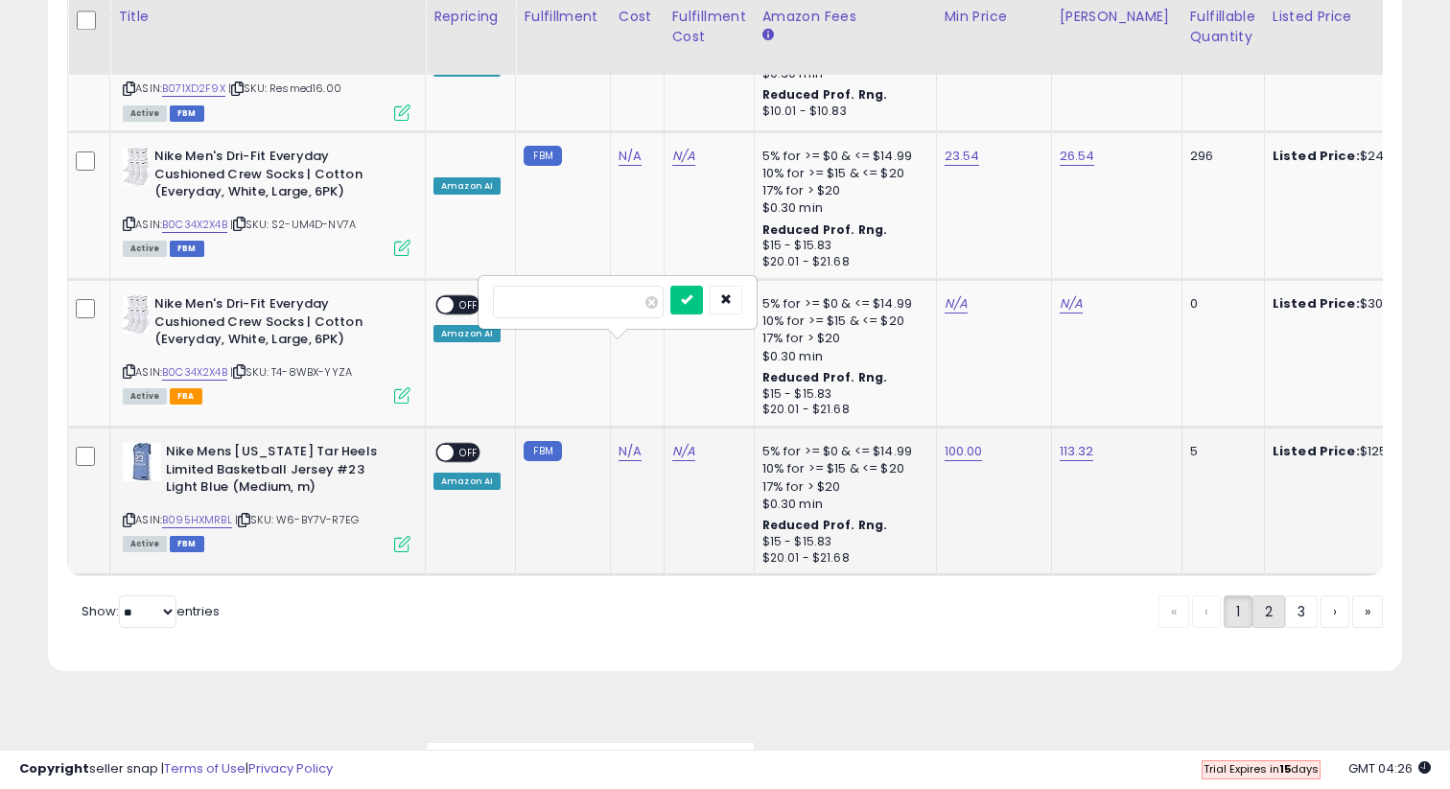
click at [1274, 596] on link "2" at bounding box center [1269, 612] width 33 height 33
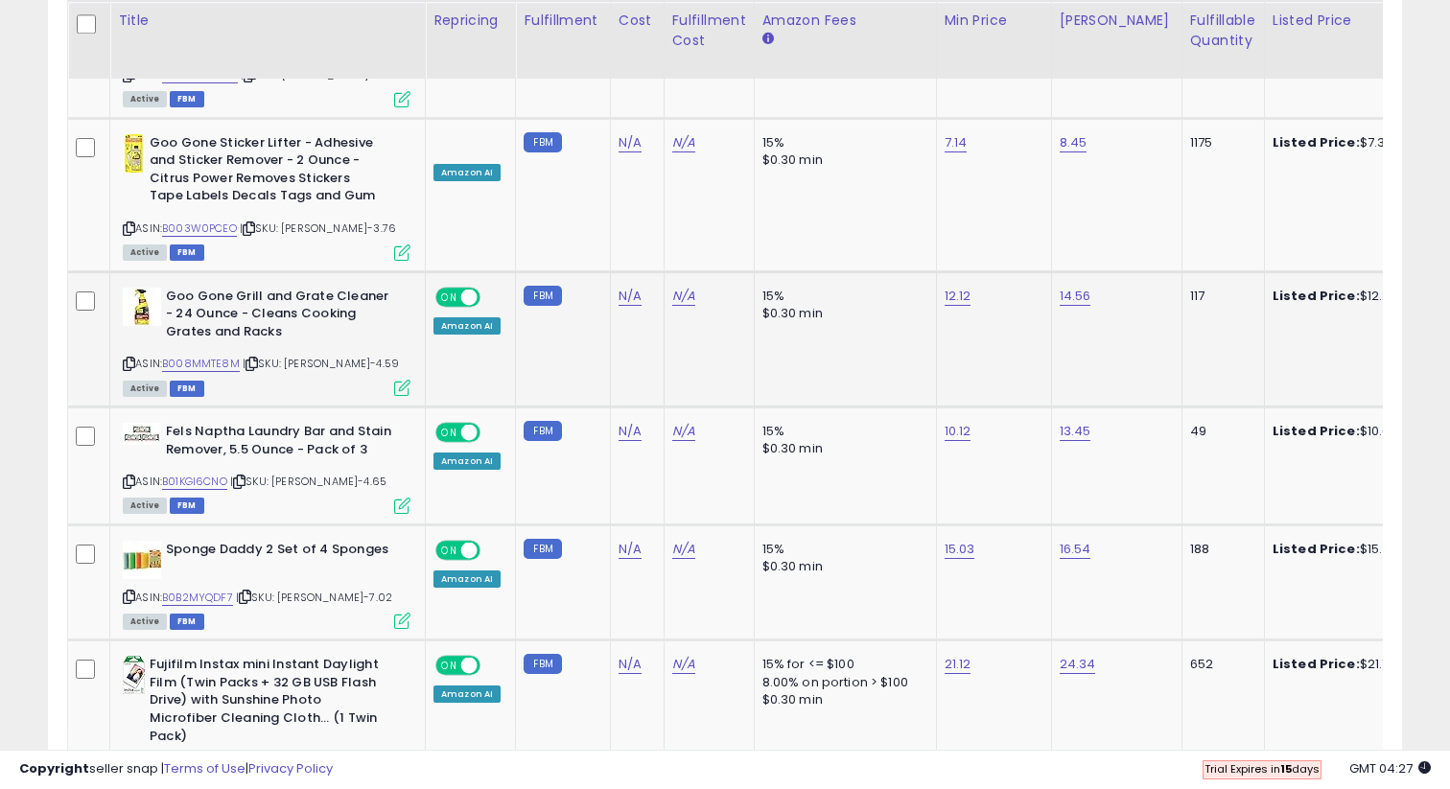
scroll to position [3368, 0]
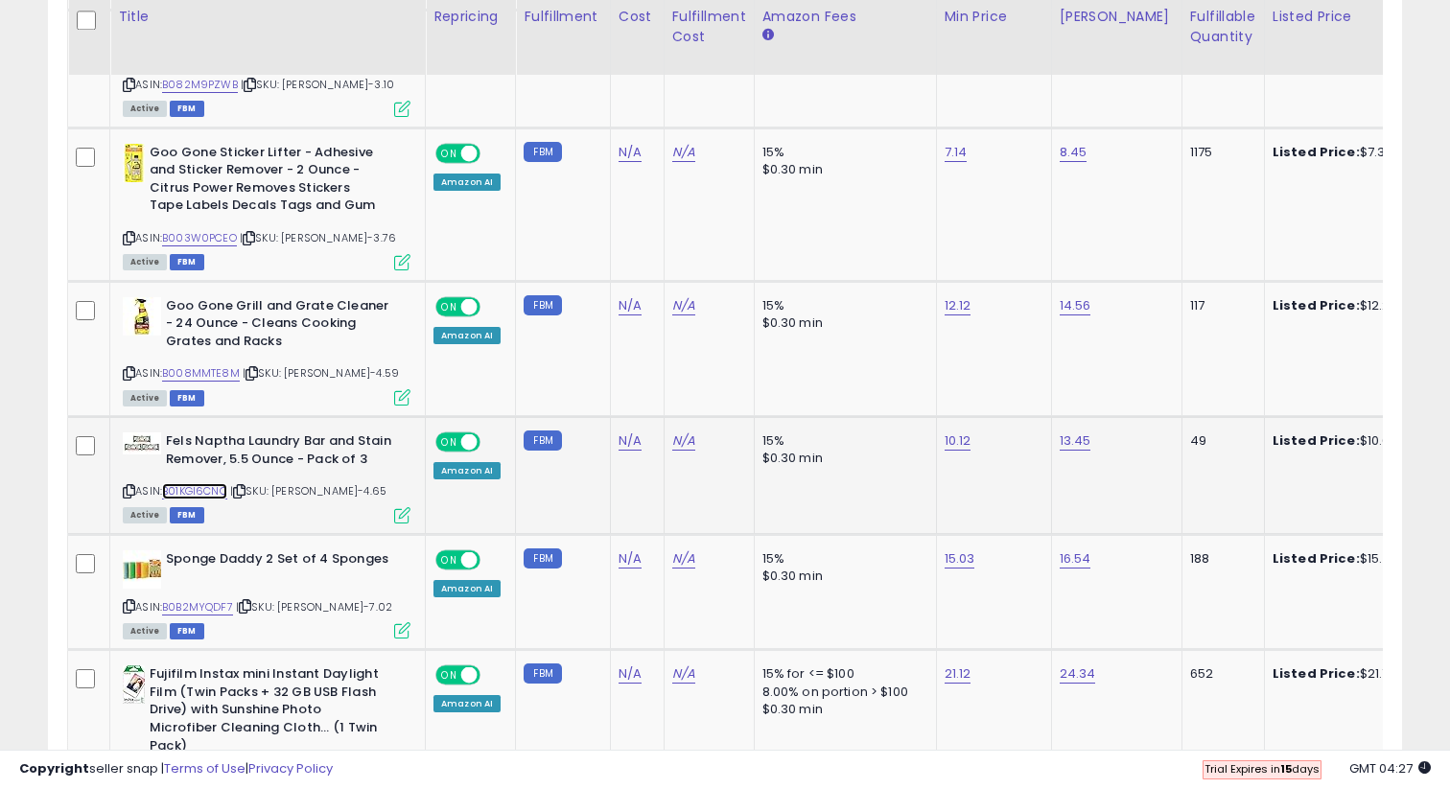
click at [199, 483] on link "B01KGI6CNO" at bounding box center [194, 491] width 65 height 16
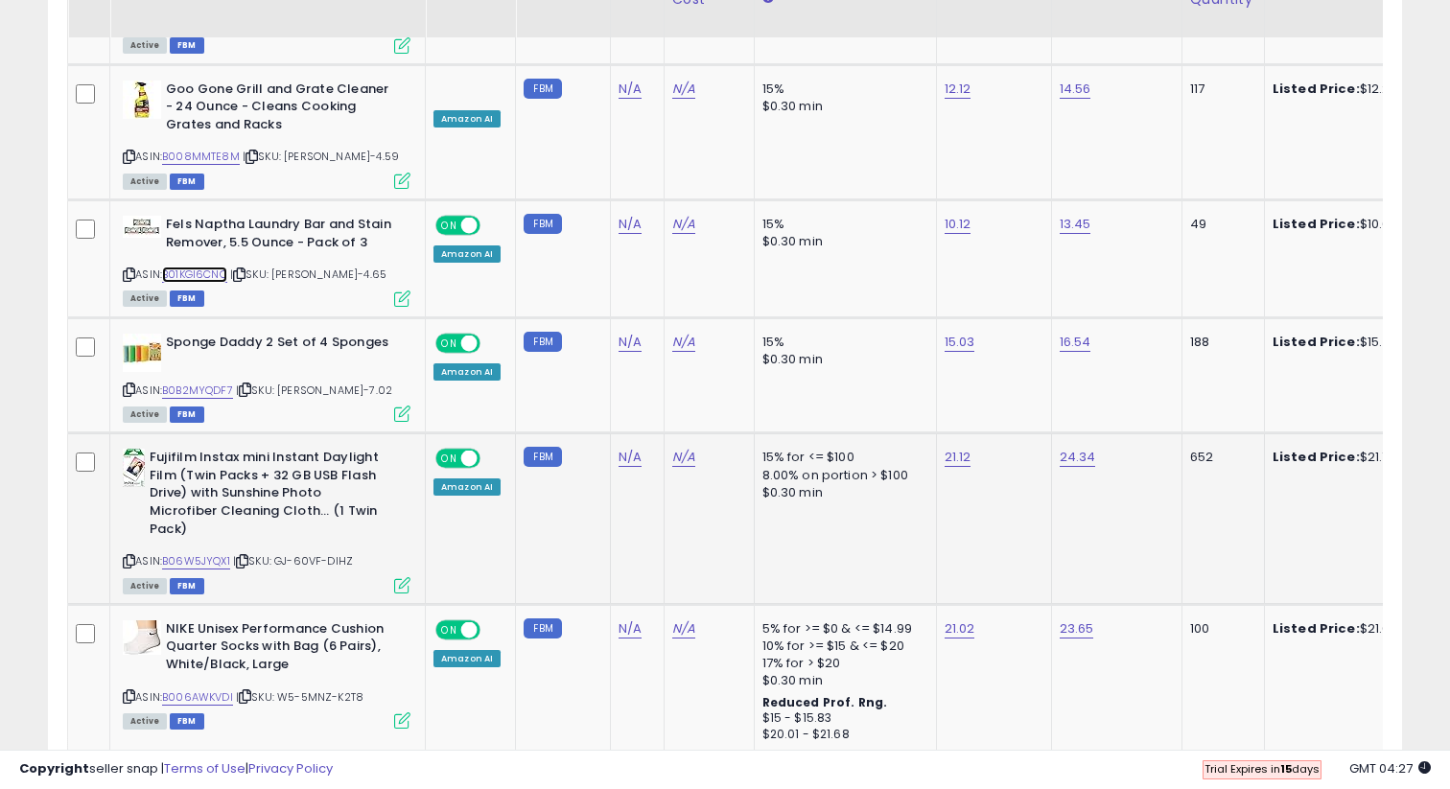
scroll to position [3636, 0]
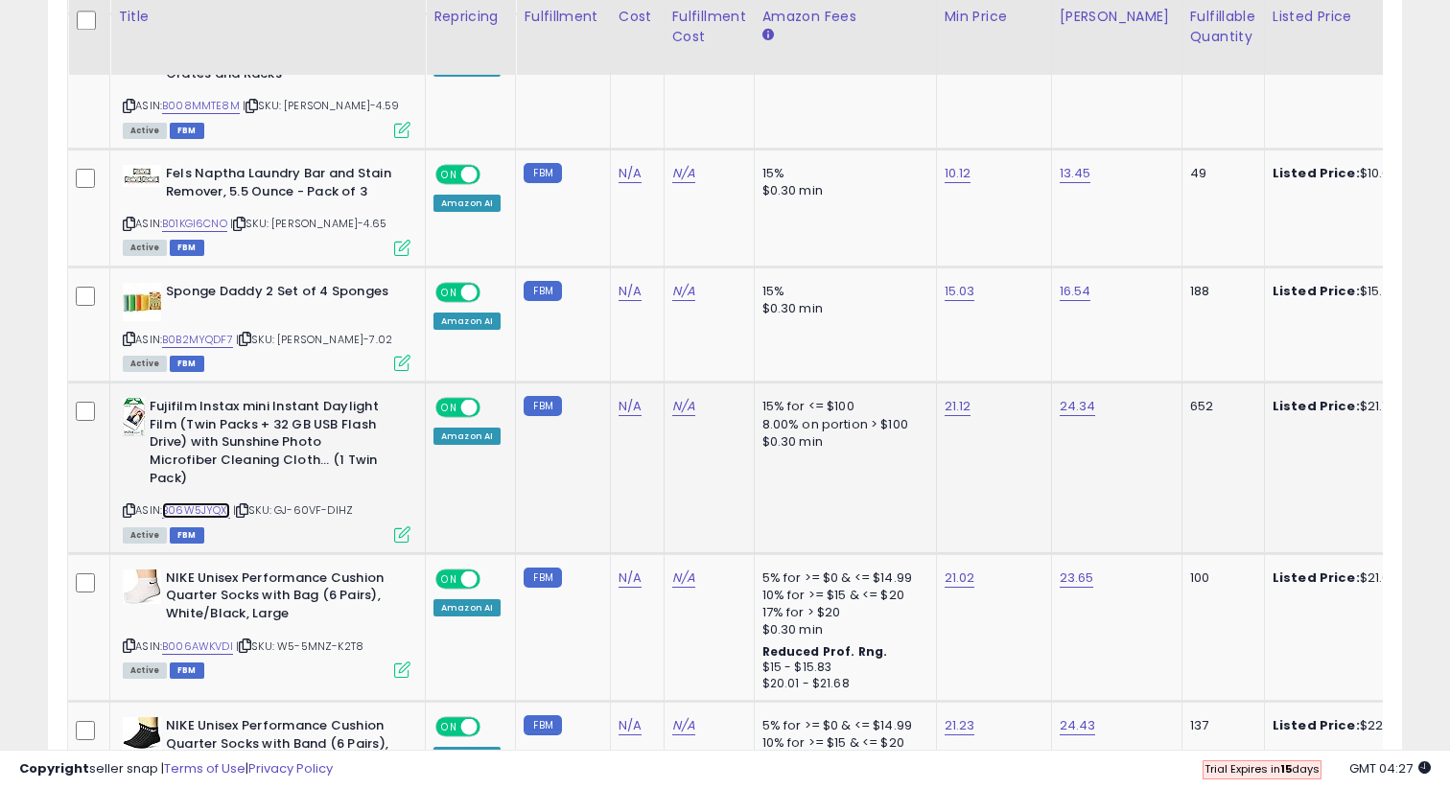
click at [221, 503] on link "B06W5JYQX1" at bounding box center [196, 511] width 68 height 16
